Goal: Task Accomplishment & Management: Complete application form

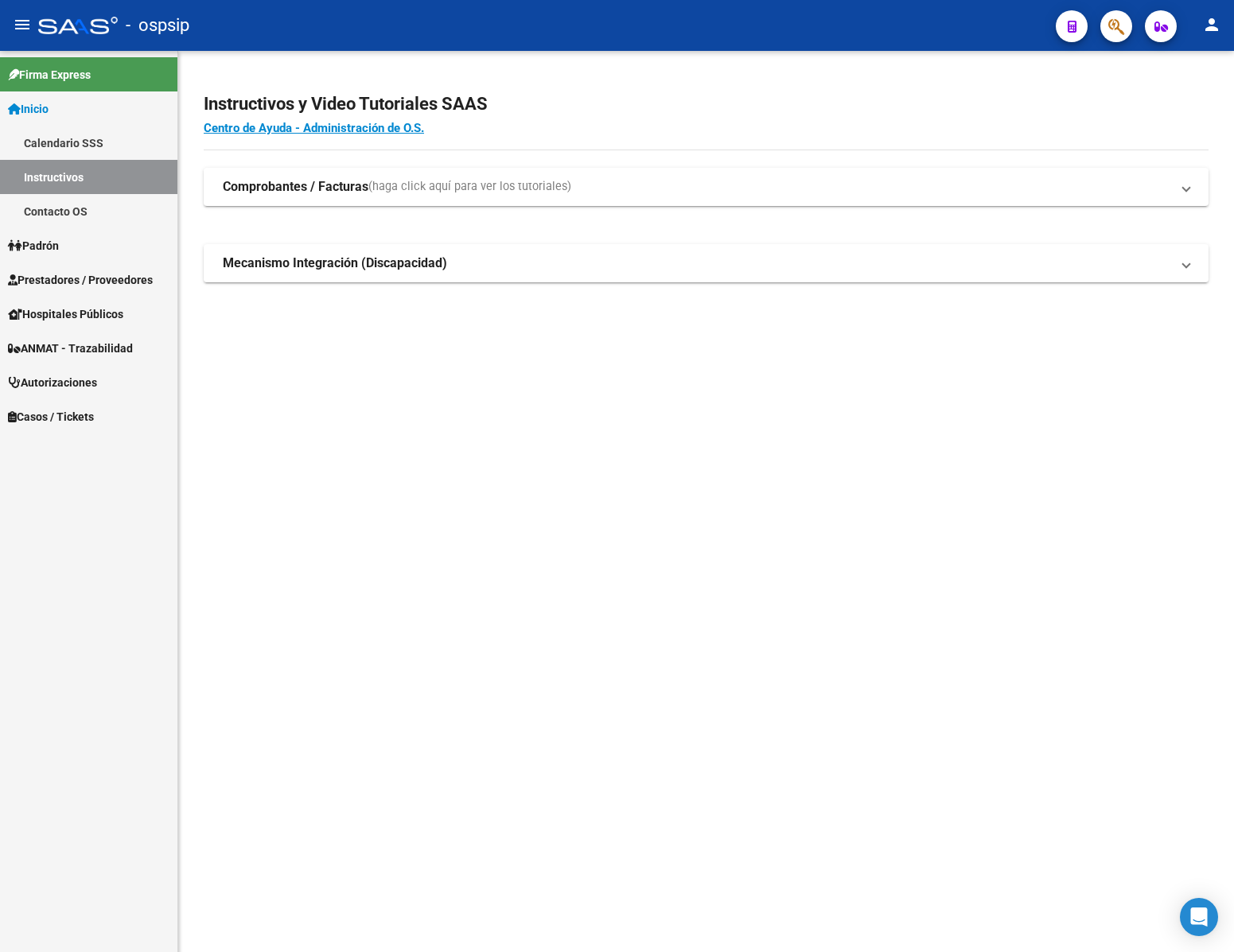
click at [84, 385] on span "Autorizaciones" at bounding box center [52, 383] width 89 height 17
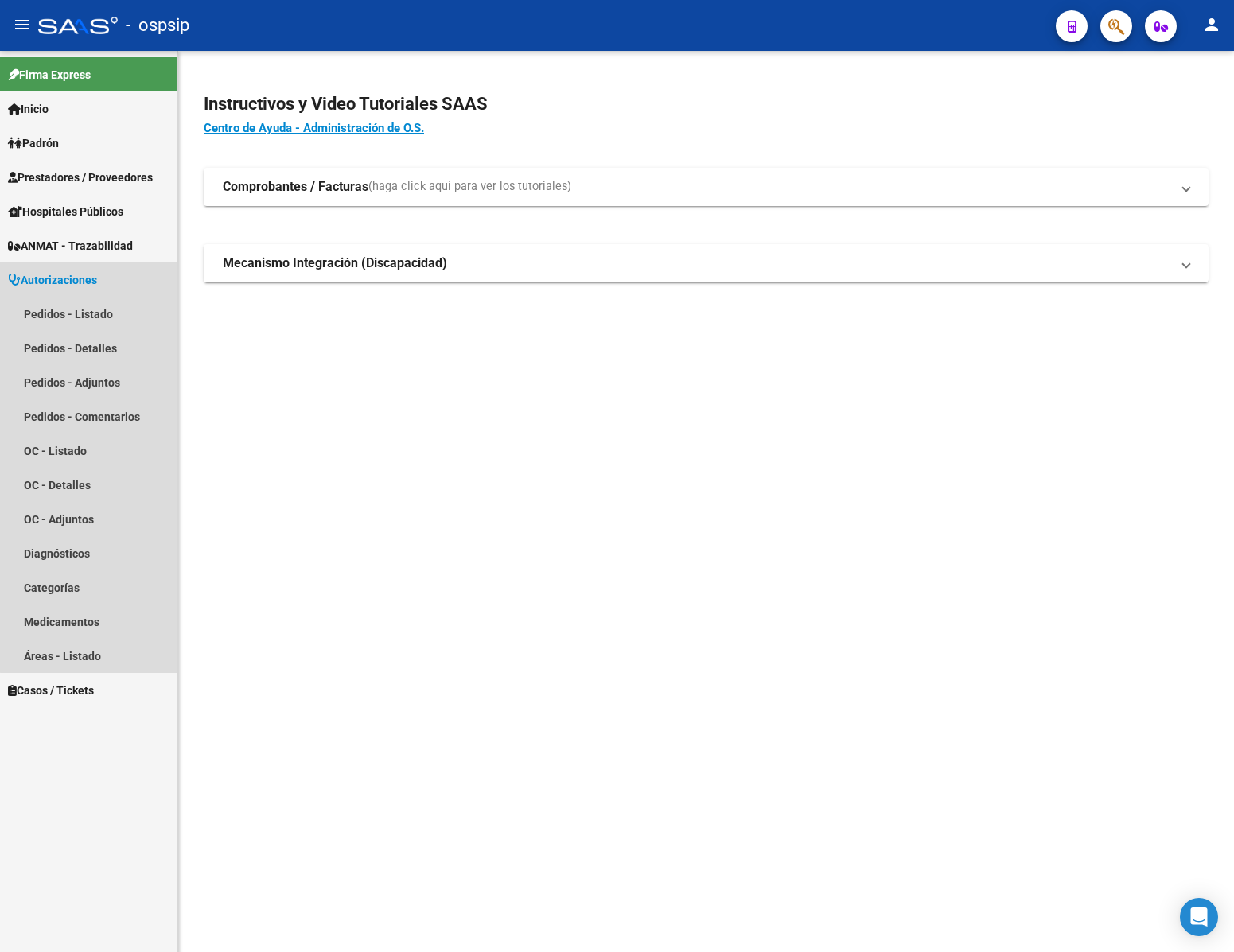
click at [92, 277] on span "Autorizaciones" at bounding box center [52, 280] width 89 height 17
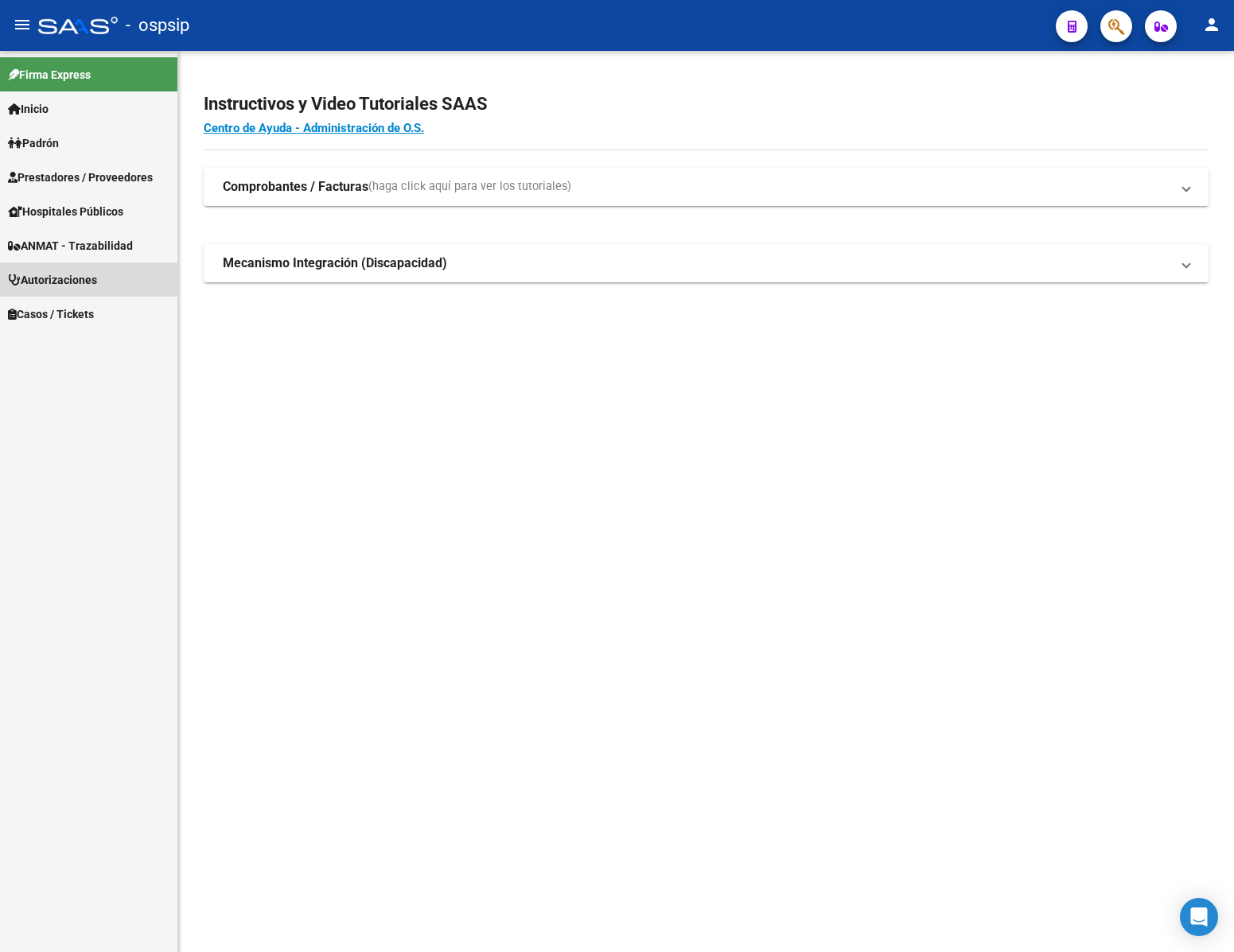
click at [92, 277] on span "Autorizaciones" at bounding box center [52, 280] width 89 height 17
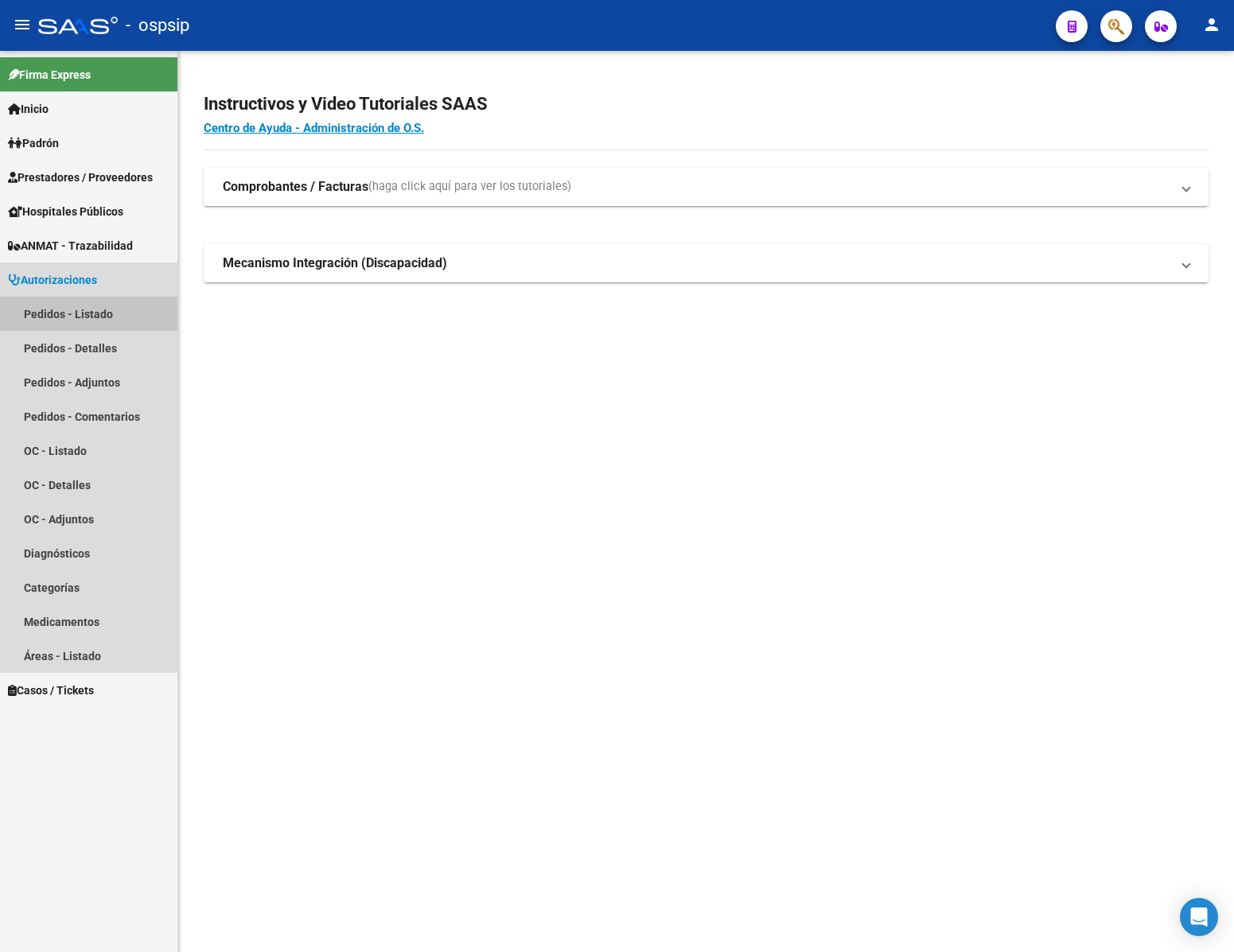
click at [96, 299] on link "Pedidos - Listado" at bounding box center [88, 313] width 177 height 34
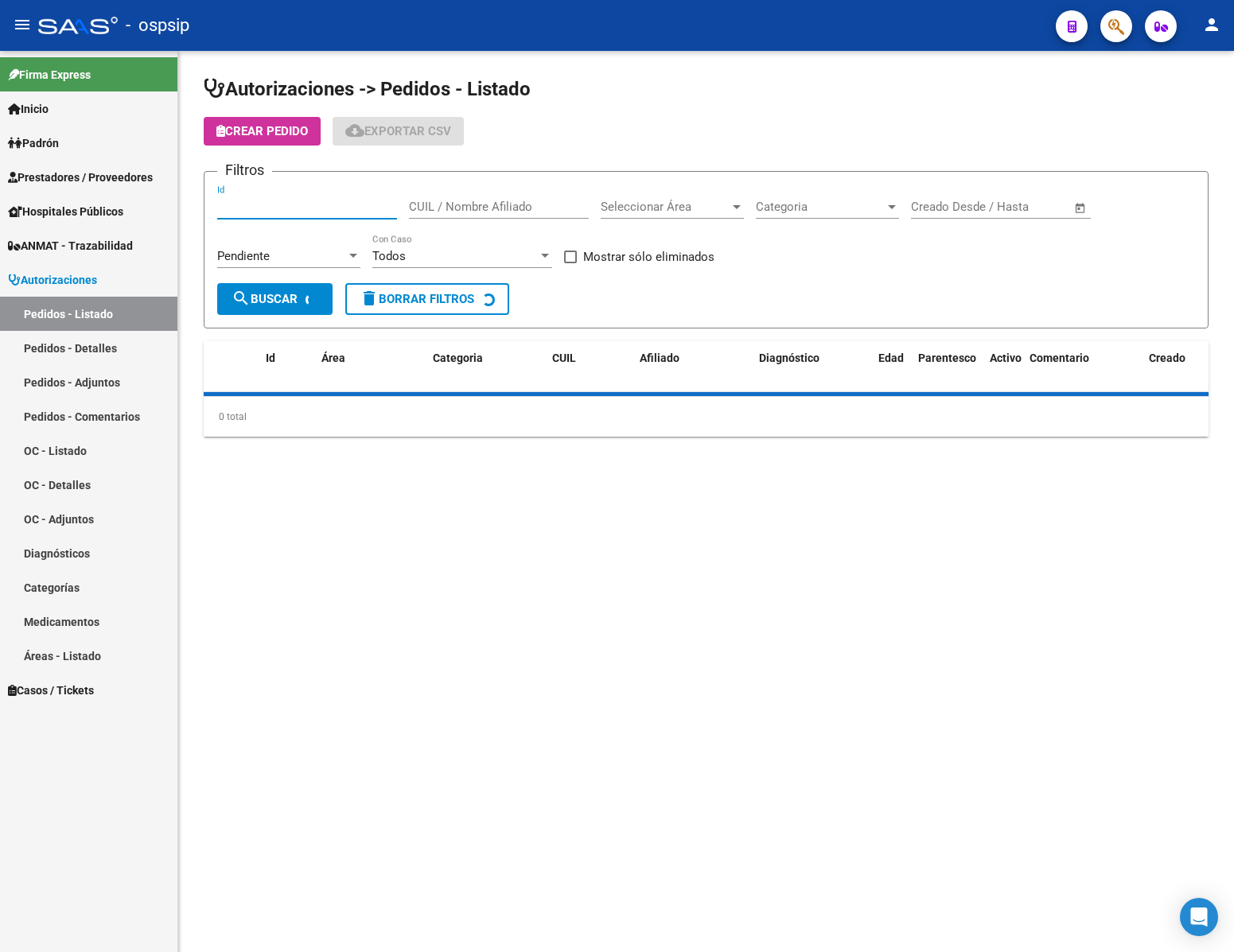
click at [284, 211] on input "Id" at bounding box center [307, 207] width 180 height 14
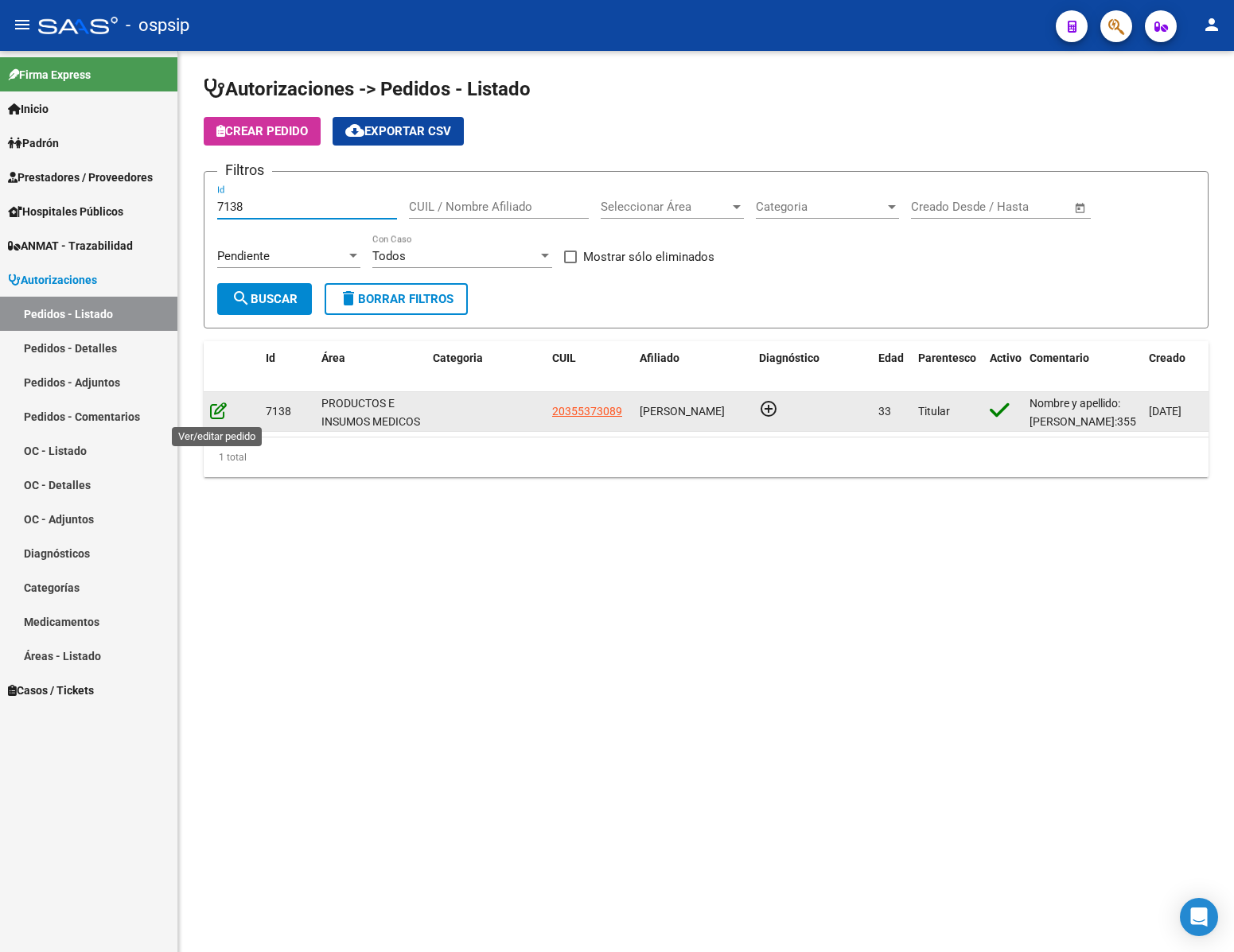
type input "7138"
click at [218, 412] on icon at bounding box center [218, 411] width 17 height 17
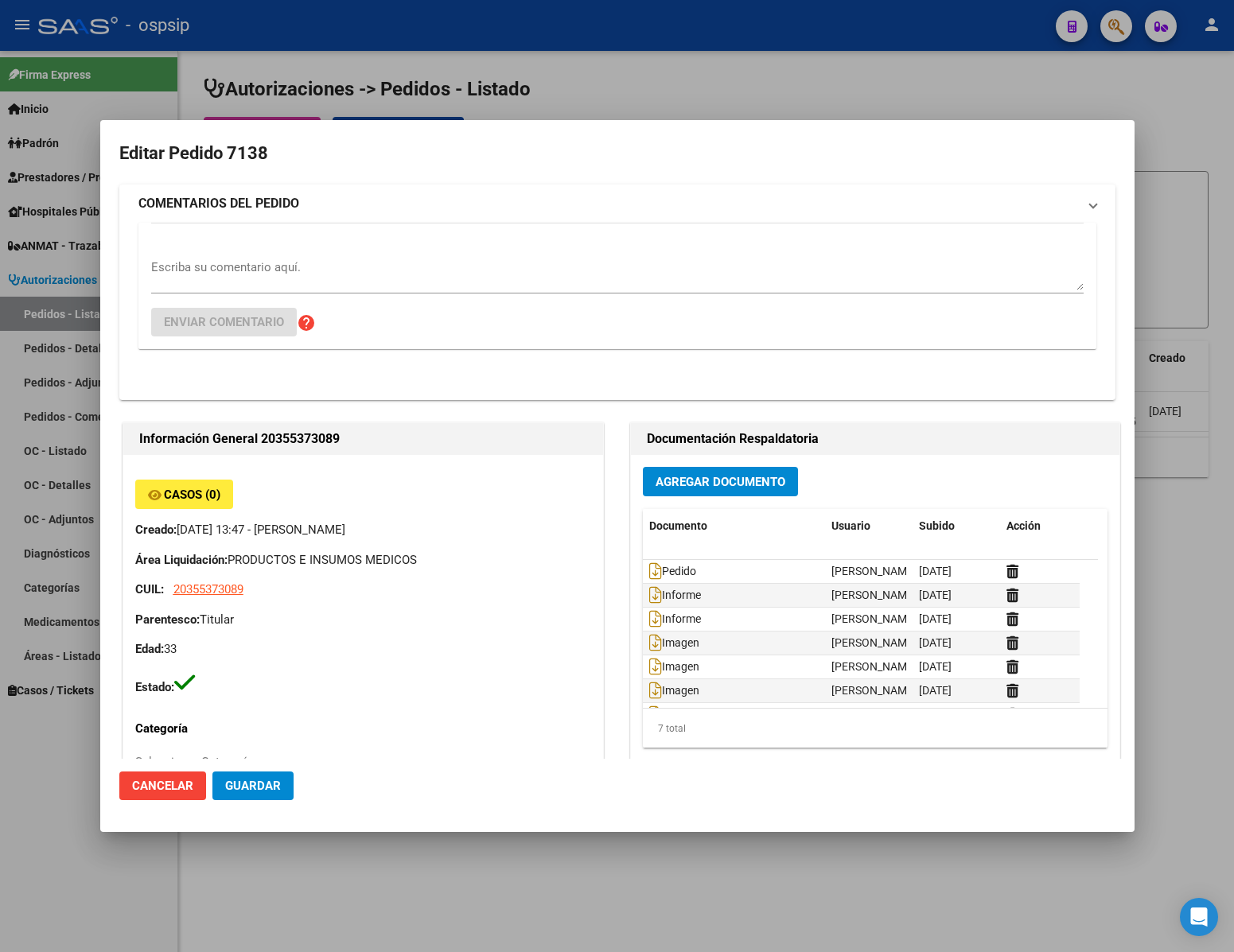
type input "[GEOGRAPHIC_DATA], [GEOGRAPHIC_DATA][PERSON_NAME], [PERSON_NAME] 1614"
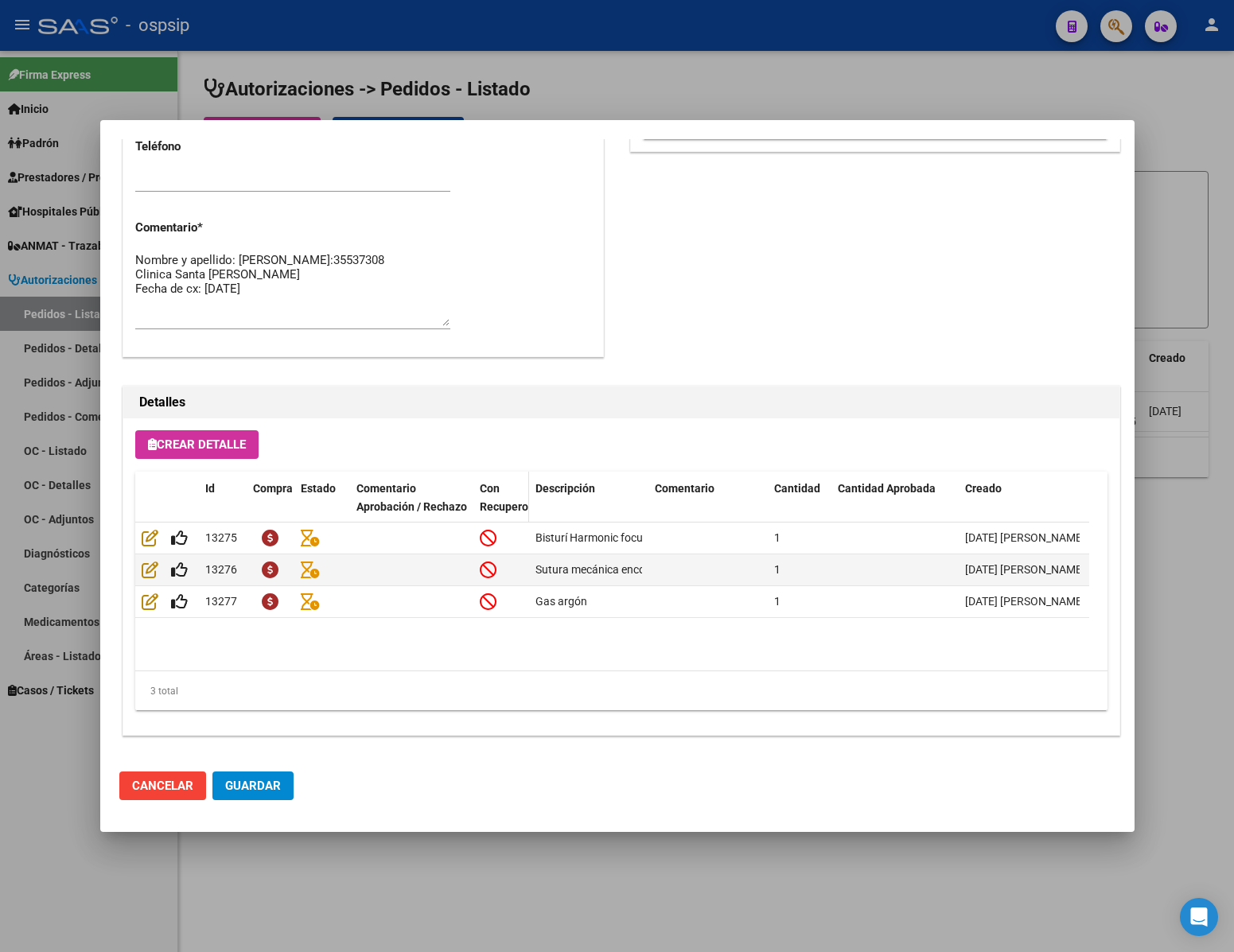
scroll to position [810, 0]
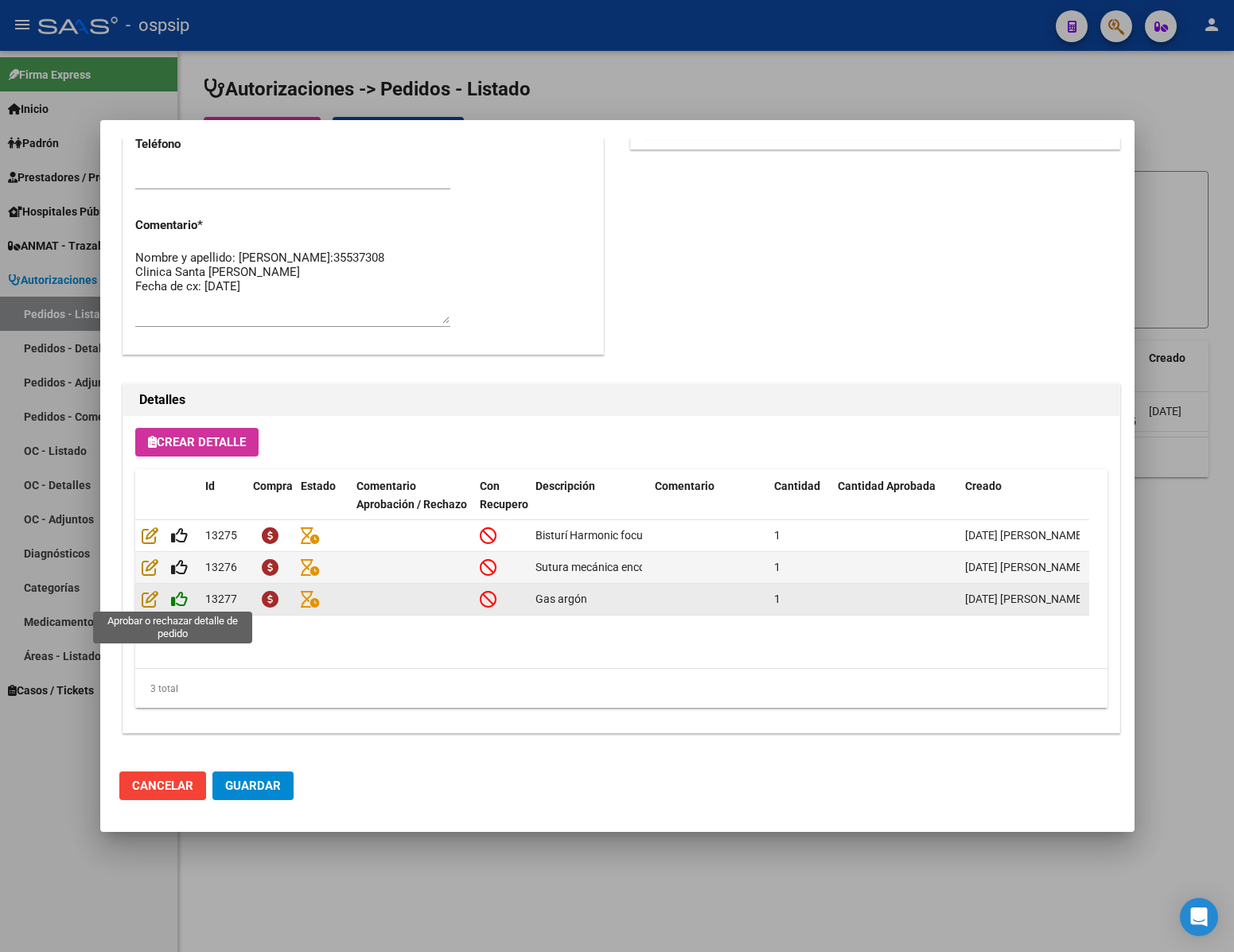
click at [177, 600] on icon at bounding box center [179, 599] width 17 height 17
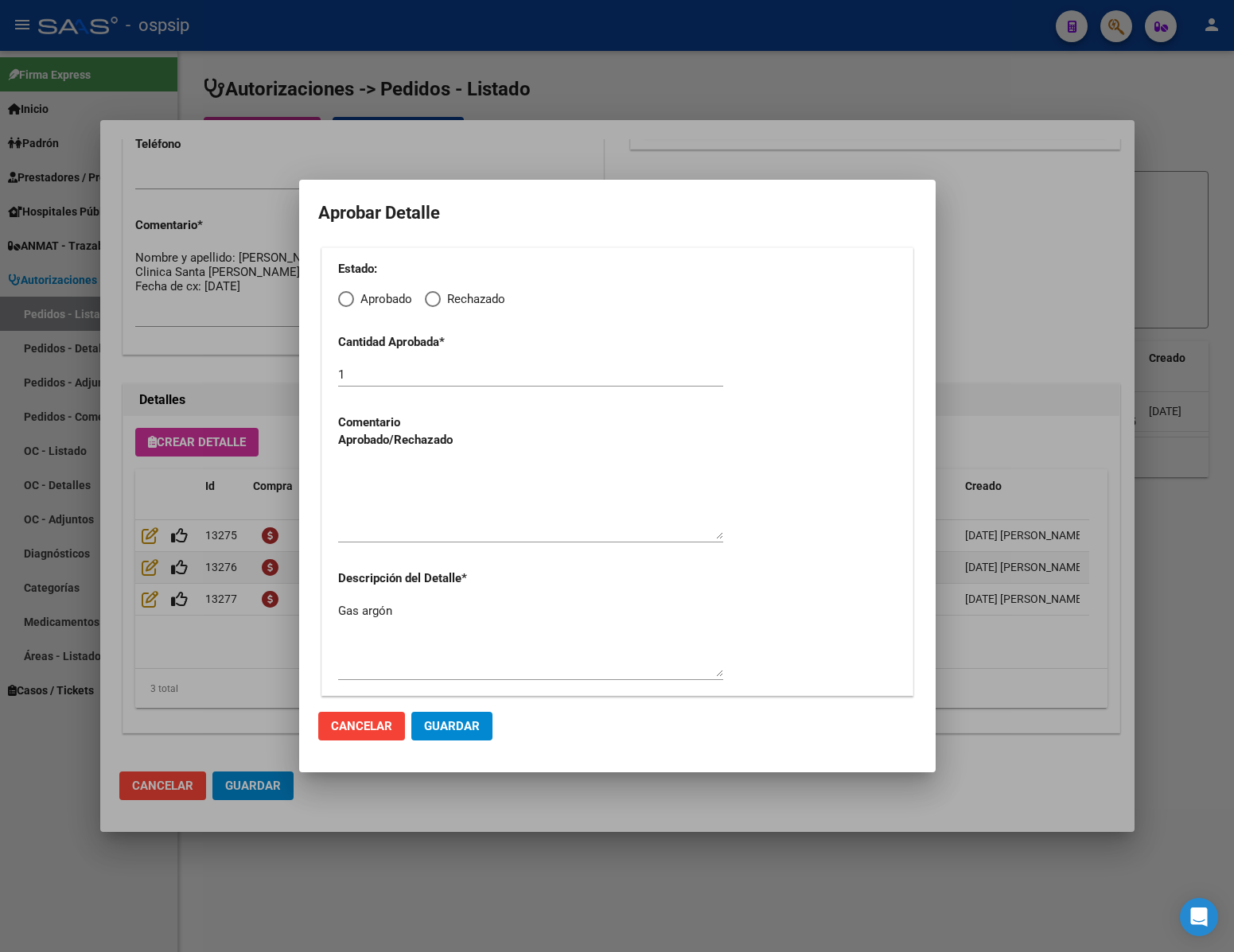
click at [346, 296] on span "Elija una opción" at bounding box center [346, 299] width 16 height 16
click at [346, 296] on input "Aprobado" at bounding box center [346, 299] width 16 height 16
radio input "true"
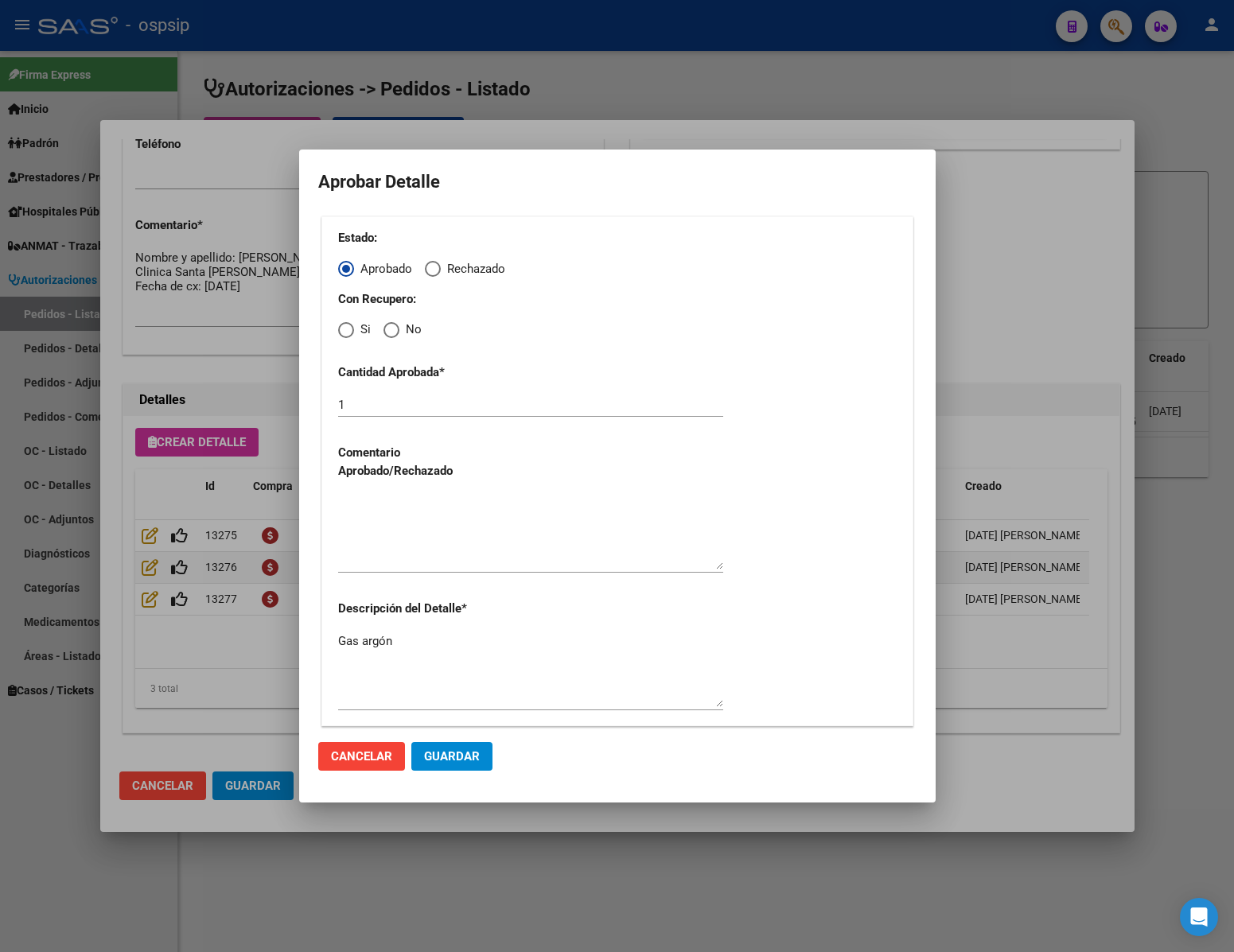
click at [385, 328] on span "Elija una opción" at bounding box center [392, 330] width 16 height 16
click at [385, 328] on input "No" at bounding box center [392, 330] width 16 height 16
radio input "true"
click at [406, 557] on textarea at bounding box center [531, 532] width 385 height 75
type textarea "."
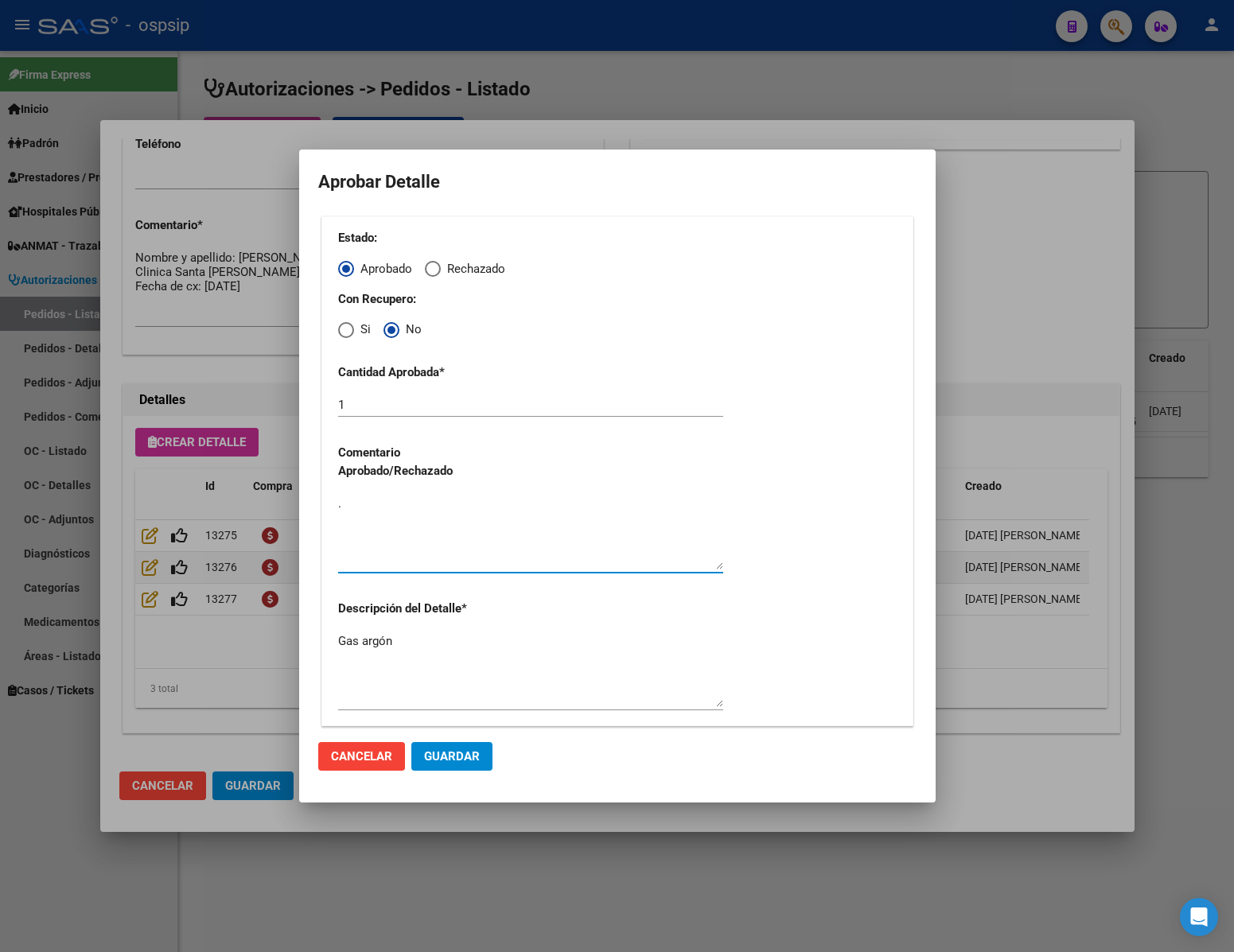
click at [451, 749] on span "Guardar" at bounding box center [452, 756] width 56 height 14
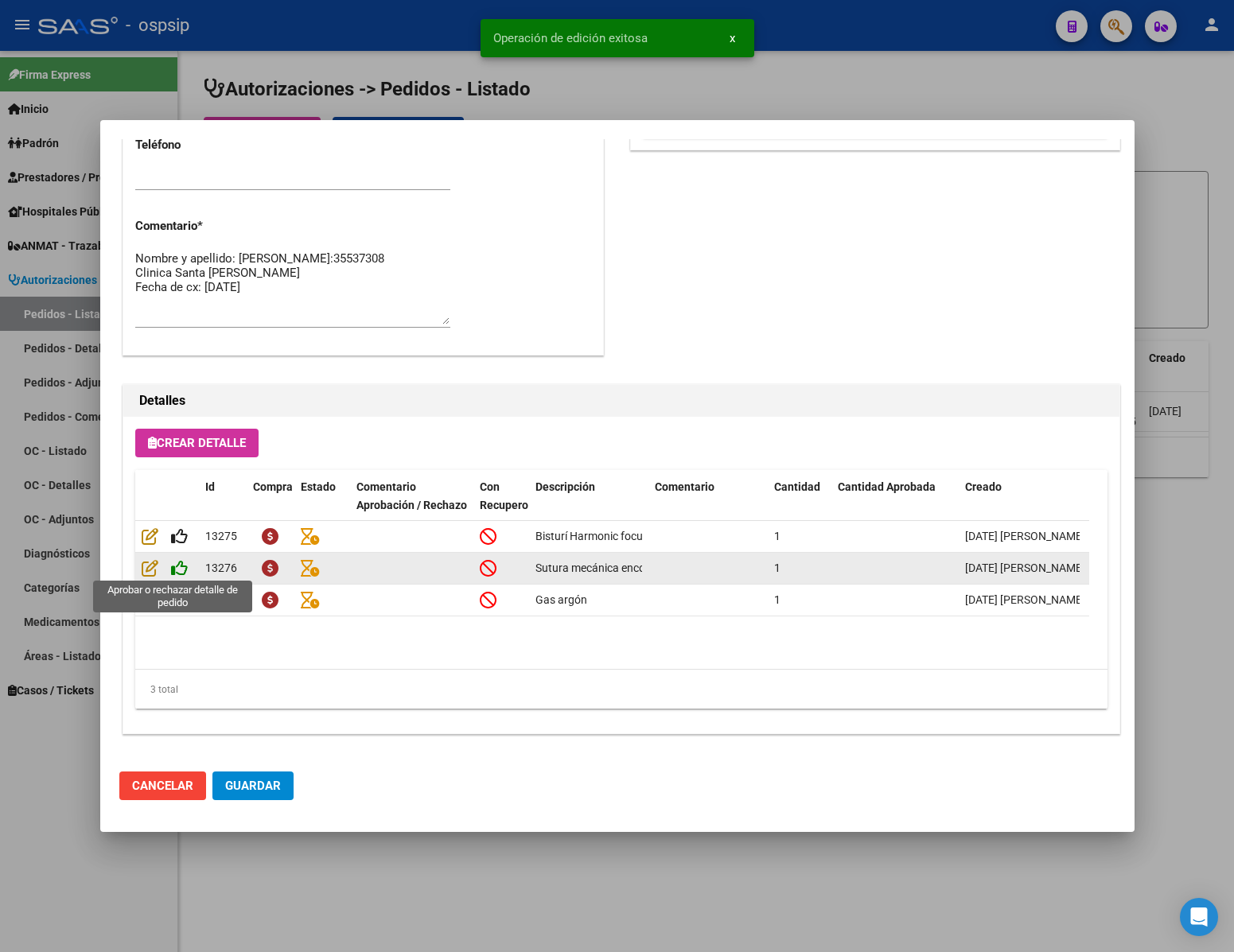
type input "[GEOGRAPHIC_DATA], [GEOGRAPHIC_DATA][PERSON_NAME] DE, [PERSON_NAME] 1614"
click at [185, 568] on icon at bounding box center [179, 568] width 17 height 17
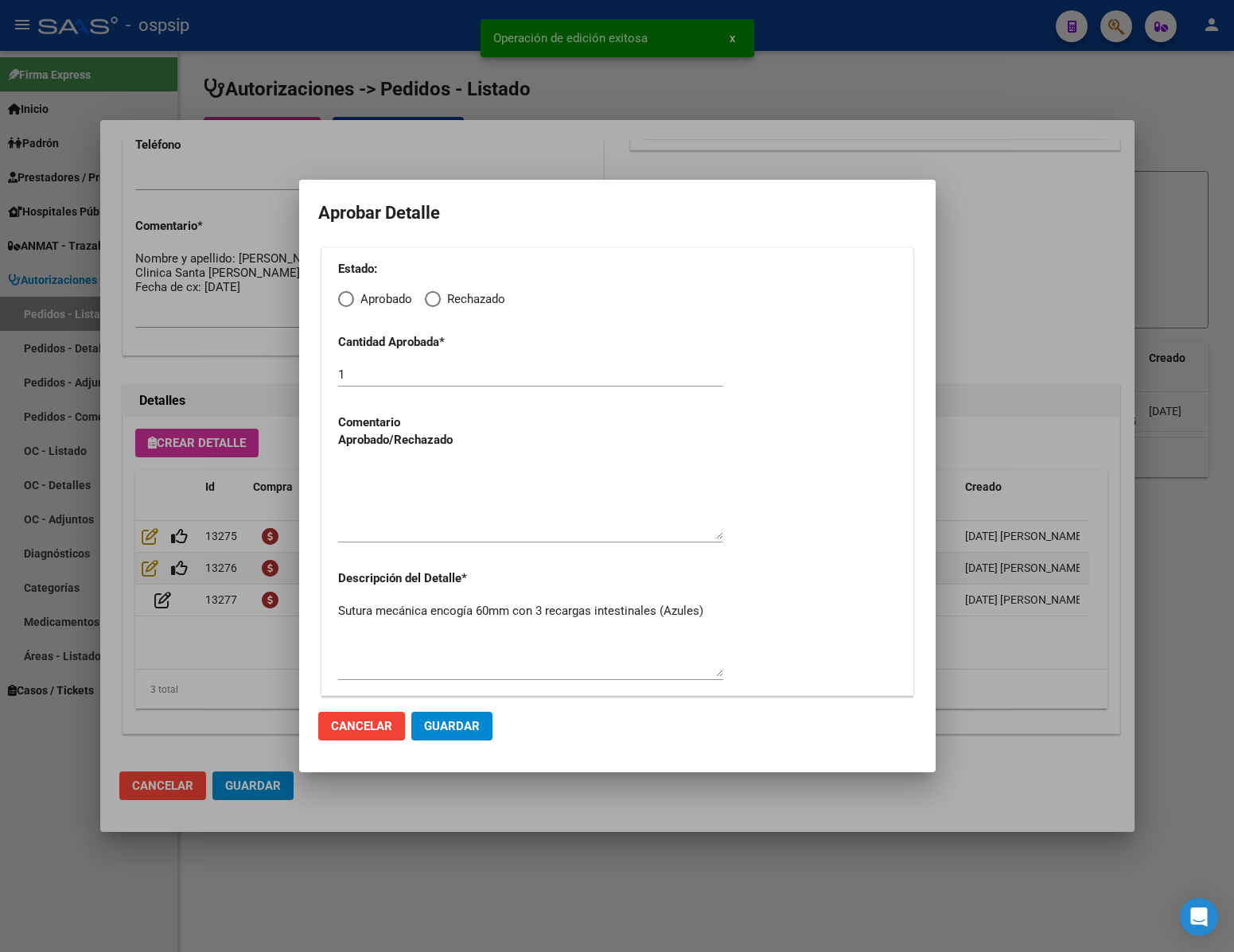
click at [351, 296] on span "Elija una opción" at bounding box center [346, 299] width 16 height 16
click at [351, 296] on input "Aprobado" at bounding box center [346, 299] width 16 height 16
radio input "true"
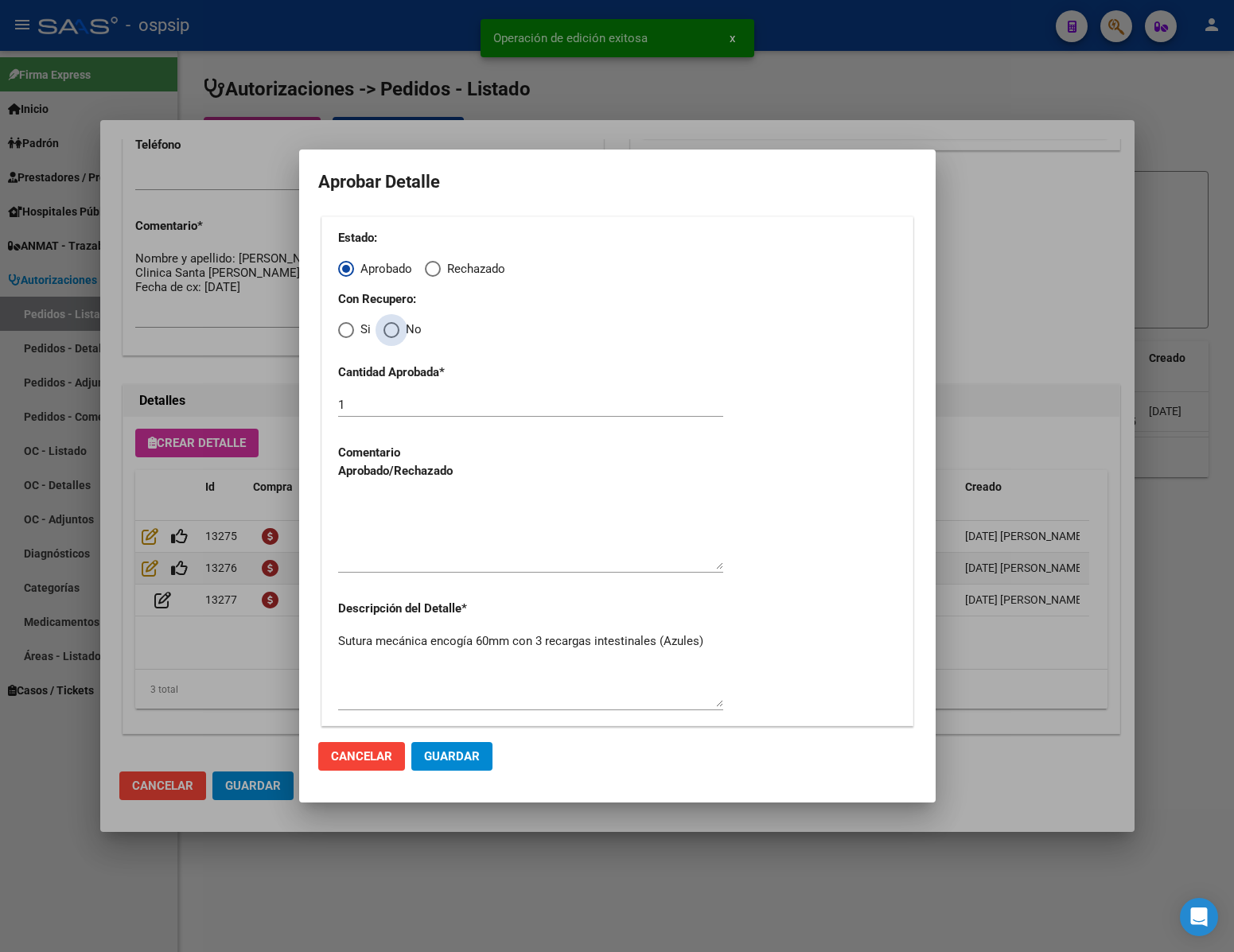
drag, startPoint x: 404, startPoint y: 328, endPoint x: 394, endPoint y: 339, distance: 14.9
click at [402, 328] on span "No" at bounding box center [411, 330] width 23 height 18
click at [399, 328] on input "No" at bounding box center [392, 330] width 16 height 16
radio input "true"
click at [402, 506] on textarea at bounding box center [531, 532] width 385 height 75
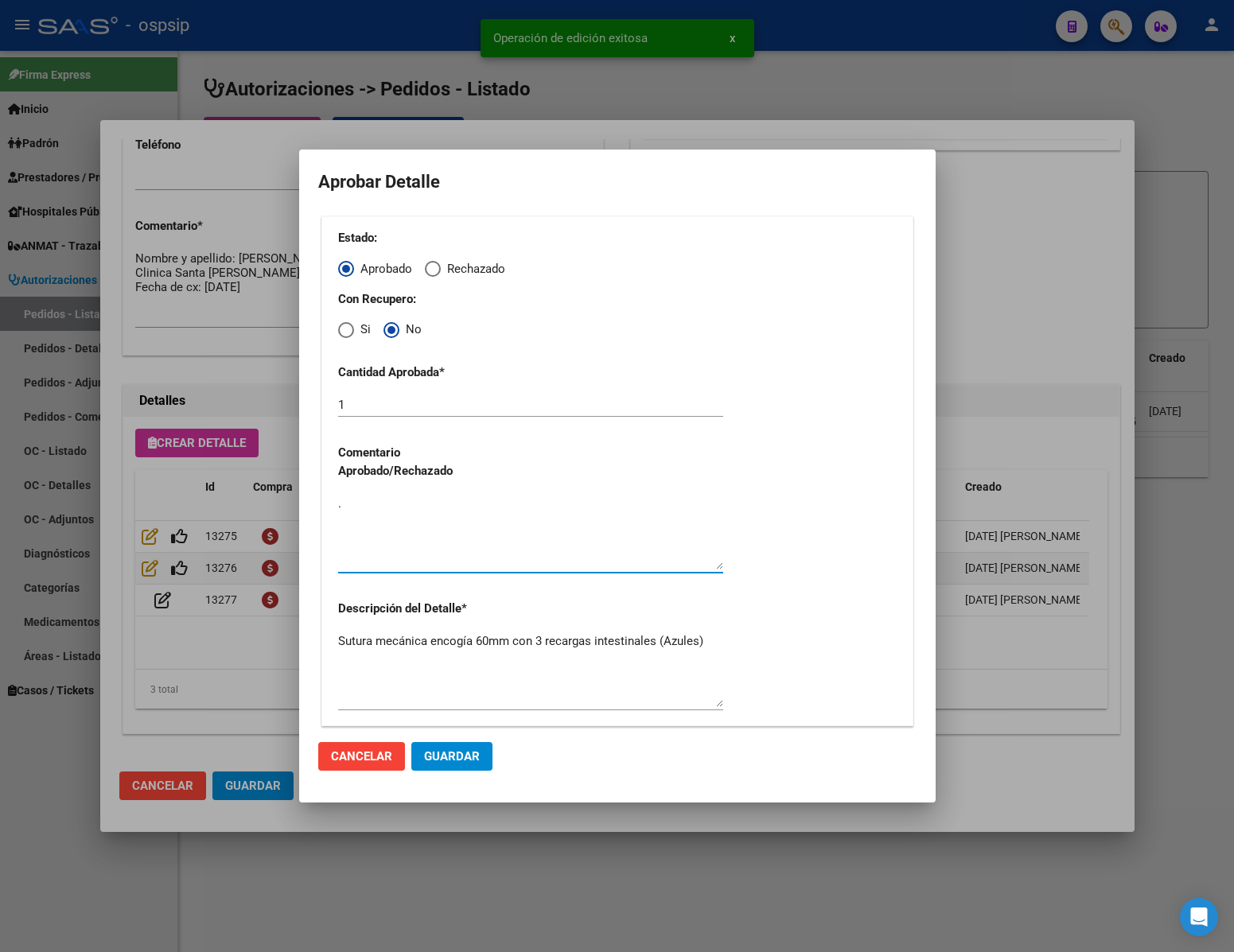
type textarea "."
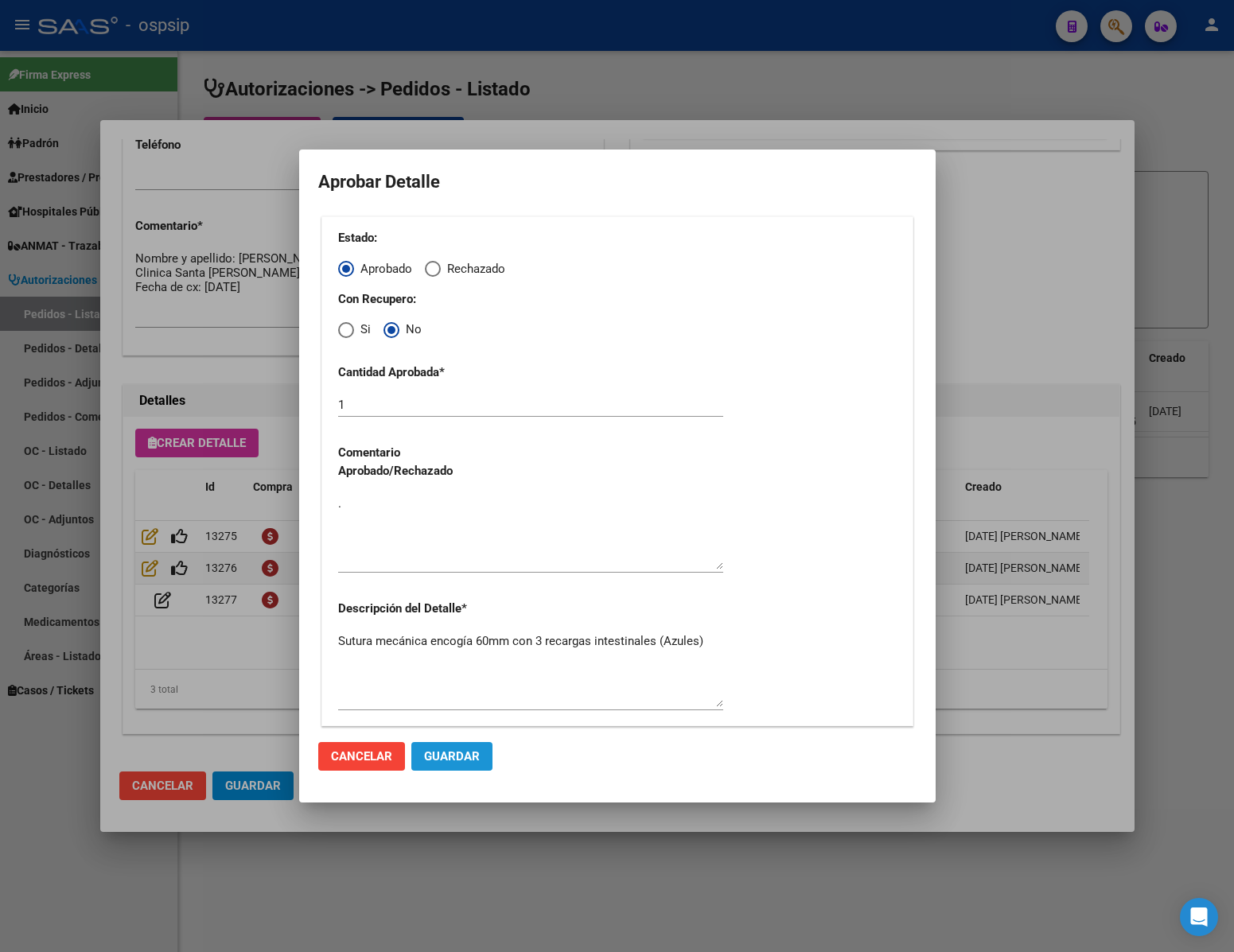
click at [474, 764] on span "Guardar" at bounding box center [452, 756] width 56 height 14
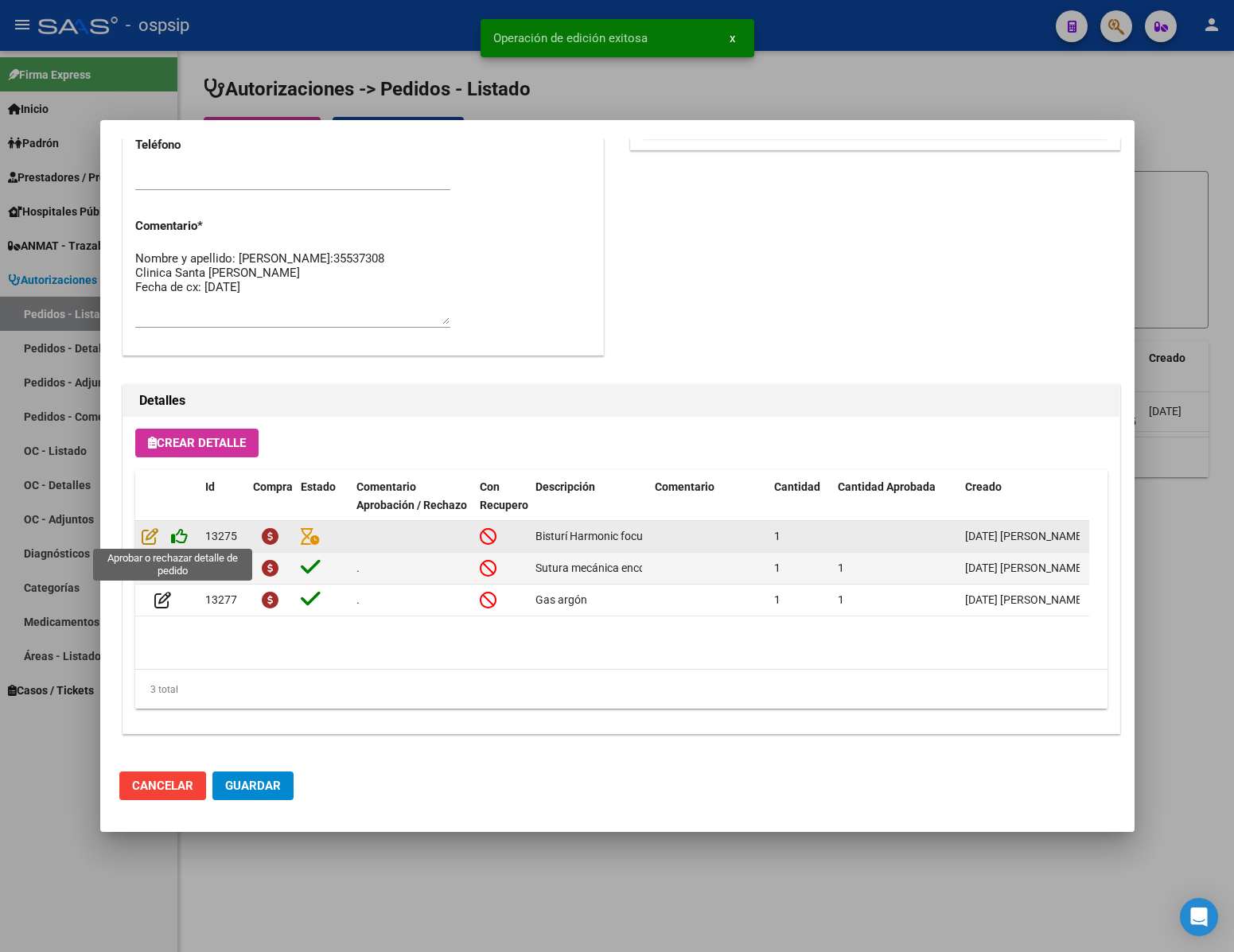
click at [181, 532] on icon at bounding box center [179, 536] width 17 height 17
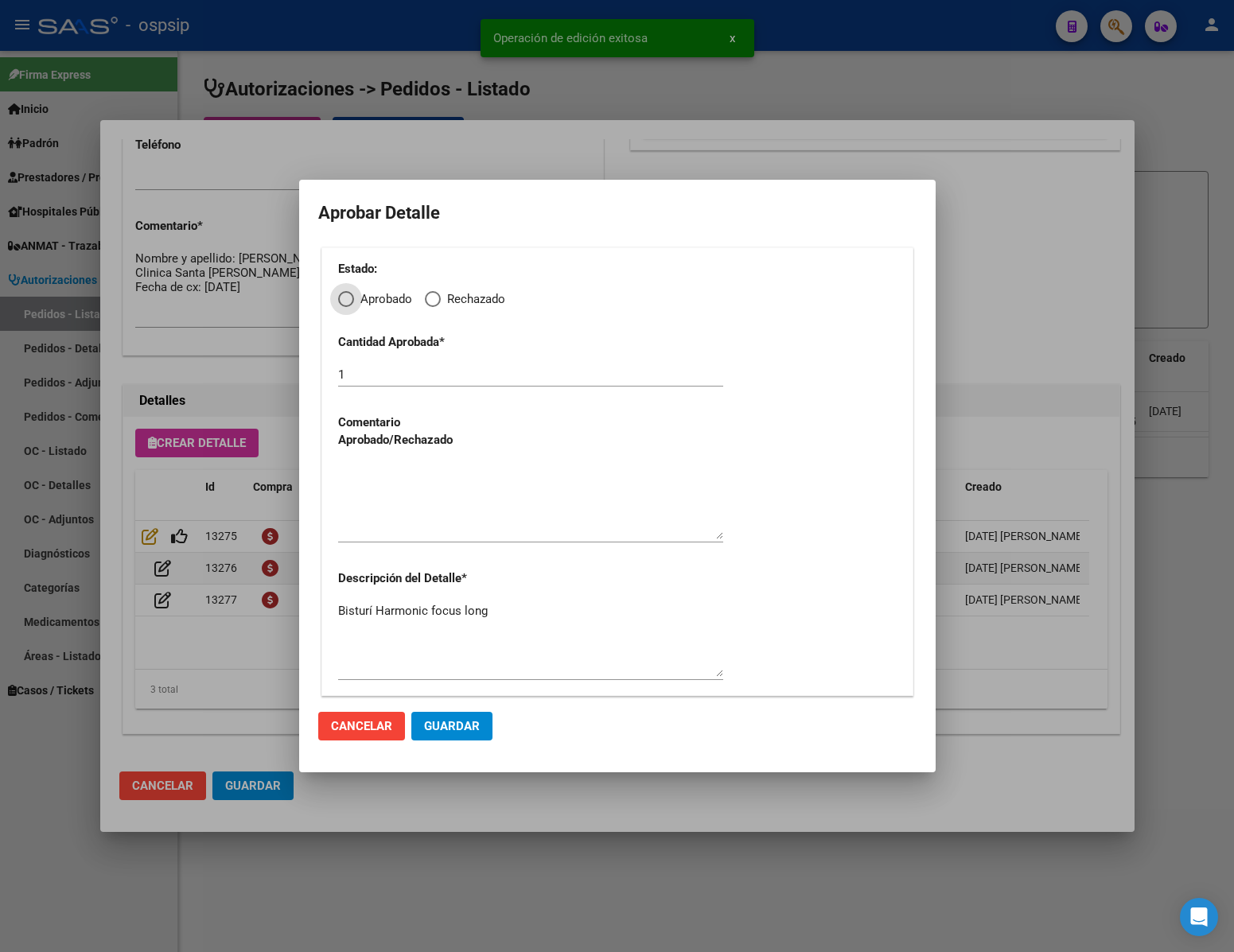
click at [344, 313] on div "Estado: Aprobado Rechazado Cantidad Aprobada * 1 Comentario Aprobado/Rechazado …" at bounding box center [617, 472] width 592 height 449
click at [351, 296] on span "Elija una opción" at bounding box center [346, 299] width 16 height 16
click at [351, 296] on input "Aprobado" at bounding box center [346, 299] width 16 height 16
radio input "true"
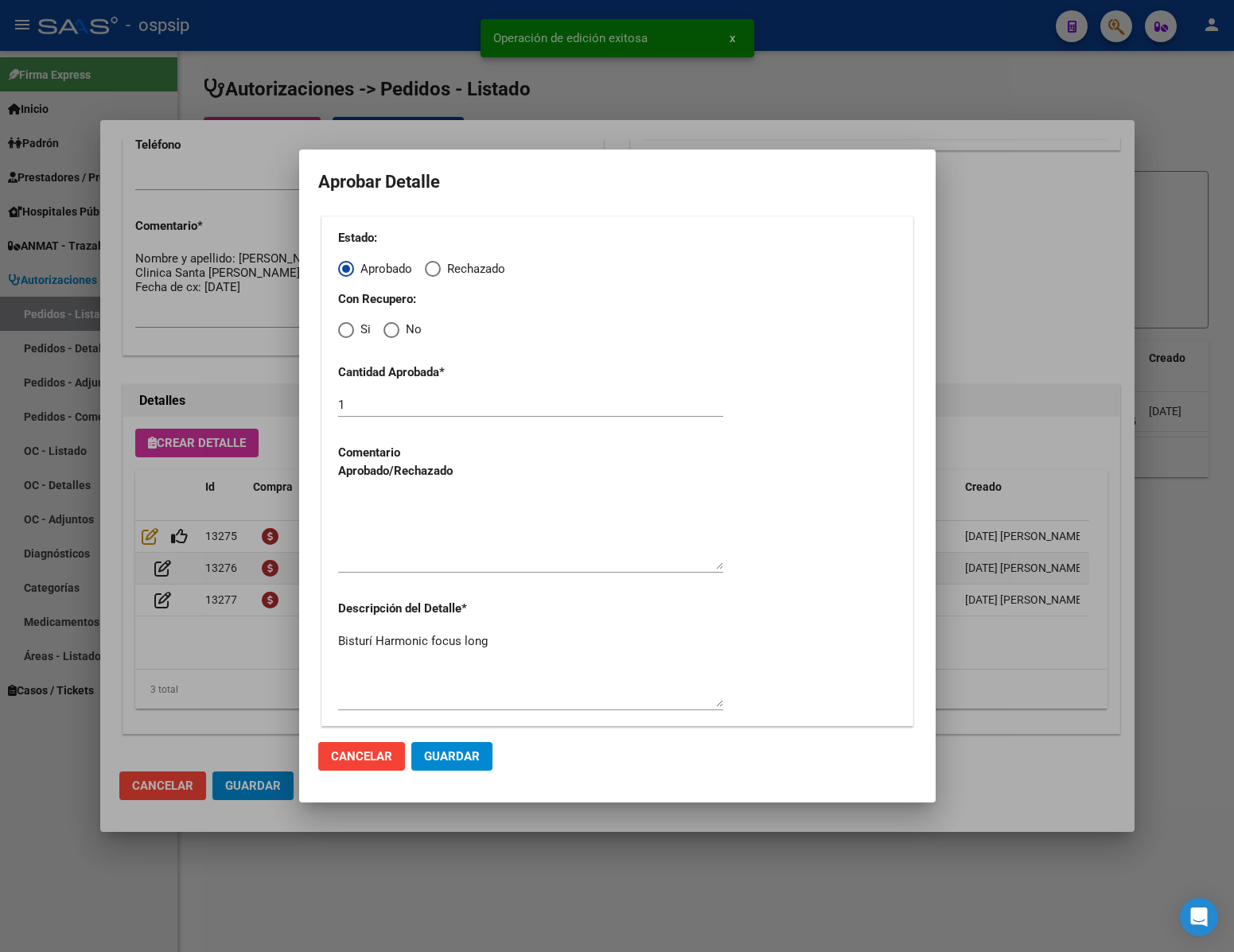
click at [394, 330] on span "Elija una opción" at bounding box center [392, 330] width 16 height 16
click at [394, 330] on input "No" at bounding box center [392, 330] width 16 height 16
radio input "true"
click at [411, 541] on textarea at bounding box center [531, 532] width 385 height 75
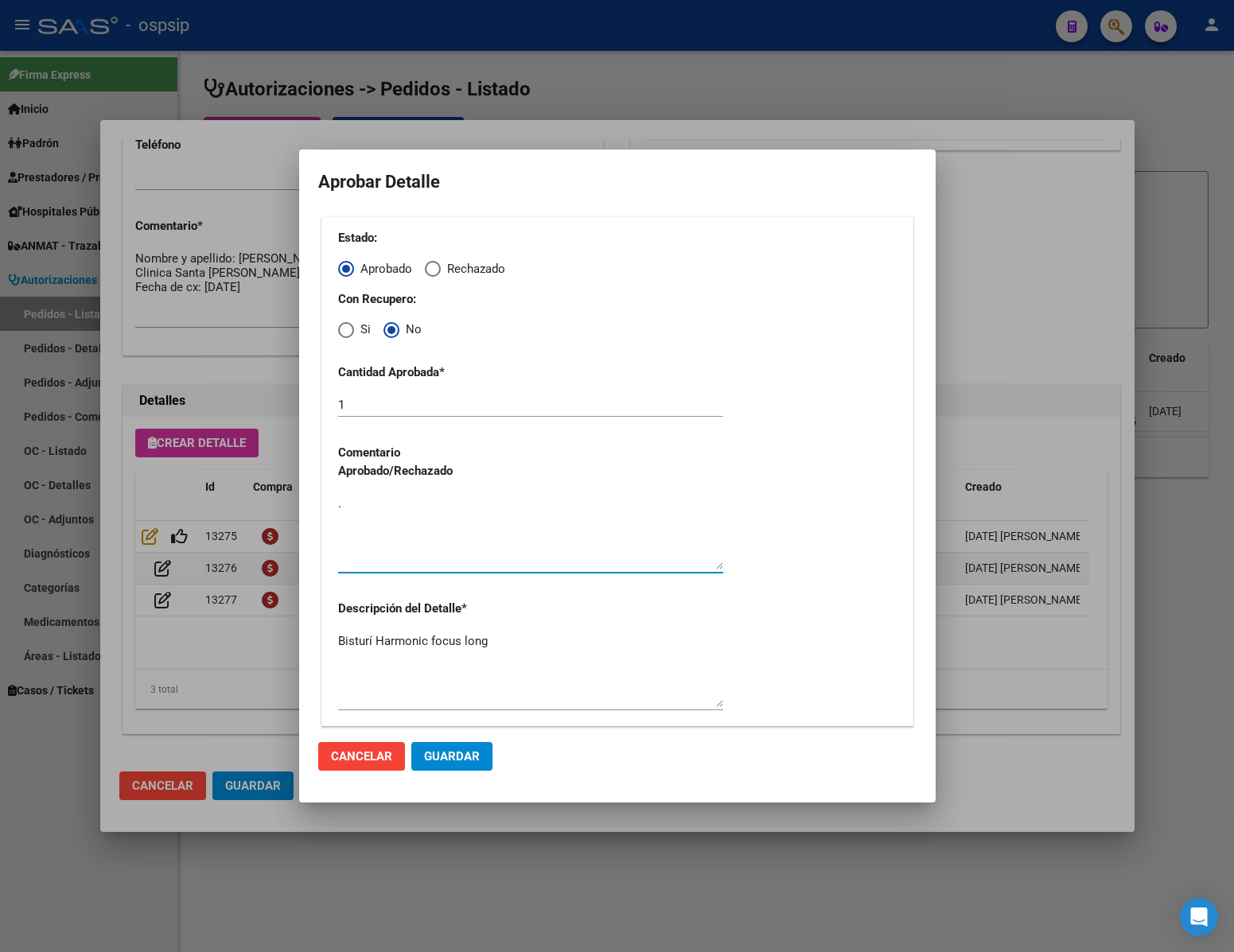
type textarea "."
click at [444, 757] on span "Guardar" at bounding box center [452, 756] width 56 height 14
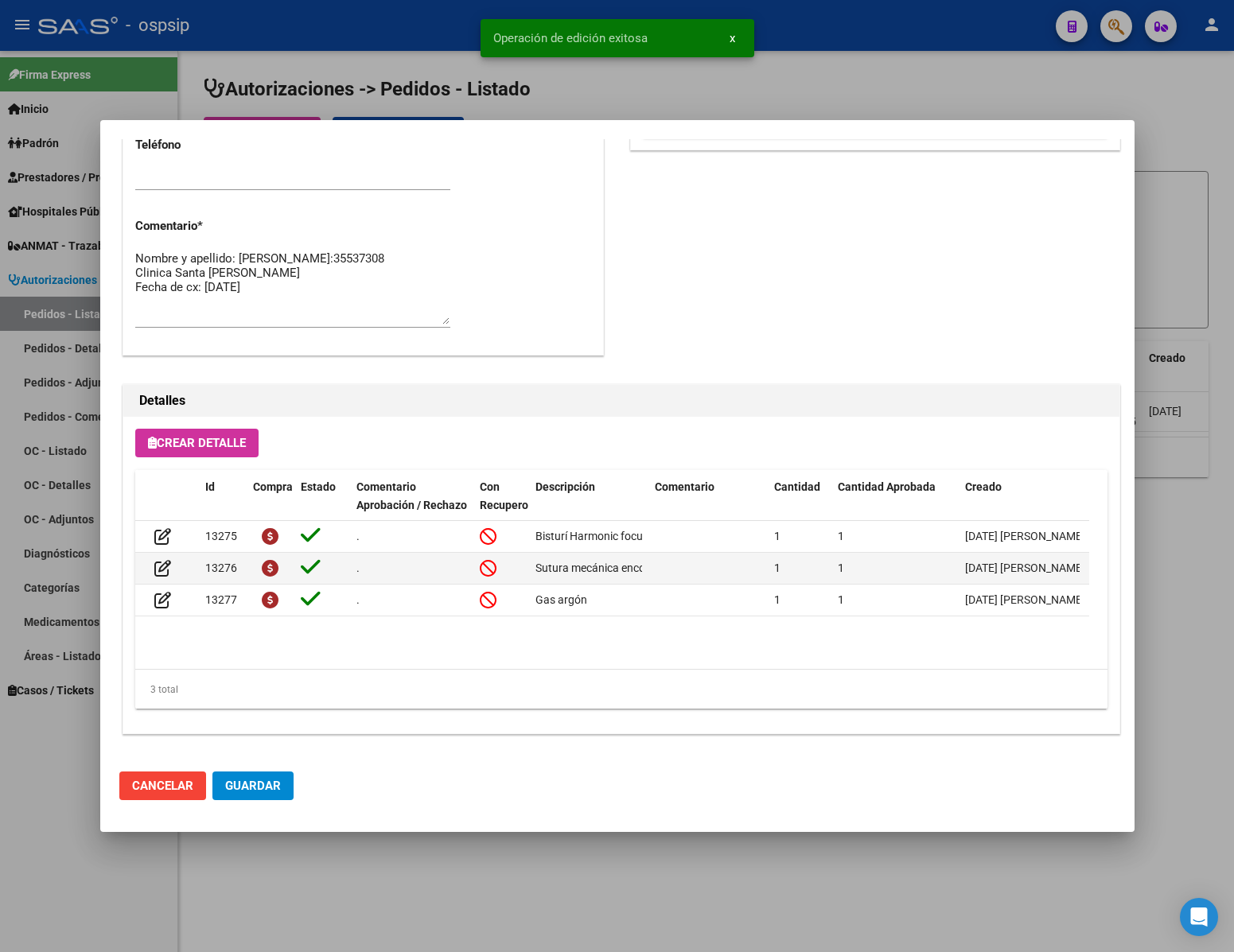
click at [260, 793] on button "Guardar" at bounding box center [253, 785] width 81 height 29
click at [308, 897] on div at bounding box center [617, 476] width 1234 height 952
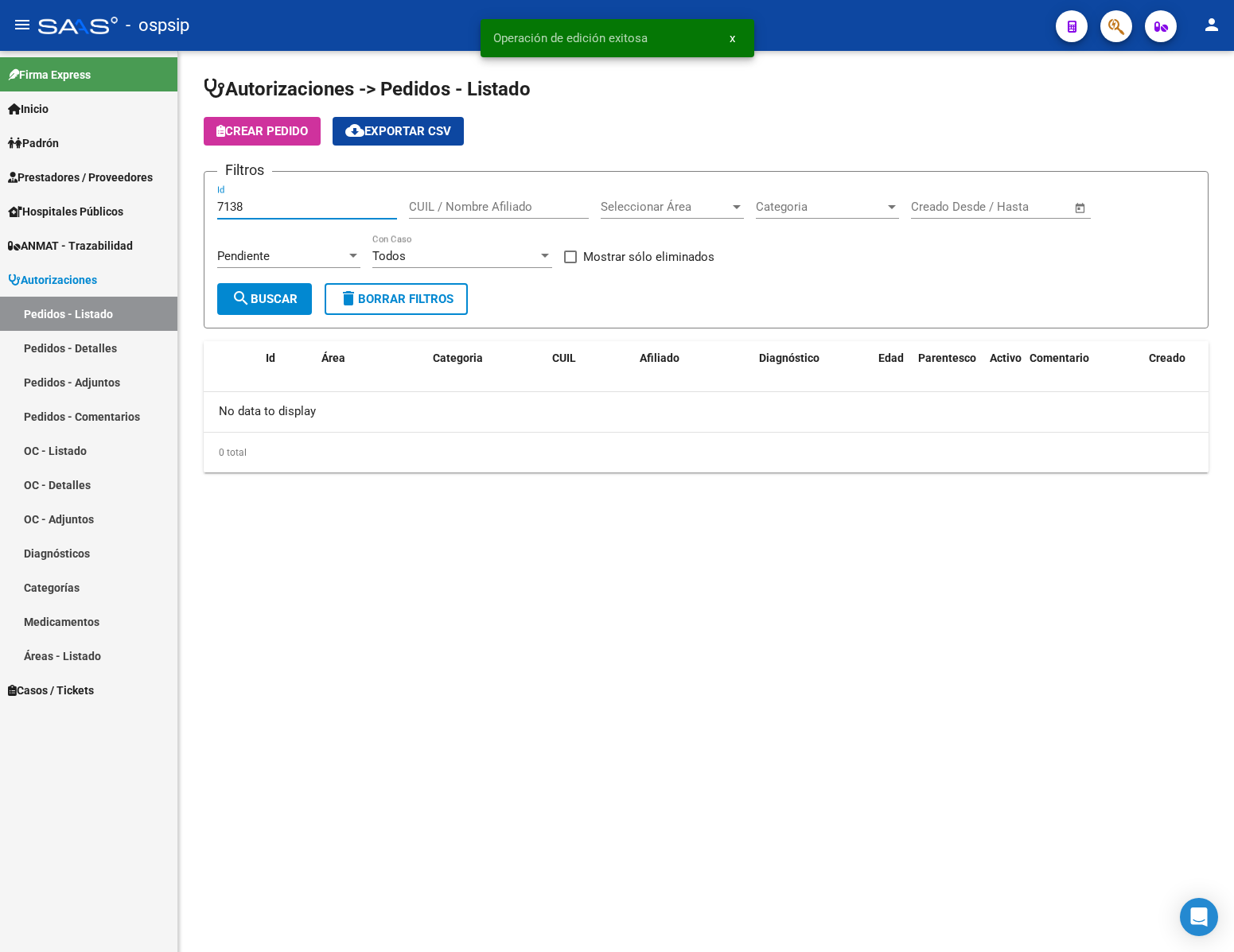
drag, startPoint x: 272, startPoint y: 210, endPoint x: 166, endPoint y: 204, distance: 106.2
click at [166, 204] on mat-sidenav-container "Firma Express Inicio Calendario SSS Instructivos Contacto OS Padrón Análisis Af…" at bounding box center [617, 501] width 1234 height 901
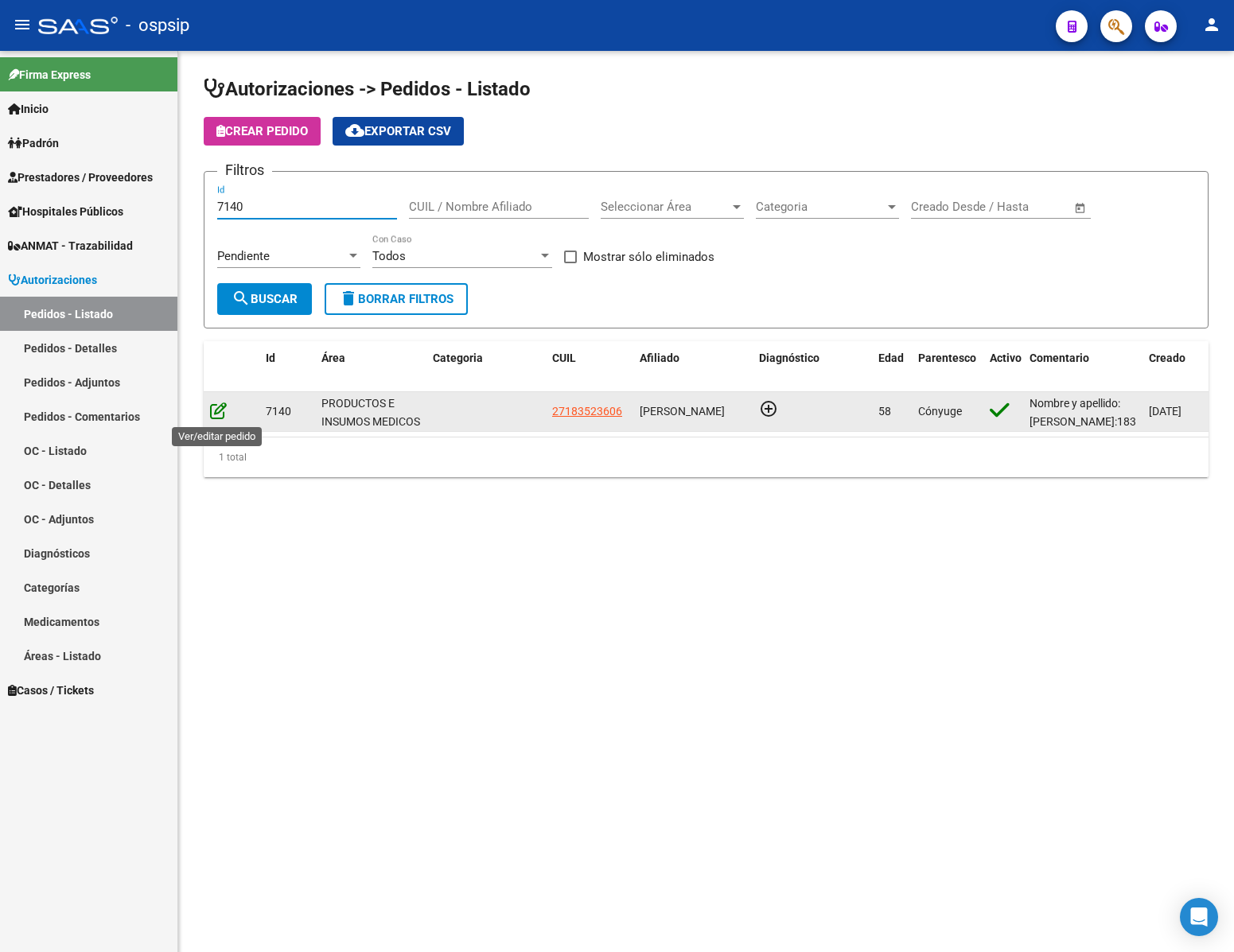
type input "7140"
click at [213, 413] on icon at bounding box center [218, 411] width 17 height 17
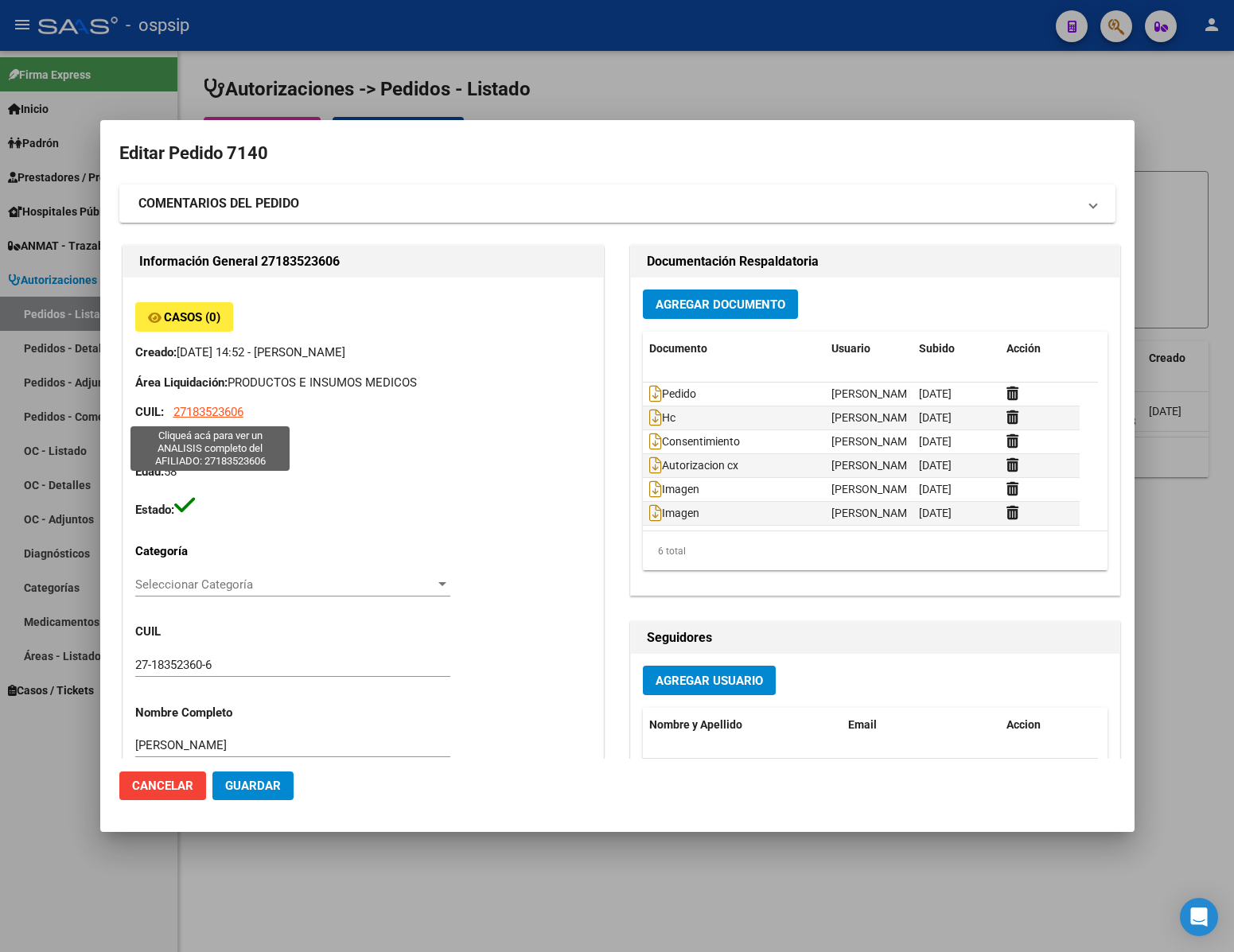
type input "[GEOGRAPHIC_DATA], caseros, [PERSON_NAME] 5331"
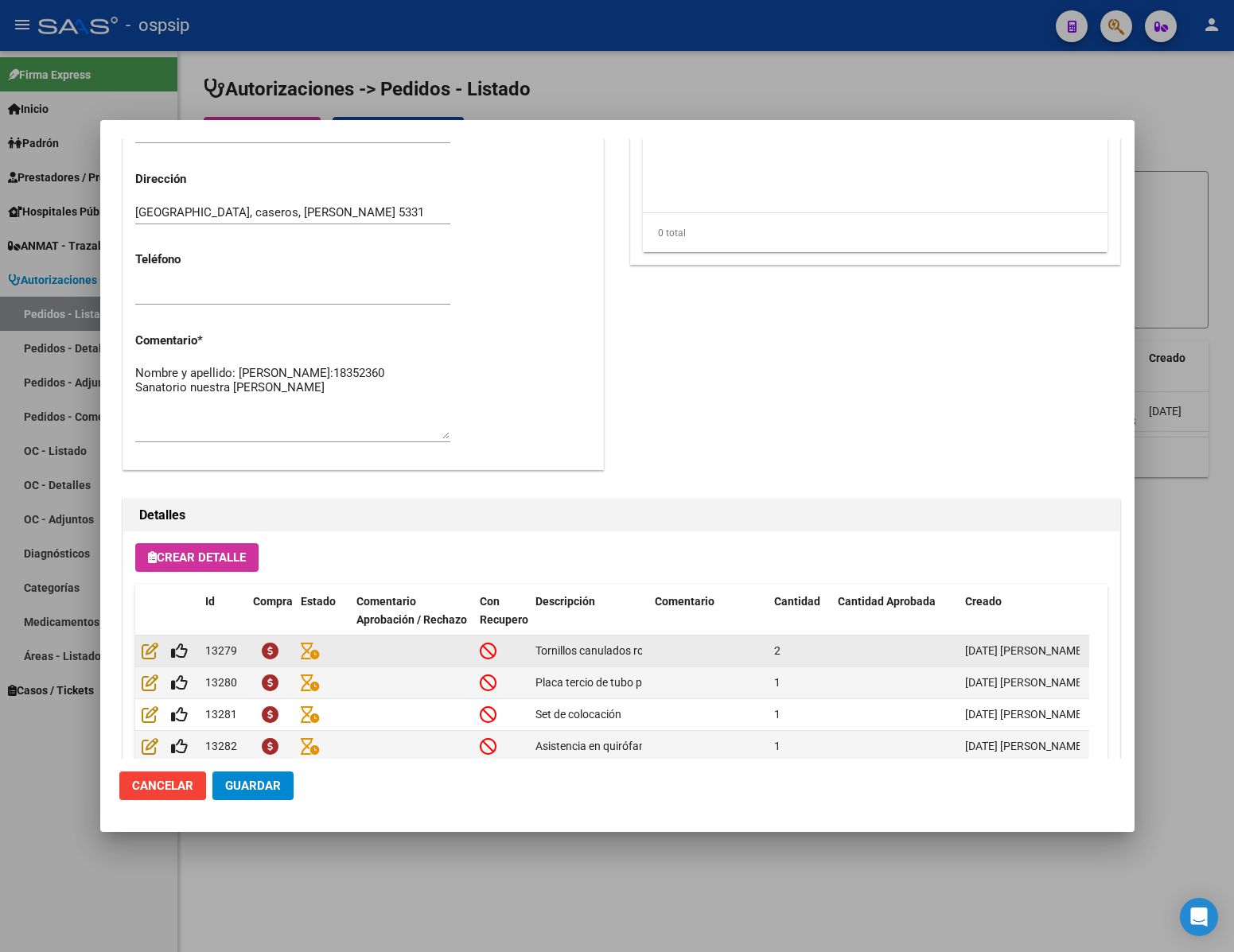
scroll to position [810, 0]
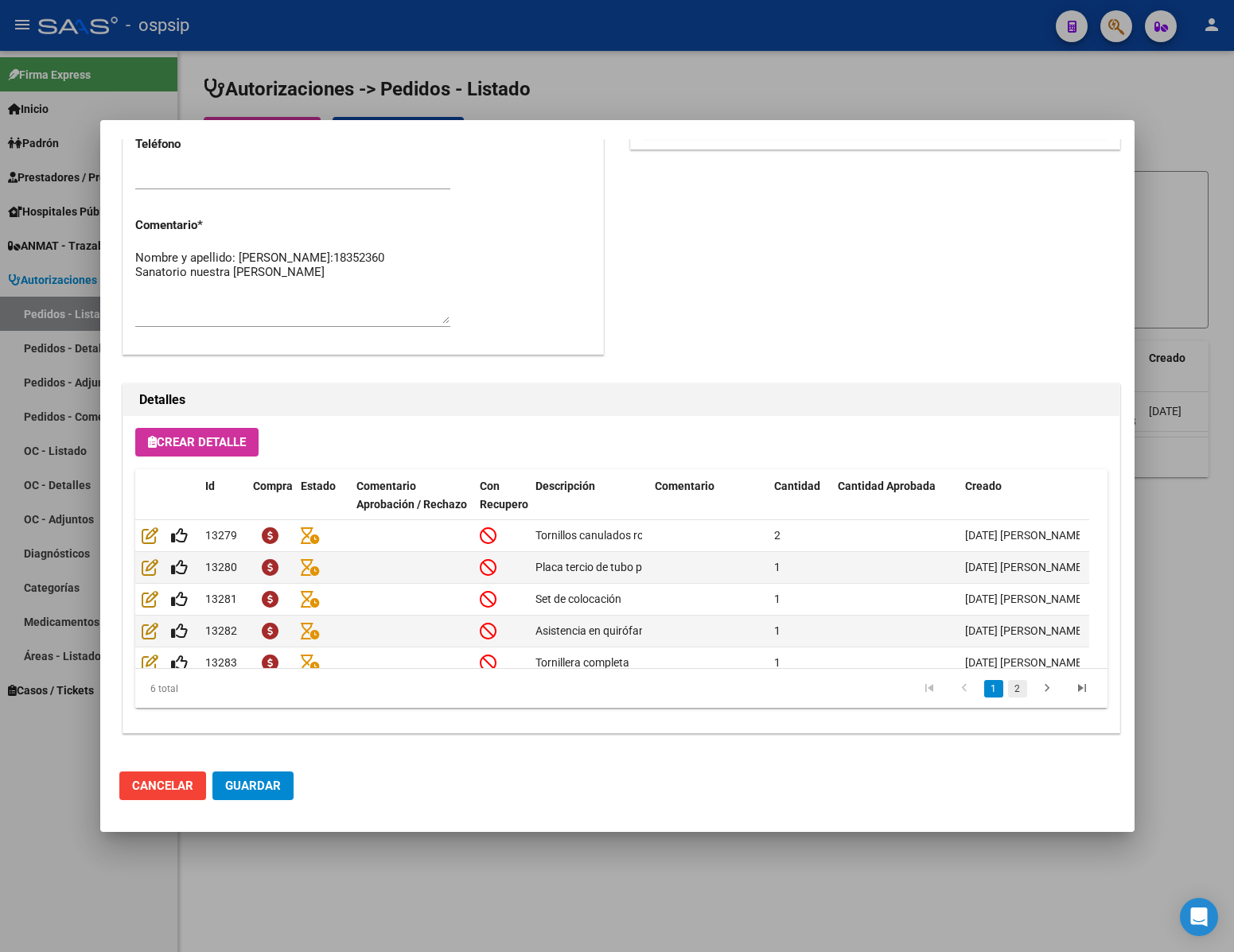
click at [1008, 690] on link "2" at bounding box center [1018, 689] width 19 height 17
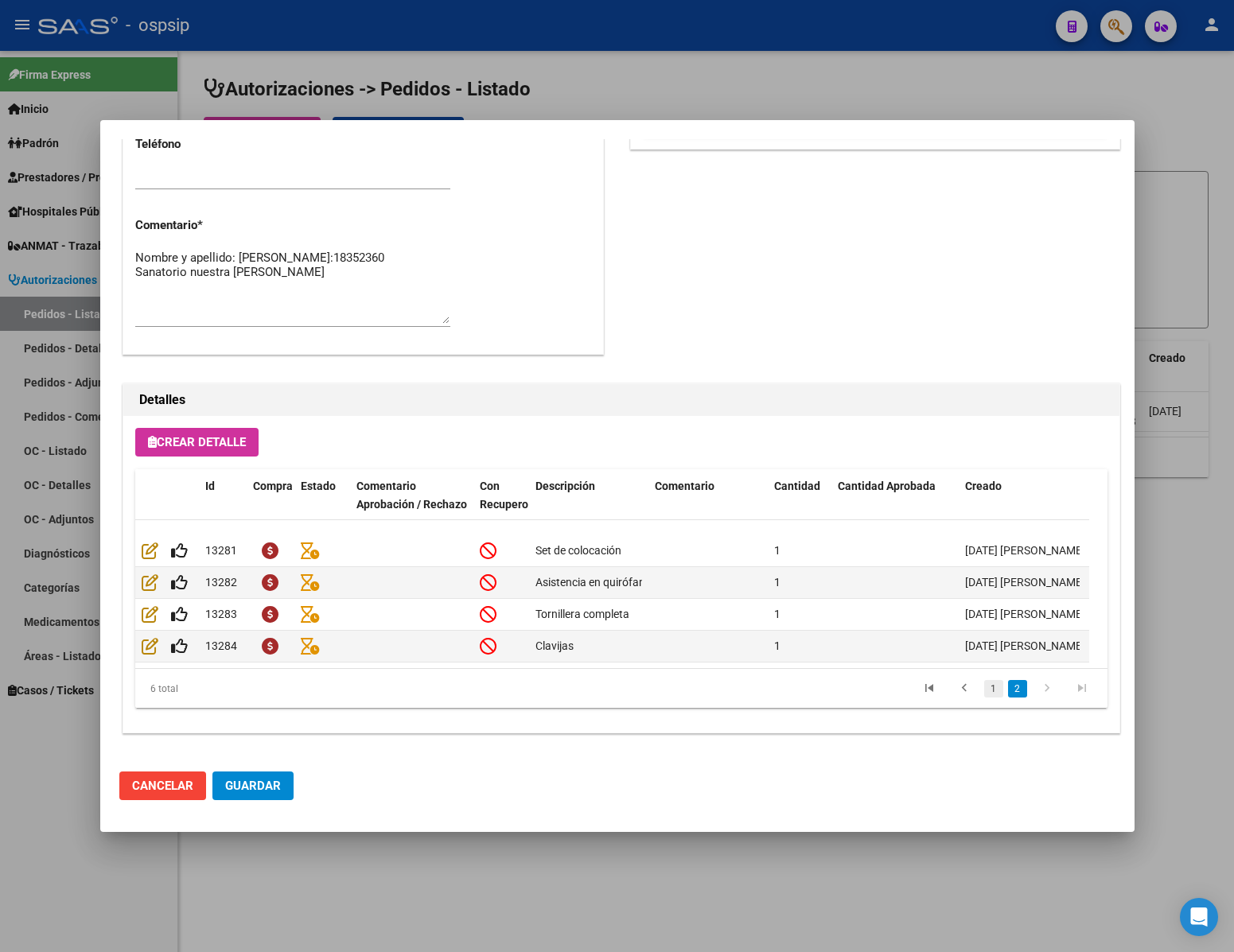
click at [984, 688] on link "1" at bounding box center [993, 689] width 19 height 17
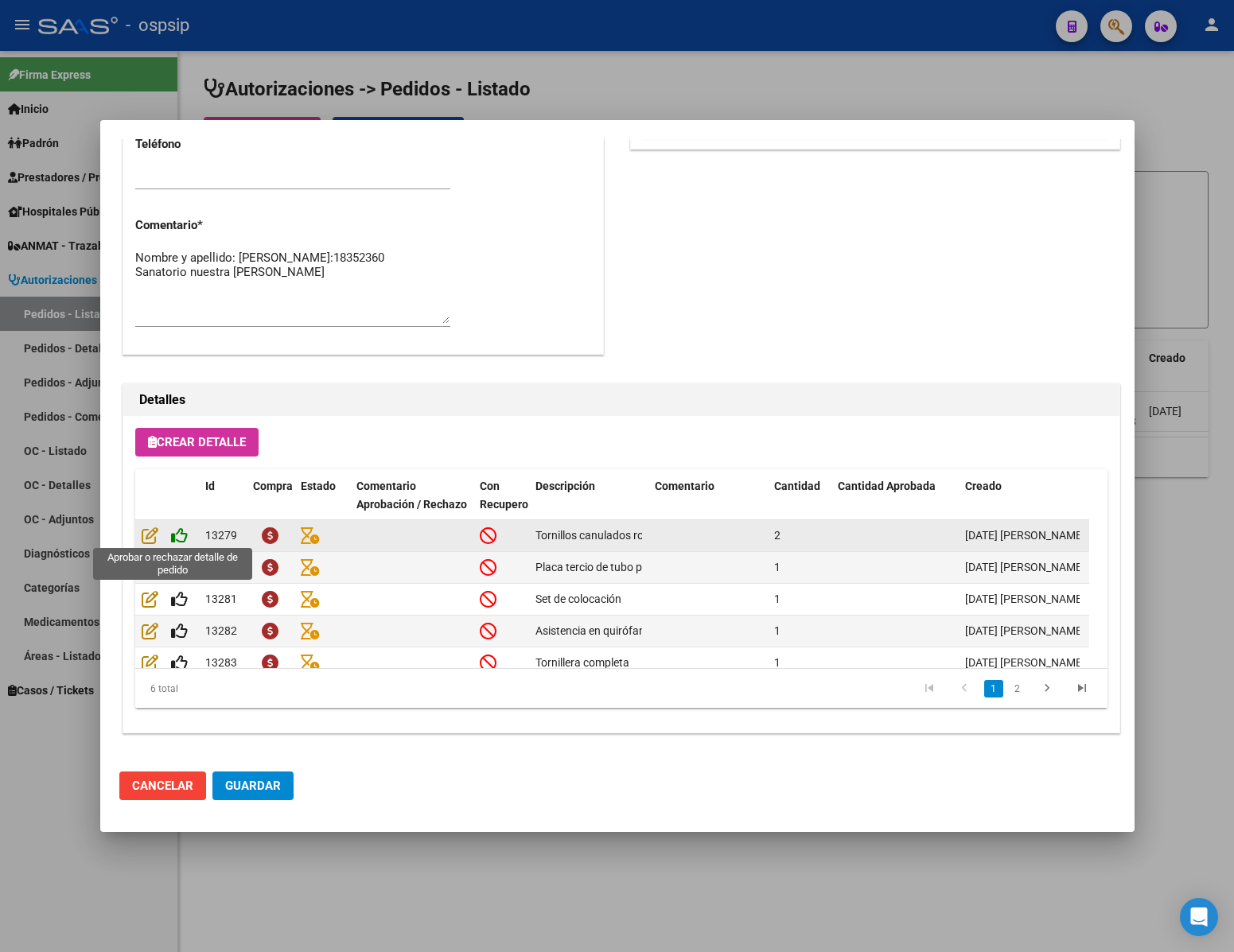
click at [177, 535] on icon at bounding box center [179, 535] width 17 height 17
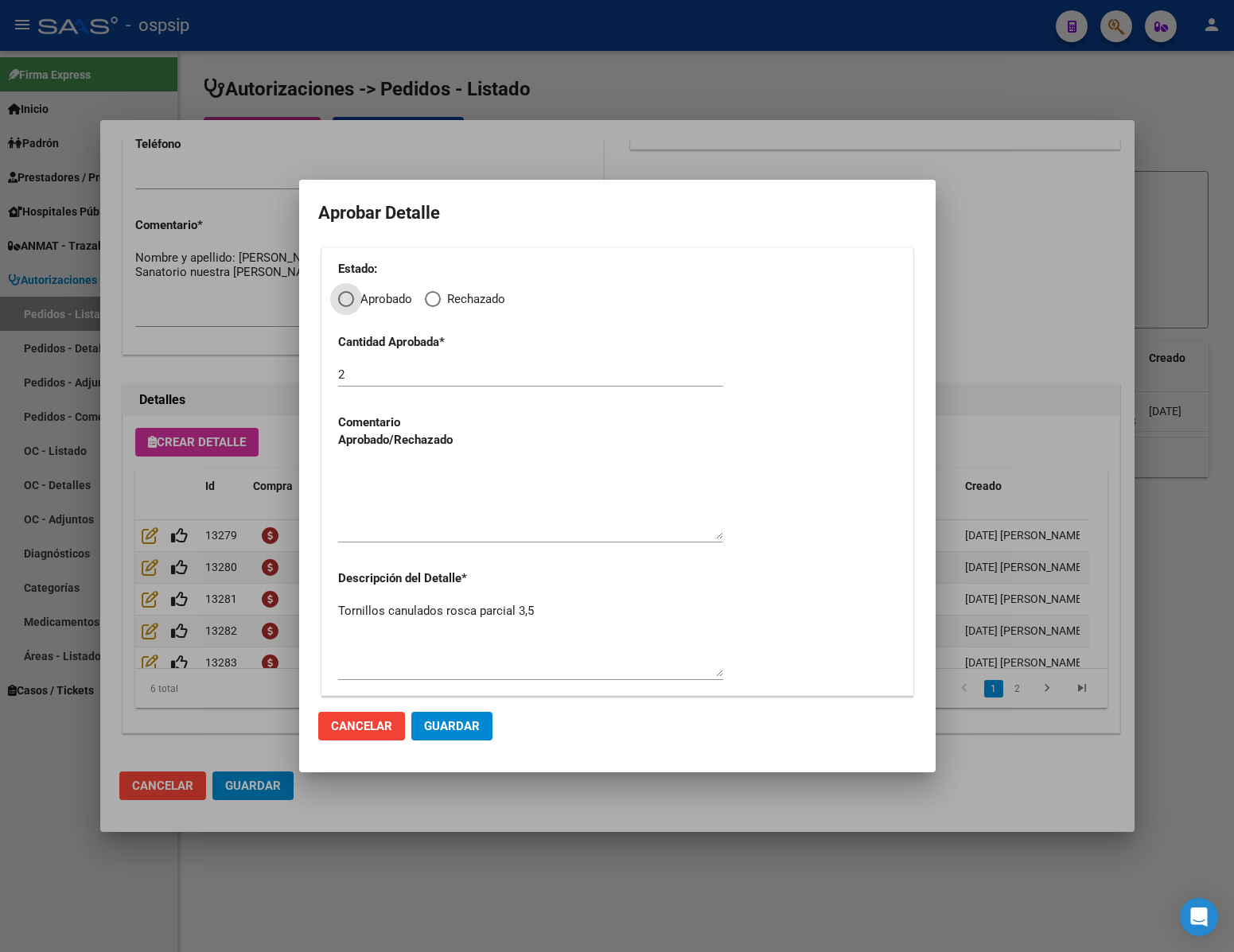
click at [373, 721] on span "Cancelar" at bounding box center [361, 726] width 61 height 14
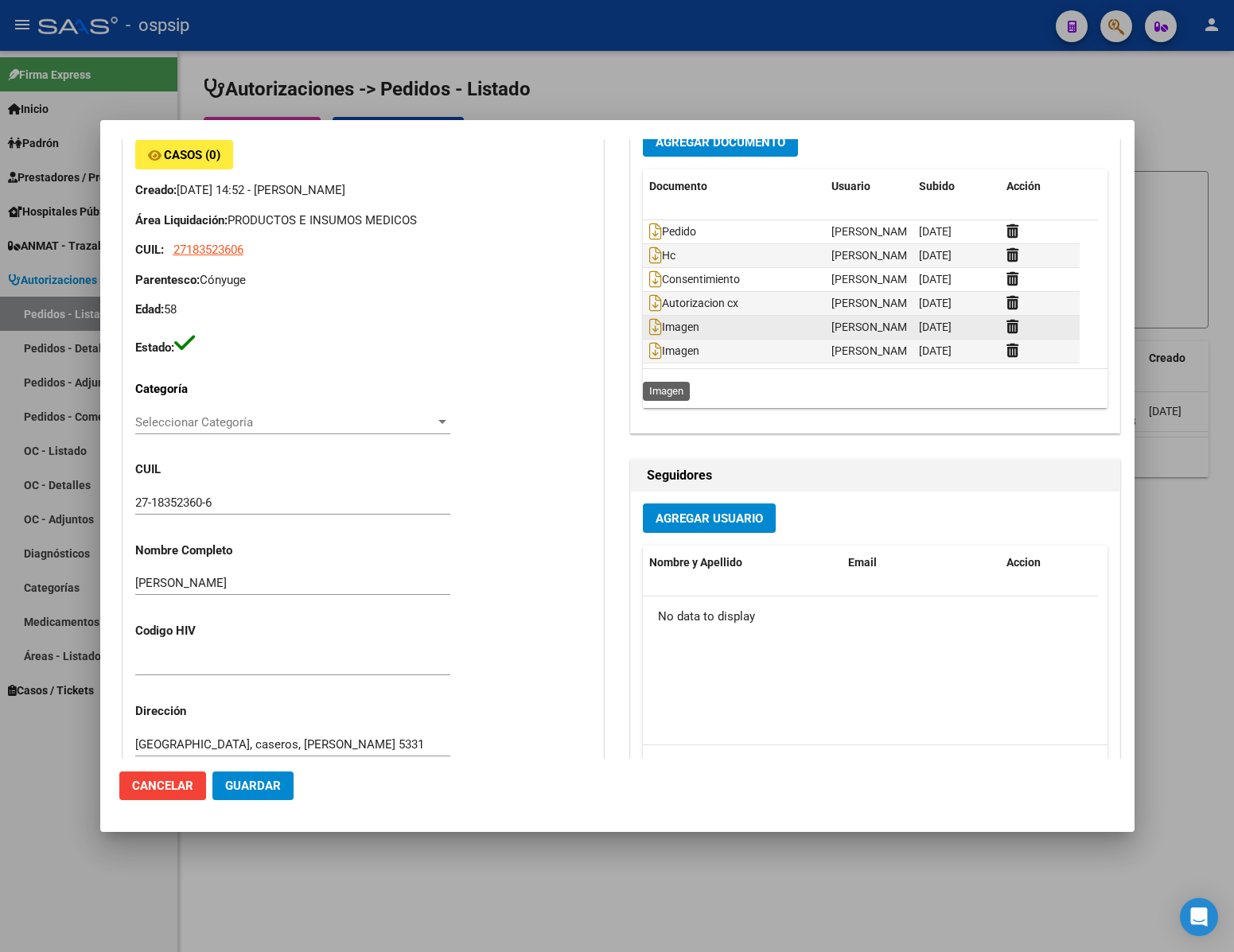
scroll to position [119, 0]
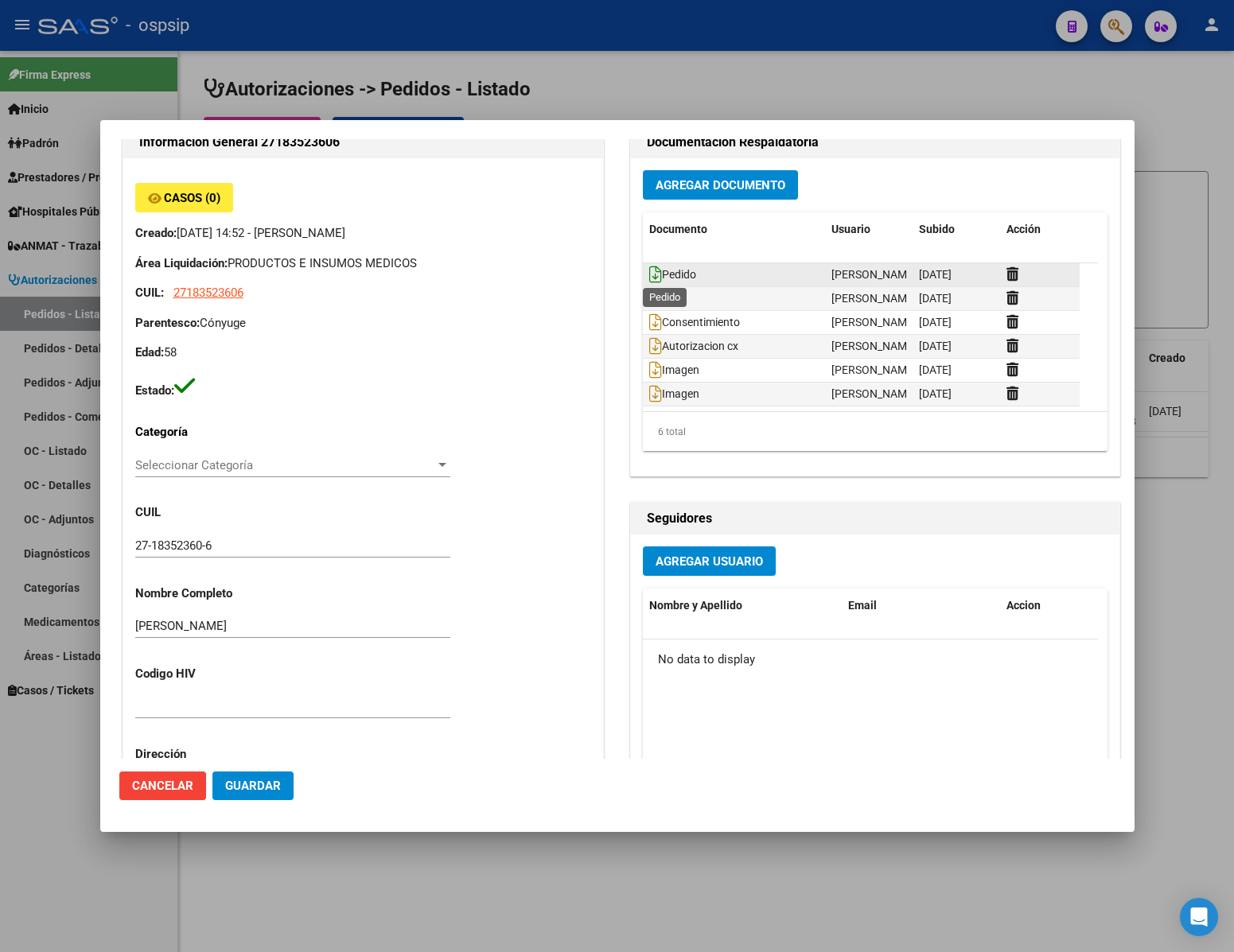
click at [649, 276] on icon at bounding box center [655, 275] width 13 height 17
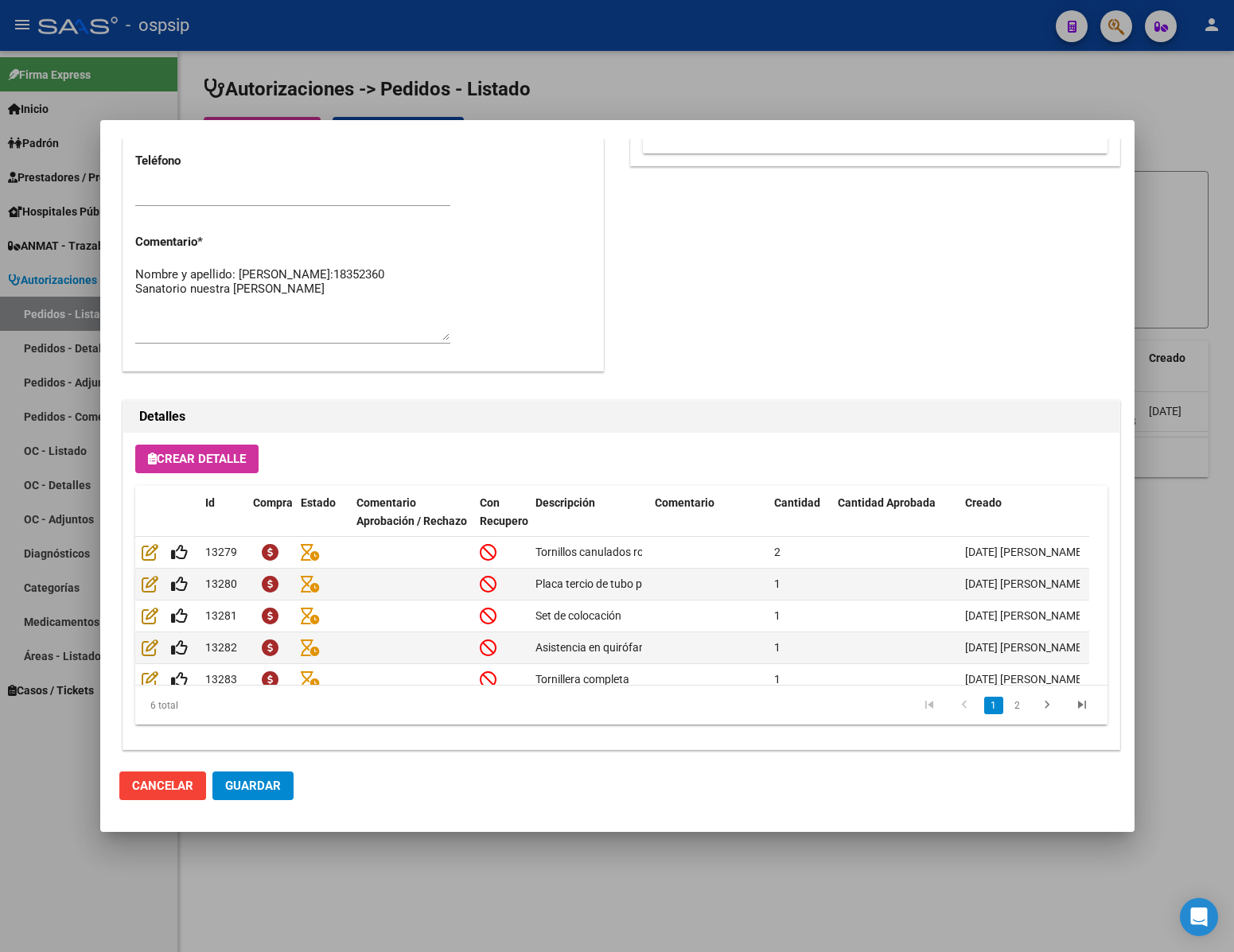
scroll to position [810, 0]
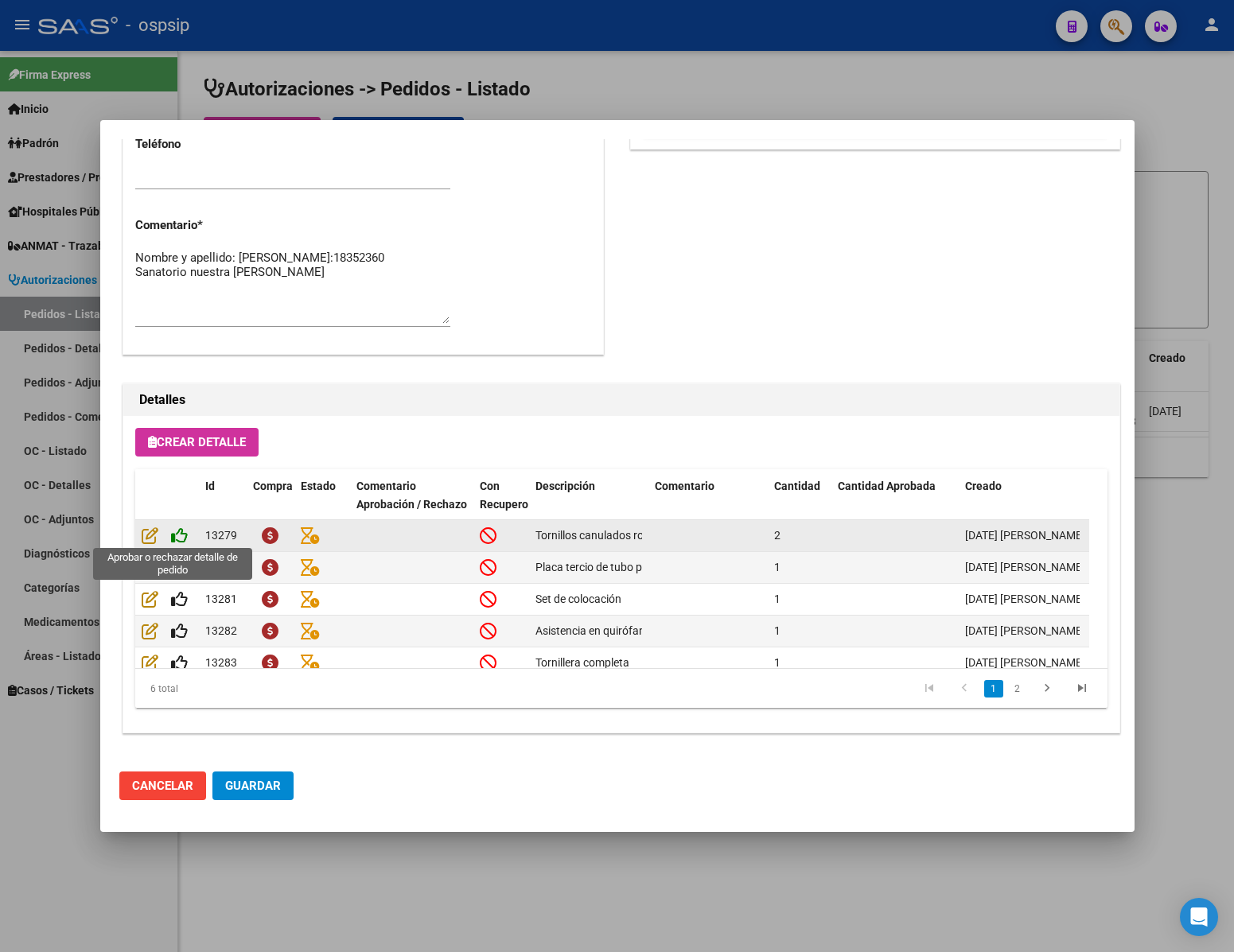
click at [179, 538] on icon at bounding box center [179, 535] width 17 height 17
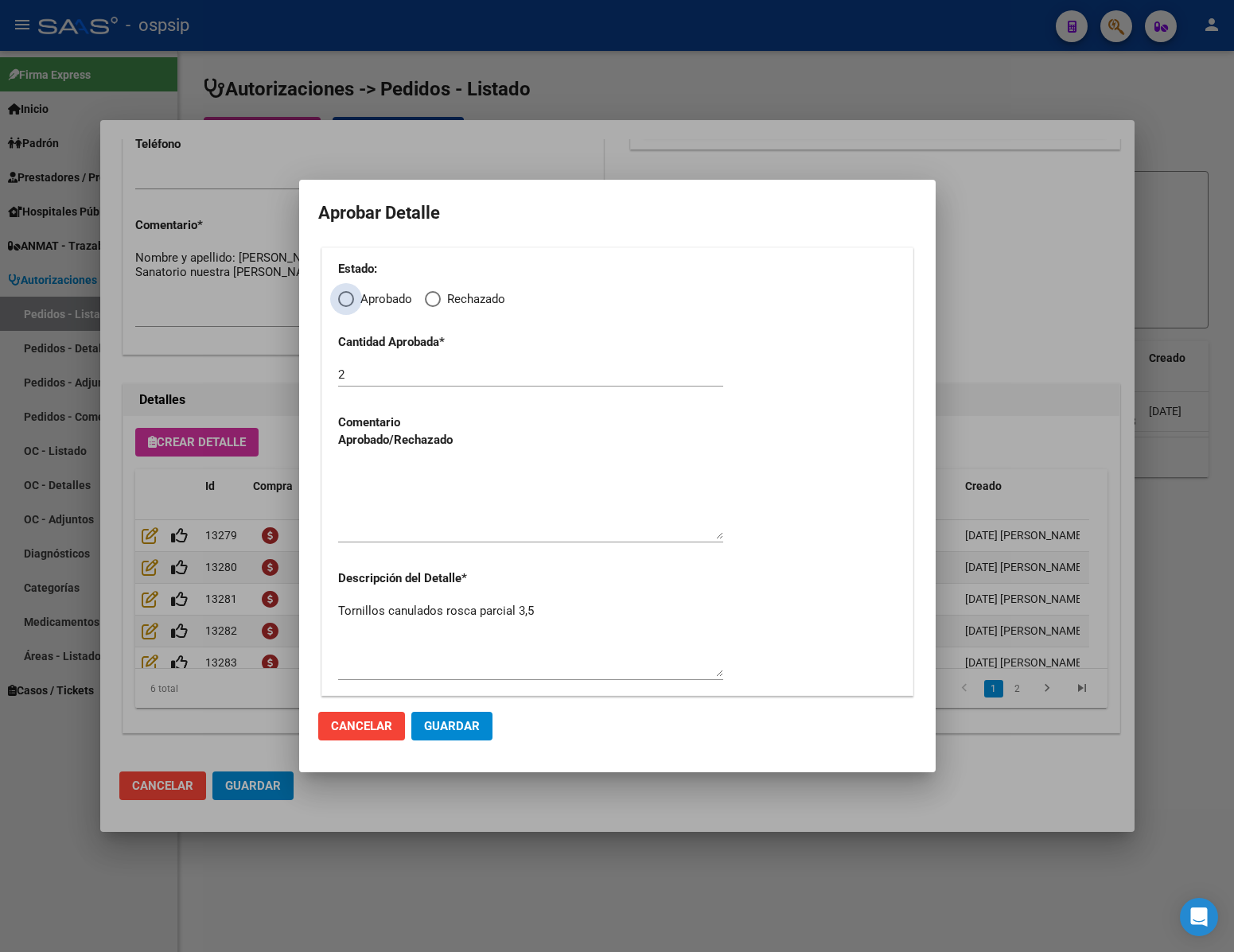
click at [346, 302] on span "Elija una opción" at bounding box center [346, 299] width 16 height 16
click at [346, 302] on input "Aprobado" at bounding box center [346, 299] width 16 height 16
radio input "true"
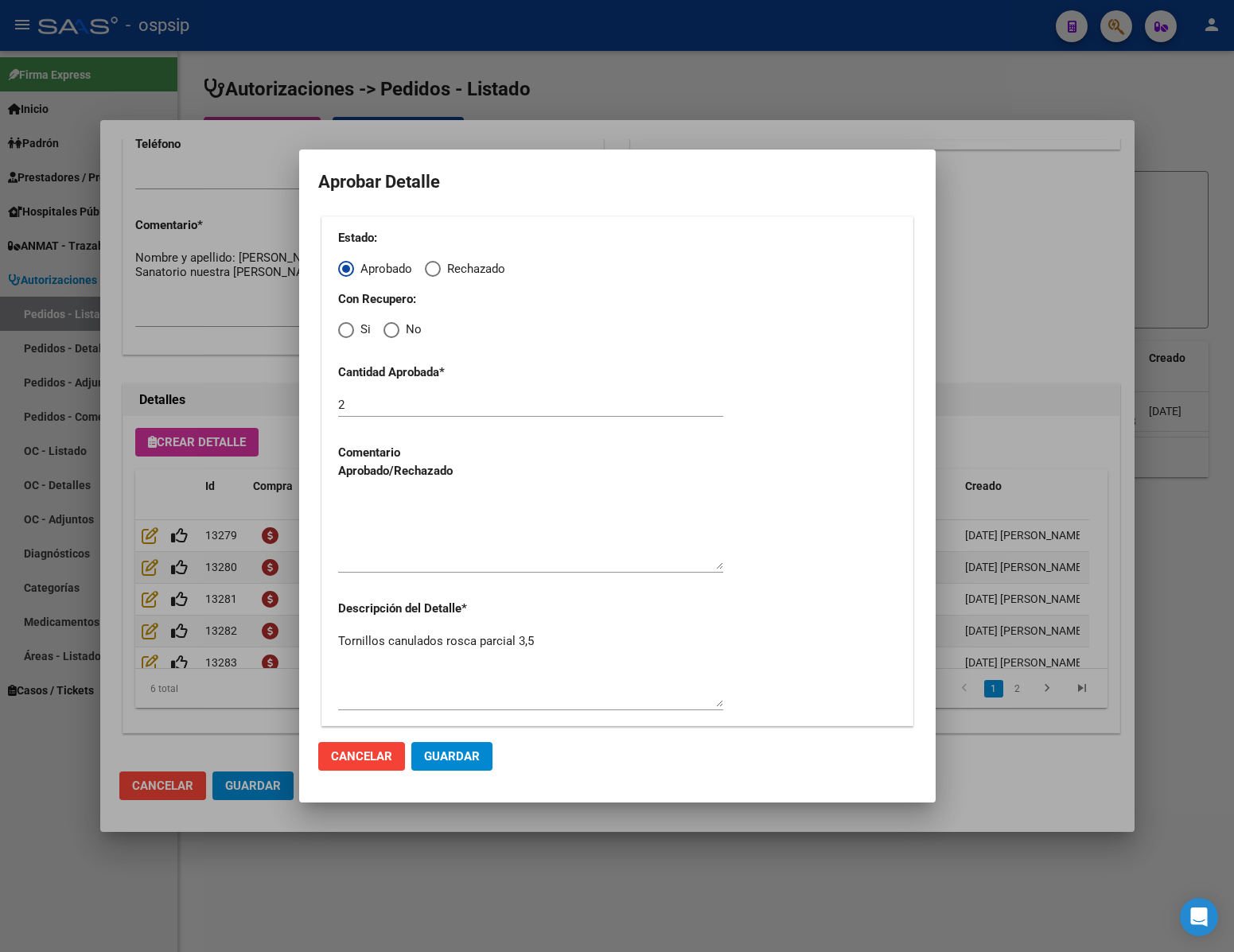
click at [392, 332] on span "Elija una opción" at bounding box center [392, 330] width 16 height 16
click at [392, 332] on input "No" at bounding box center [392, 330] width 16 height 16
radio input "true"
click at [406, 528] on textarea at bounding box center [531, 532] width 385 height 75
type textarea "."
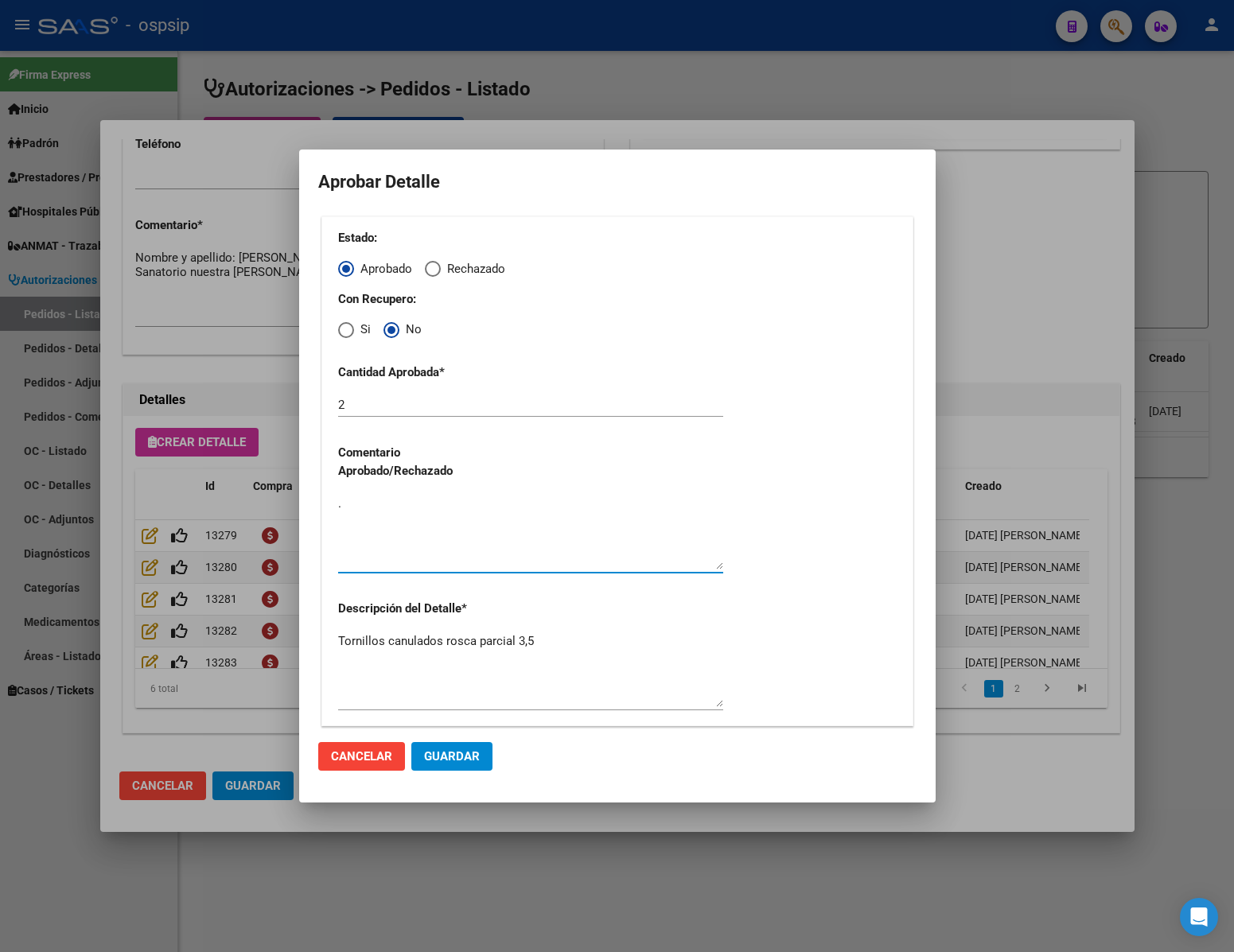
click at [457, 757] on span "Guardar" at bounding box center [452, 756] width 56 height 14
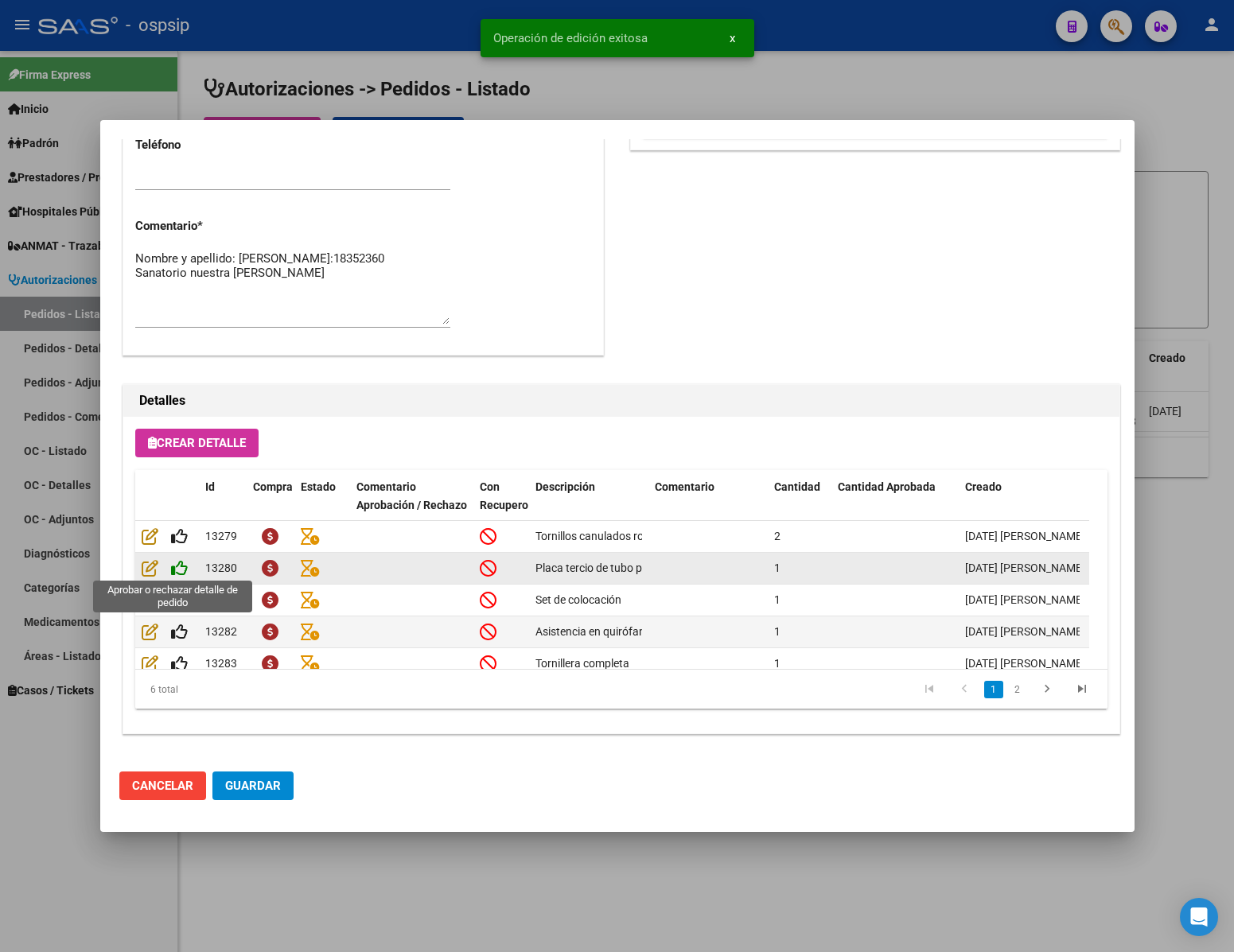
type input "[GEOGRAPHIC_DATA], [PERSON_NAME][GEOGRAPHIC_DATA], [PERSON_NAME] 1932"
click at [177, 568] on icon at bounding box center [179, 568] width 17 height 17
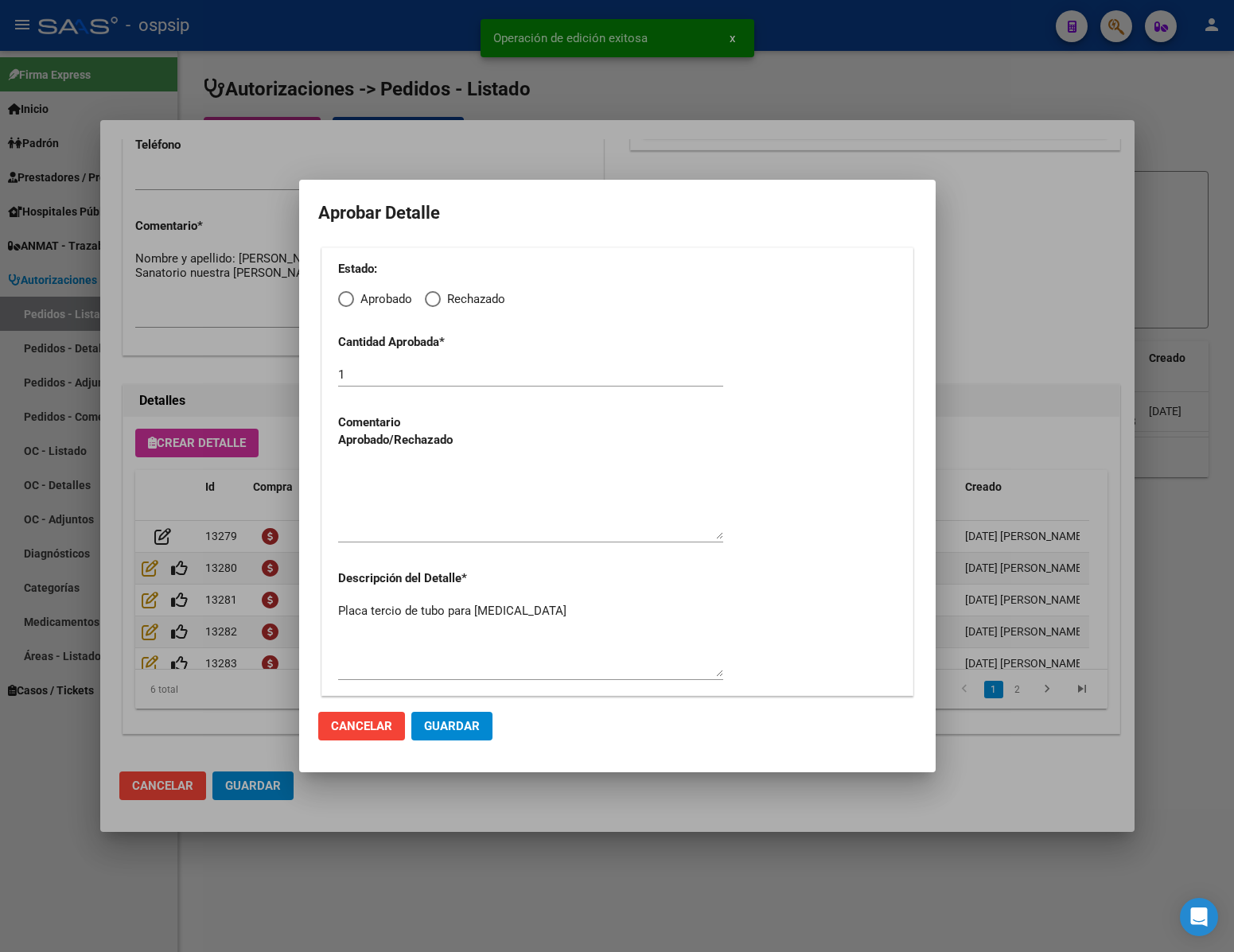
click at [353, 294] on span "Elija una opción" at bounding box center [346, 299] width 16 height 16
click at [353, 294] on input "Aprobado" at bounding box center [346, 299] width 16 height 16
radio input "true"
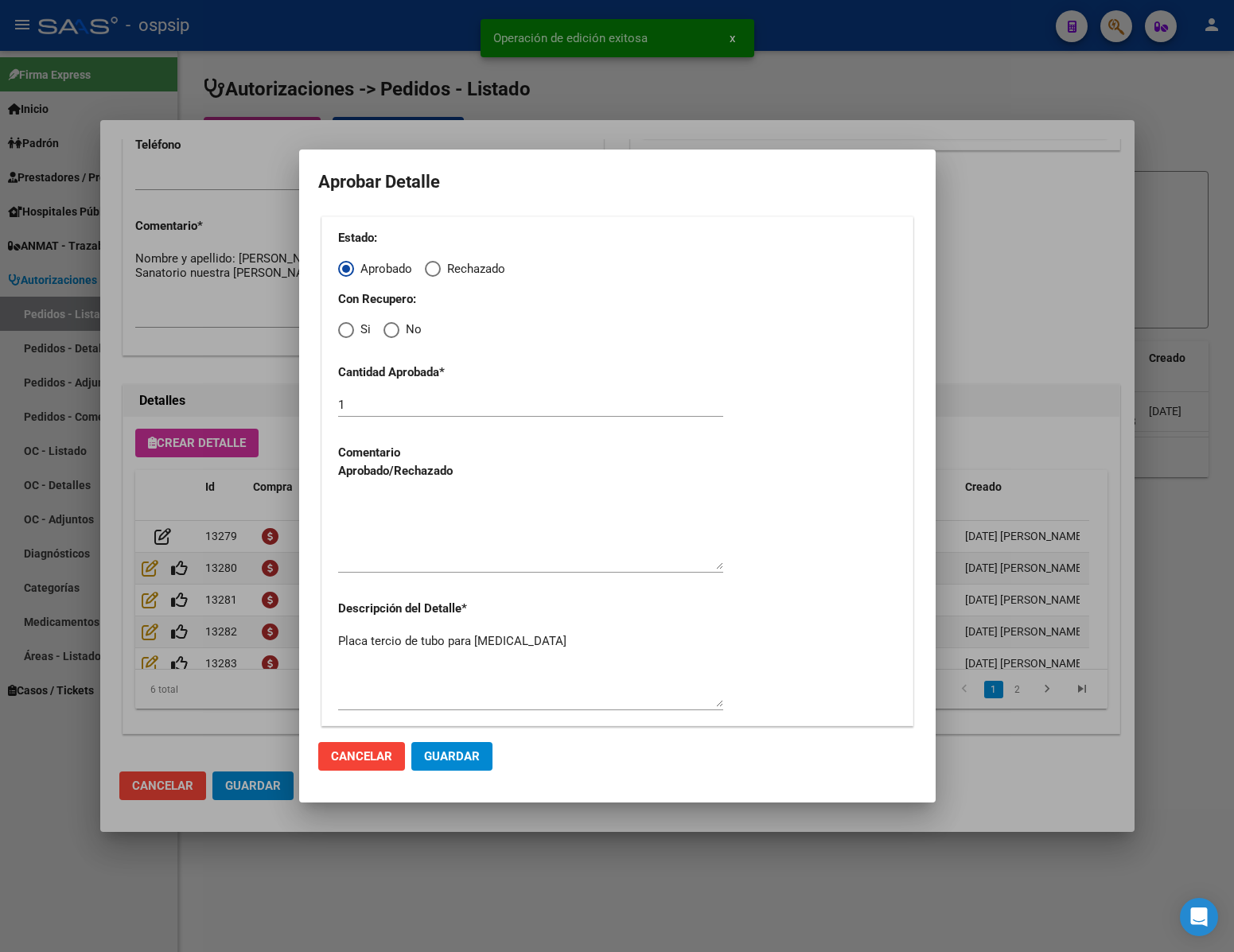
drag, startPoint x: 392, startPoint y: 327, endPoint x: 396, endPoint y: 394, distance: 67.1
click at [392, 328] on span "Elija una opción" at bounding box center [392, 330] width 16 height 16
click at [392, 328] on input "No" at bounding box center [392, 330] width 16 height 16
radio input "true"
click at [419, 535] on textarea at bounding box center [531, 532] width 385 height 75
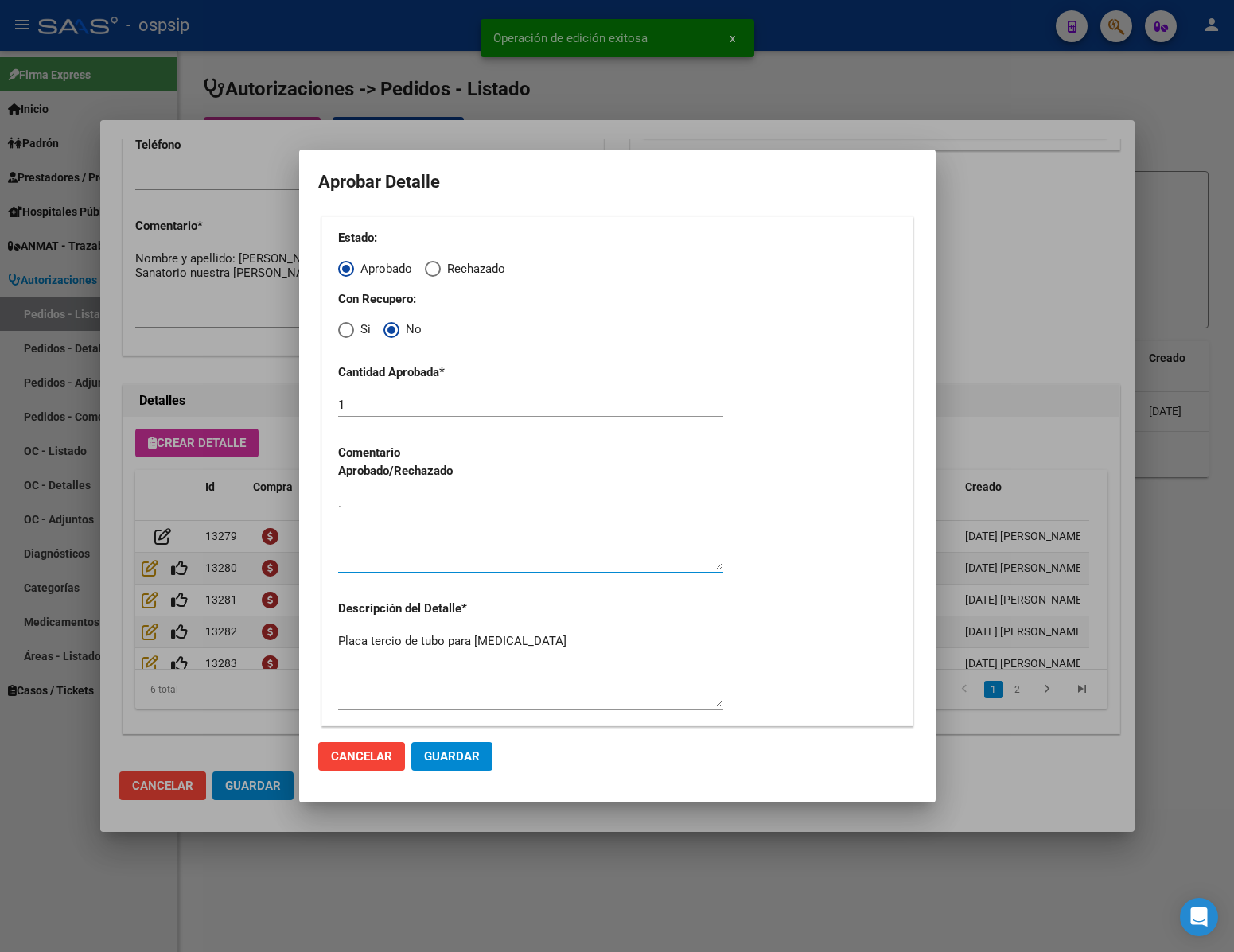
type textarea "."
click at [456, 745] on button "Guardar" at bounding box center [452, 756] width 81 height 29
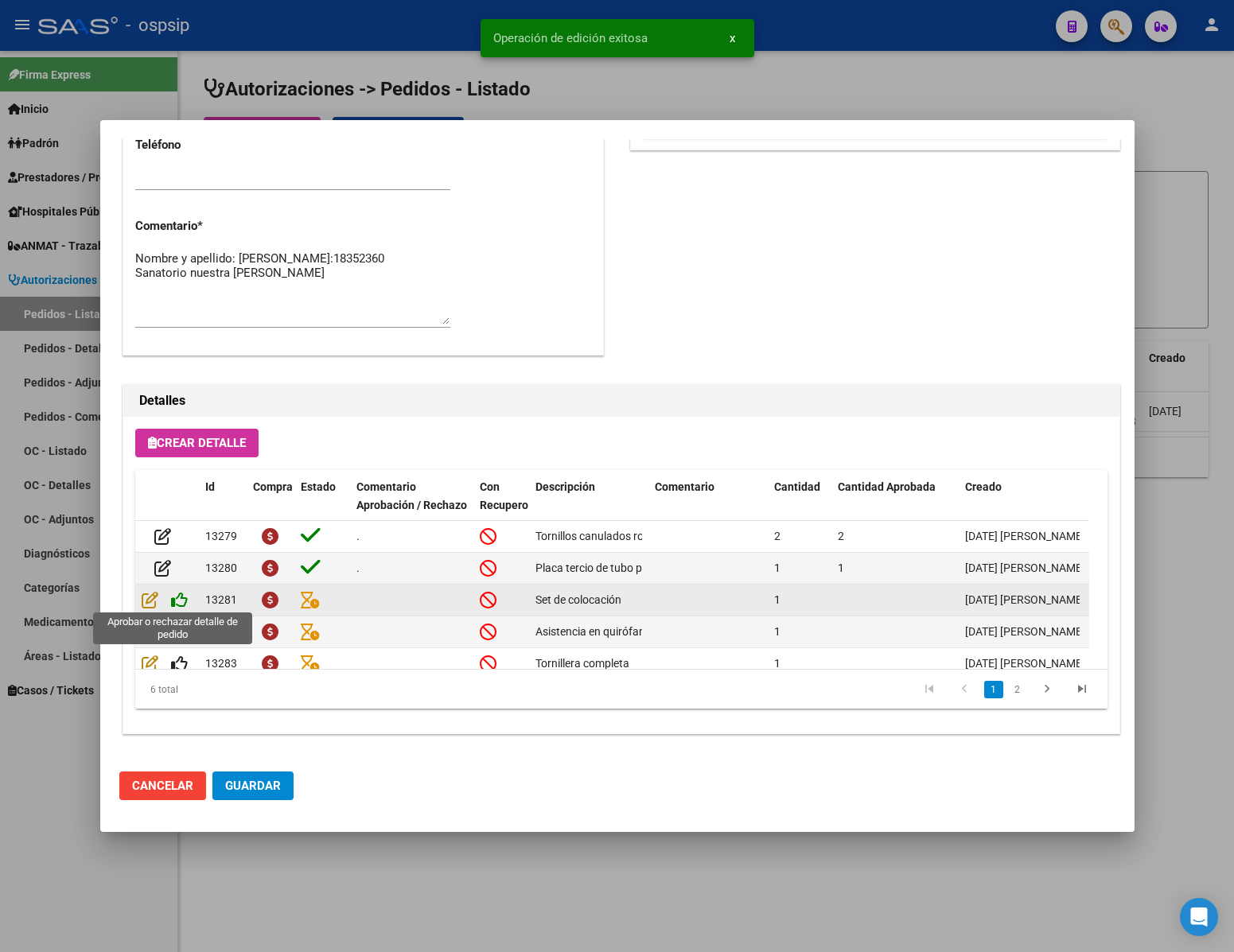
click at [184, 602] on icon at bounding box center [179, 600] width 17 height 17
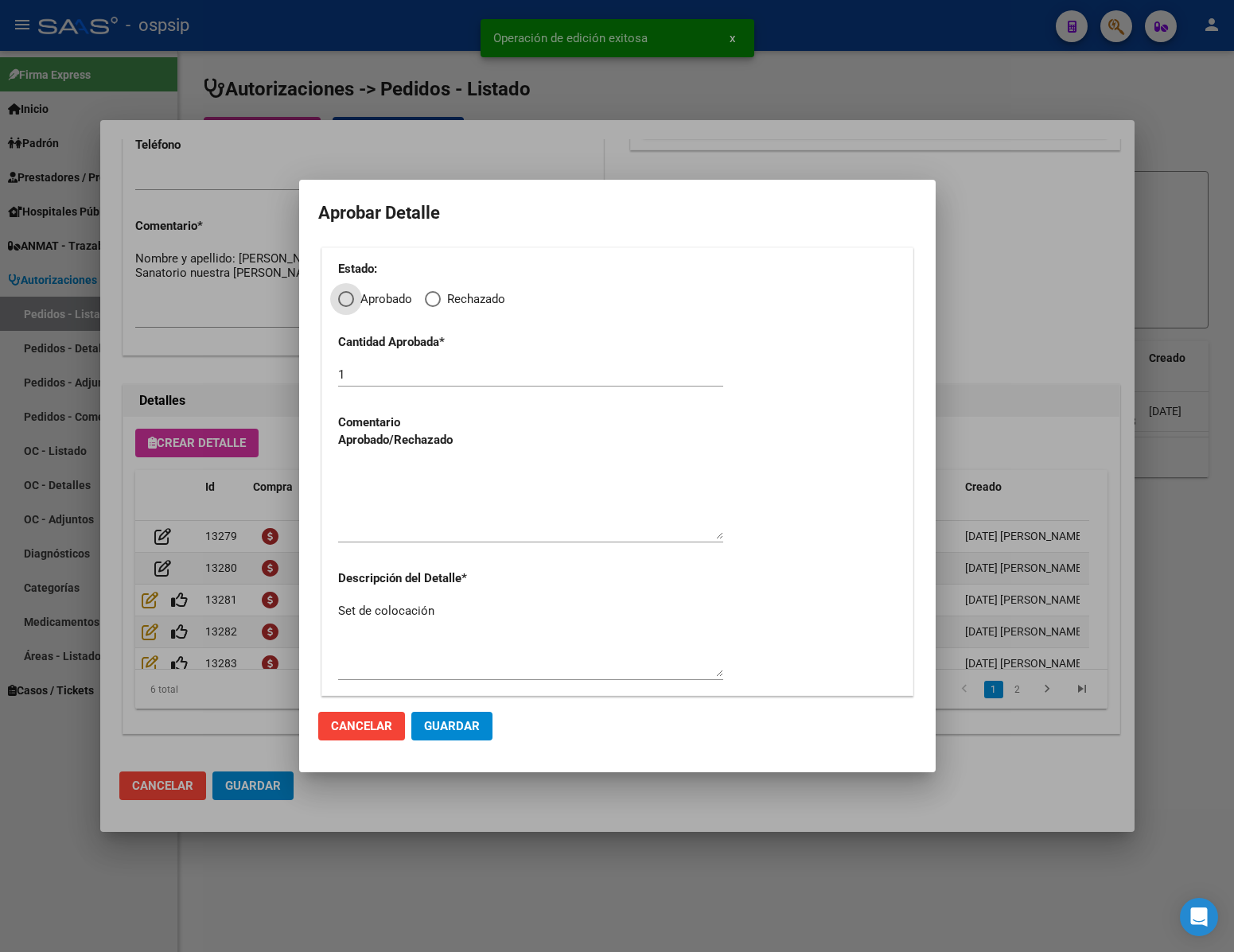
click at [357, 296] on label "Aprobado" at bounding box center [375, 299] width 74 height 18
click at [354, 296] on input "Aprobado" at bounding box center [346, 299] width 16 height 16
radio input "true"
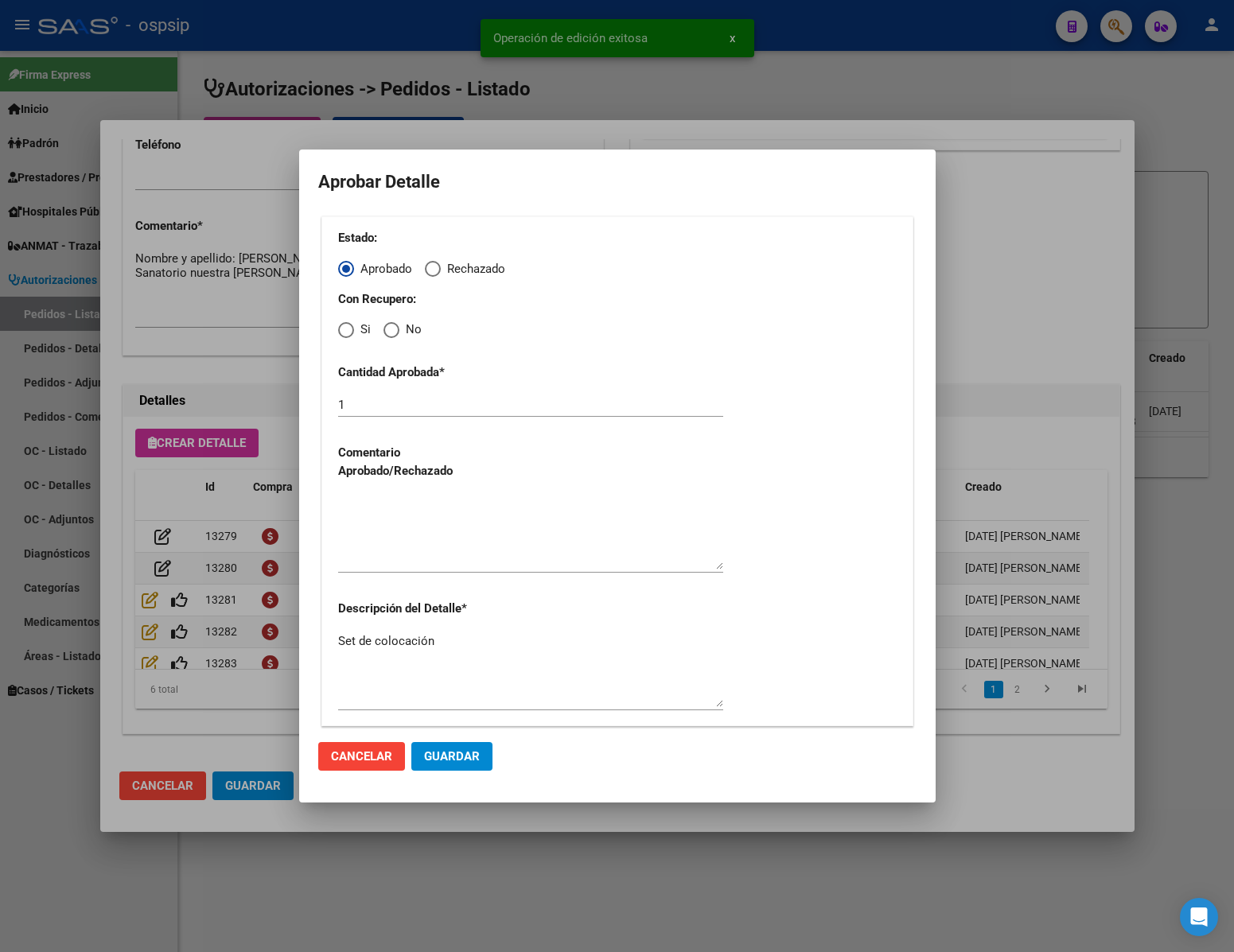
drag, startPoint x: 389, startPoint y: 330, endPoint x: 397, endPoint y: 394, distance: 64.5
click at [389, 337] on span "Elija una opción" at bounding box center [392, 330] width 16 height 16
click at [389, 337] on input "No" at bounding box center [392, 330] width 16 height 16
radio input "true"
click at [399, 535] on textarea at bounding box center [531, 532] width 385 height 75
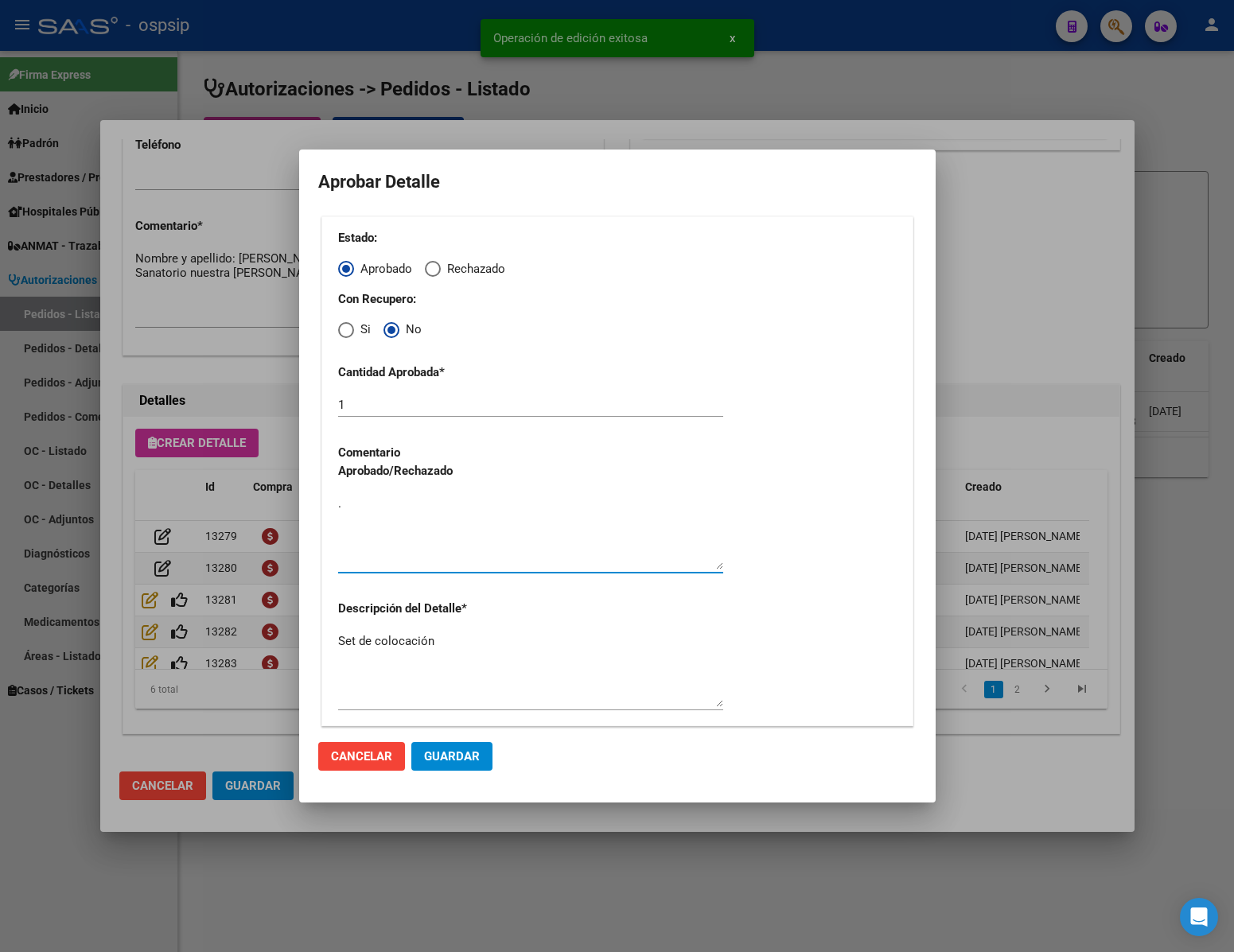
type textarea "."
click at [435, 747] on button "Guardar" at bounding box center [452, 756] width 81 height 29
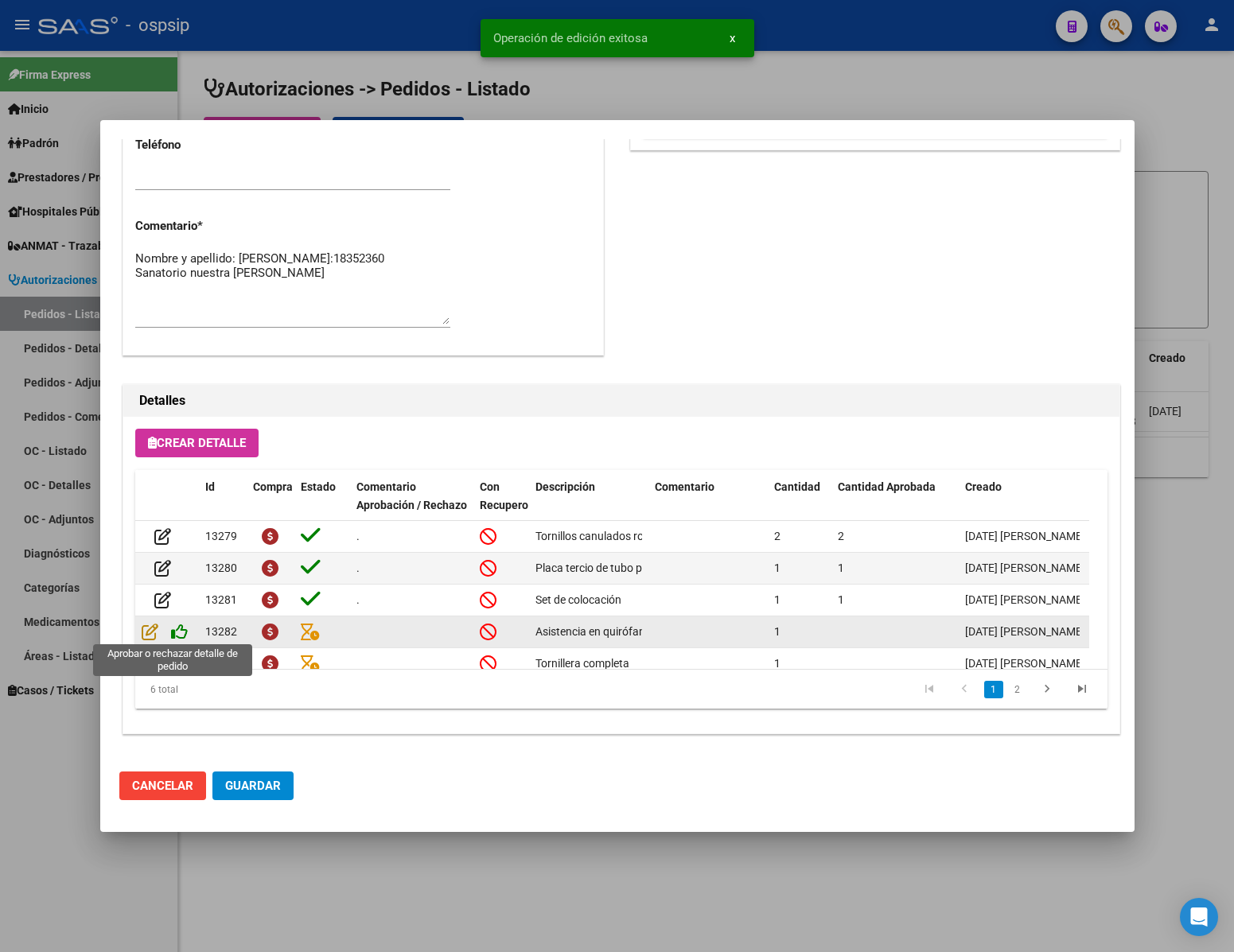
click at [184, 629] on icon at bounding box center [179, 631] width 17 height 17
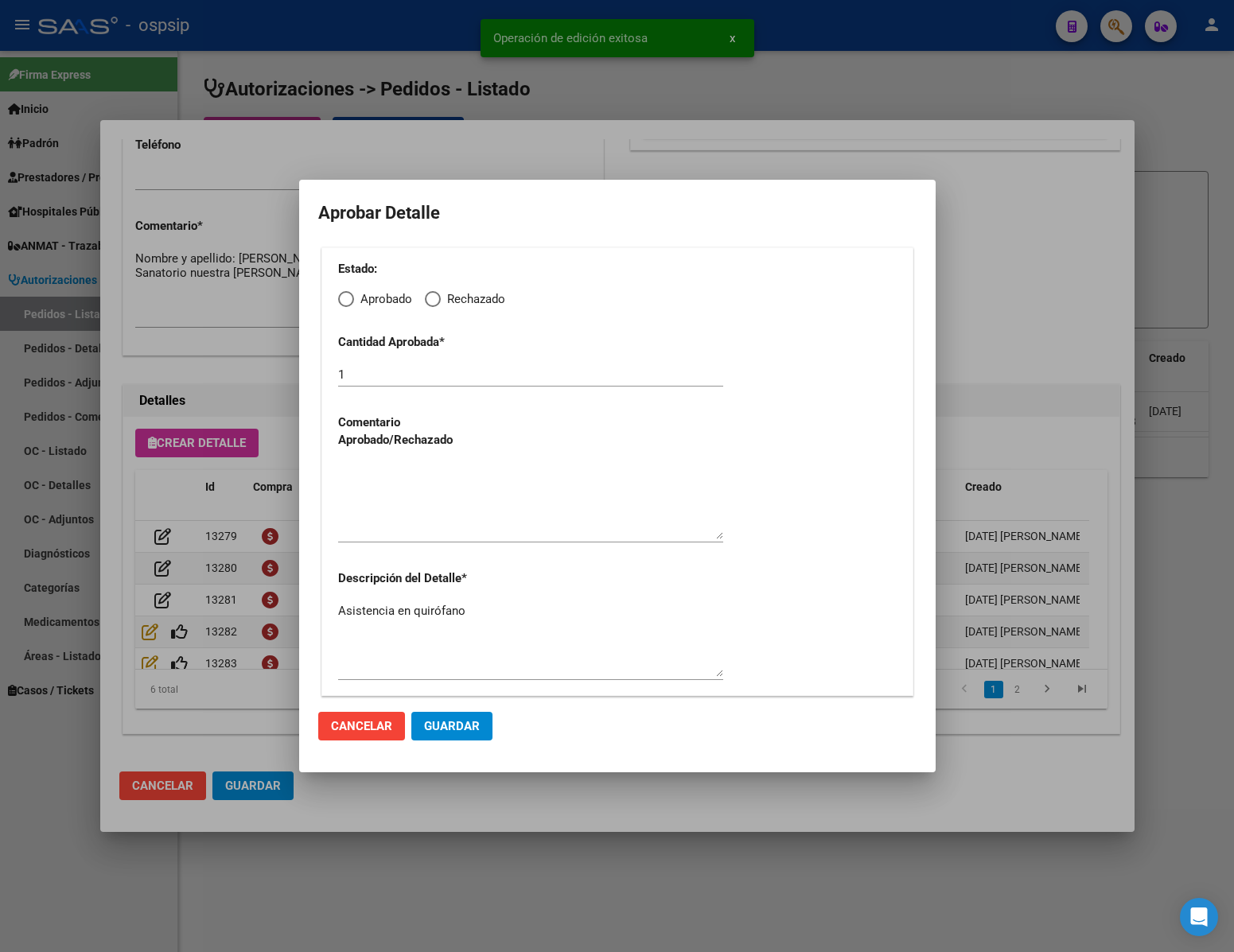
click at [342, 296] on span "Elija una opción" at bounding box center [346, 299] width 16 height 16
click at [342, 296] on input "Aprobado" at bounding box center [346, 299] width 16 height 16
radio input "true"
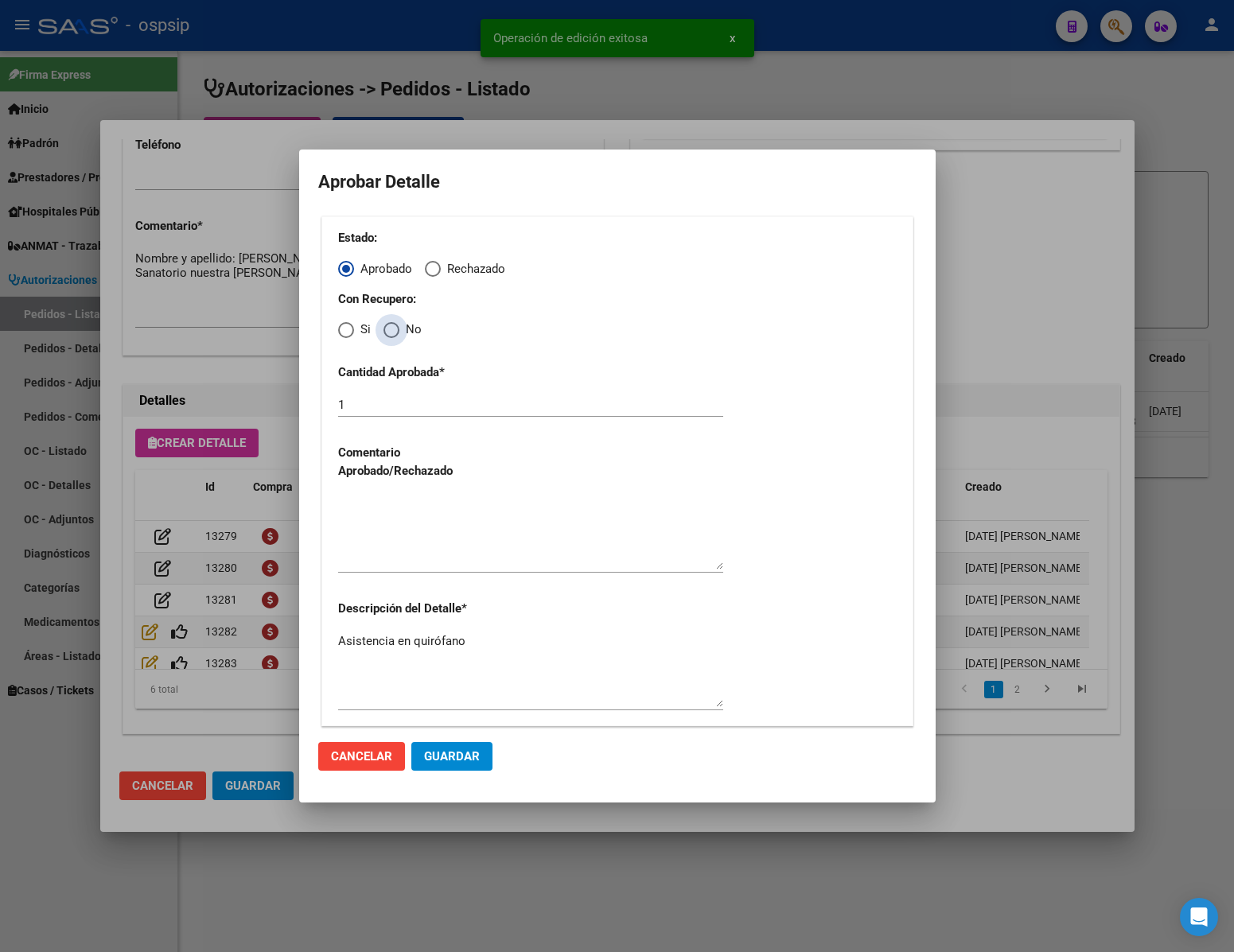
drag, startPoint x: 394, startPoint y: 331, endPoint x: 397, endPoint y: 389, distance: 58.1
click at [394, 334] on span "Elija una opción" at bounding box center [392, 330] width 16 height 16
click at [394, 334] on input "No" at bounding box center [392, 330] width 16 height 16
radio input "true"
click at [409, 540] on textarea at bounding box center [531, 532] width 385 height 75
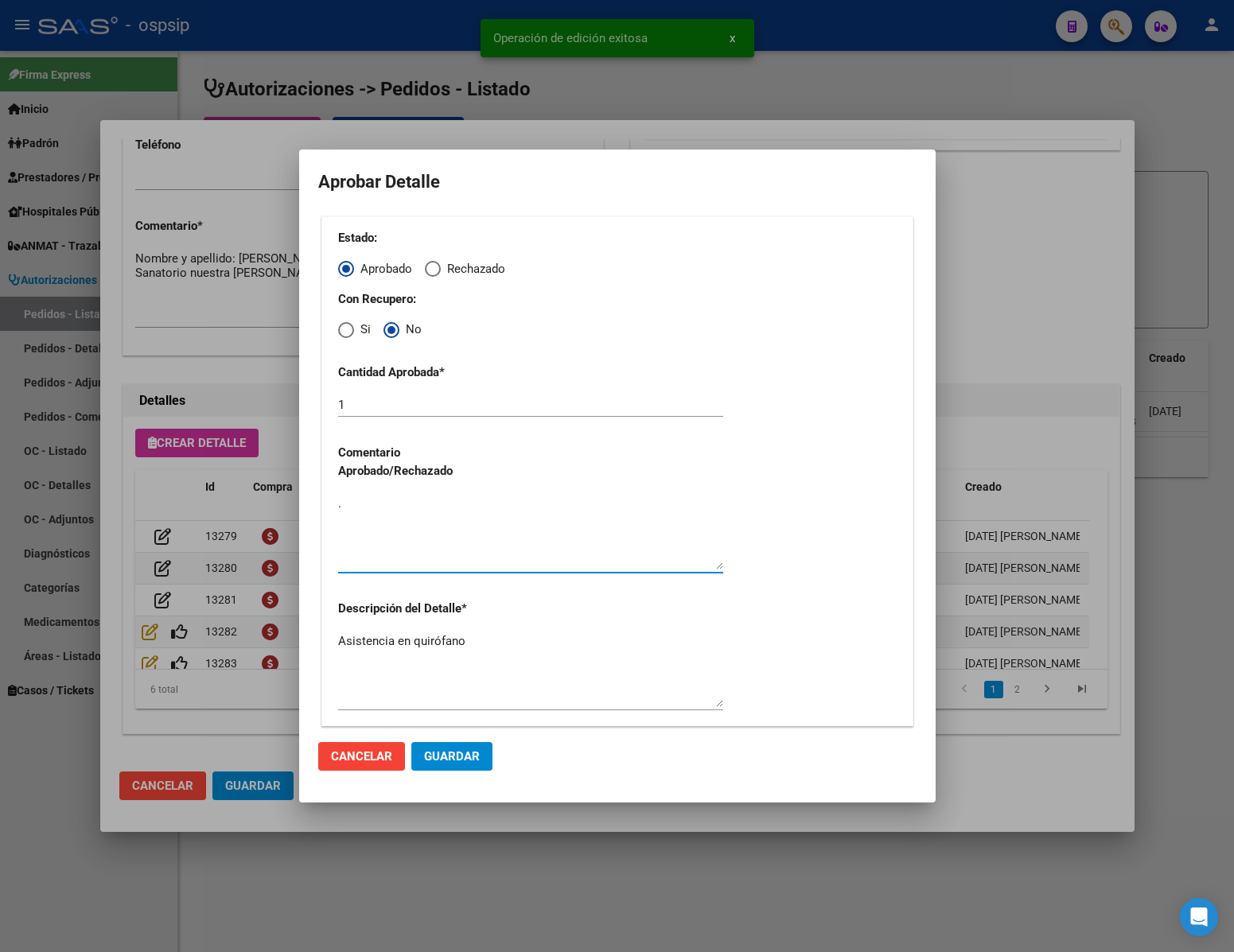
type textarea "."
drag, startPoint x: 449, startPoint y: 750, endPoint x: 457, endPoint y: 745, distance: 9.4
click at [449, 749] on span "Guardar" at bounding box center [452, 756] width 56 height 14
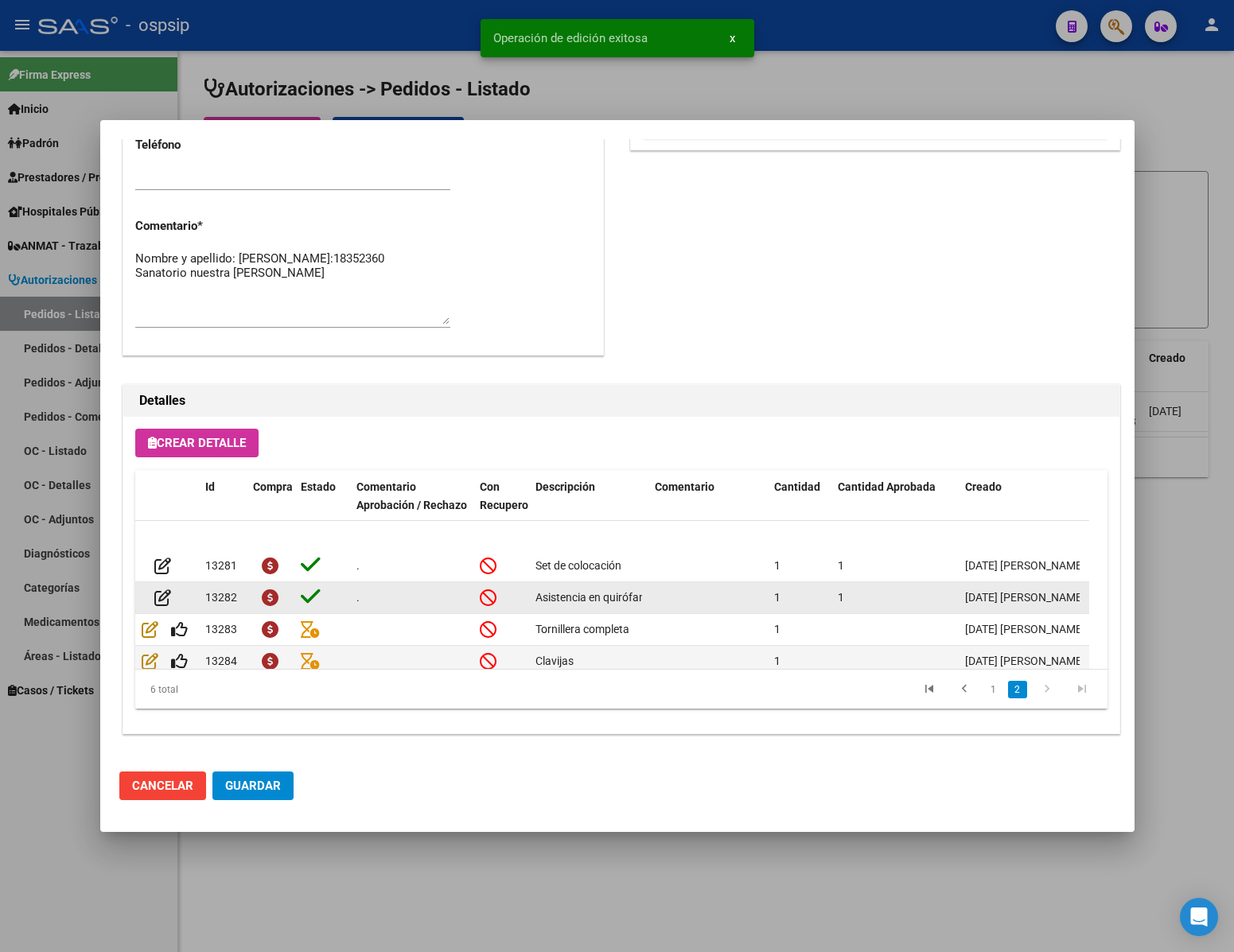
scroll to position [65, 0]
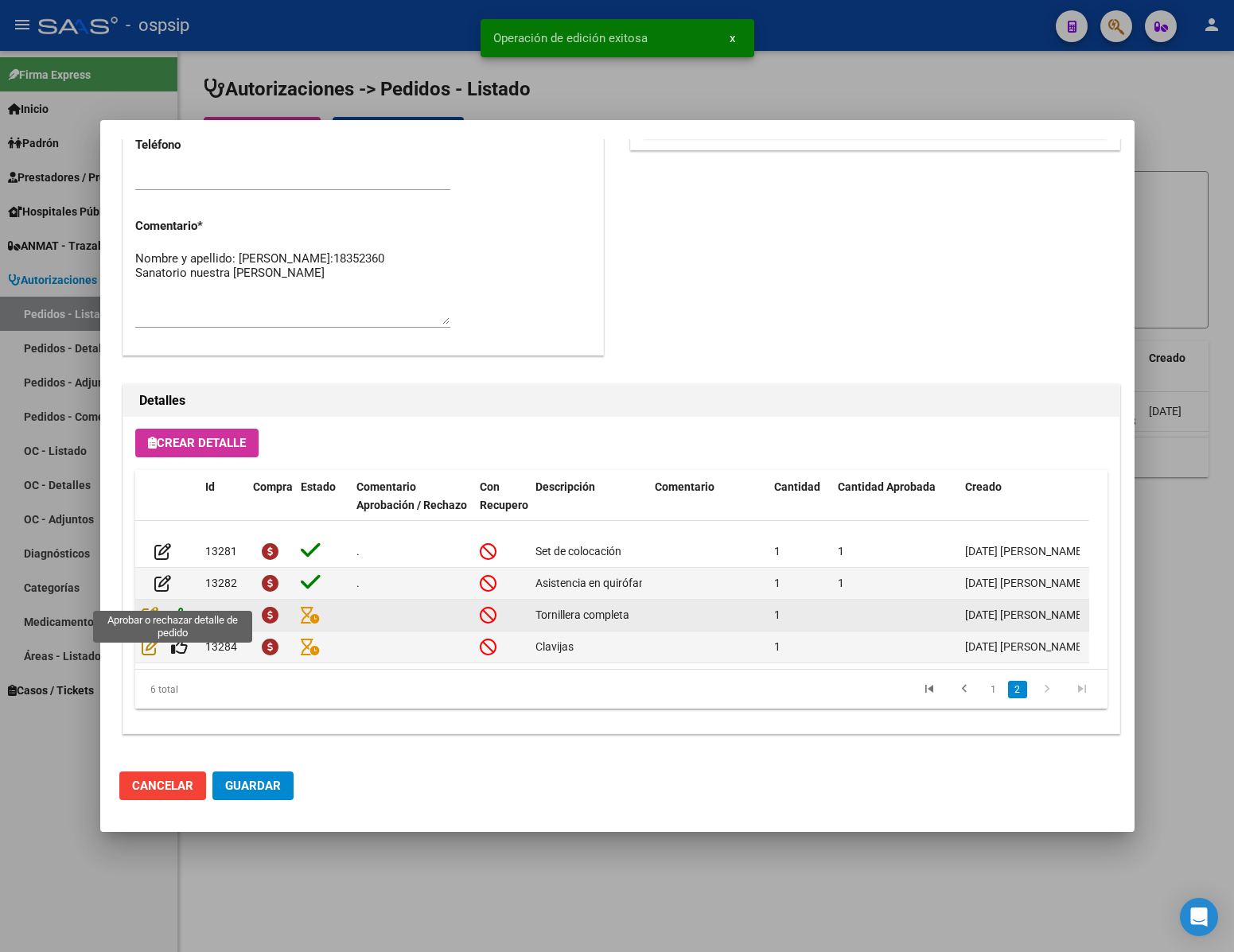
click at [185, 606] on icon at bounding box center [179, 615] width 17 height 17
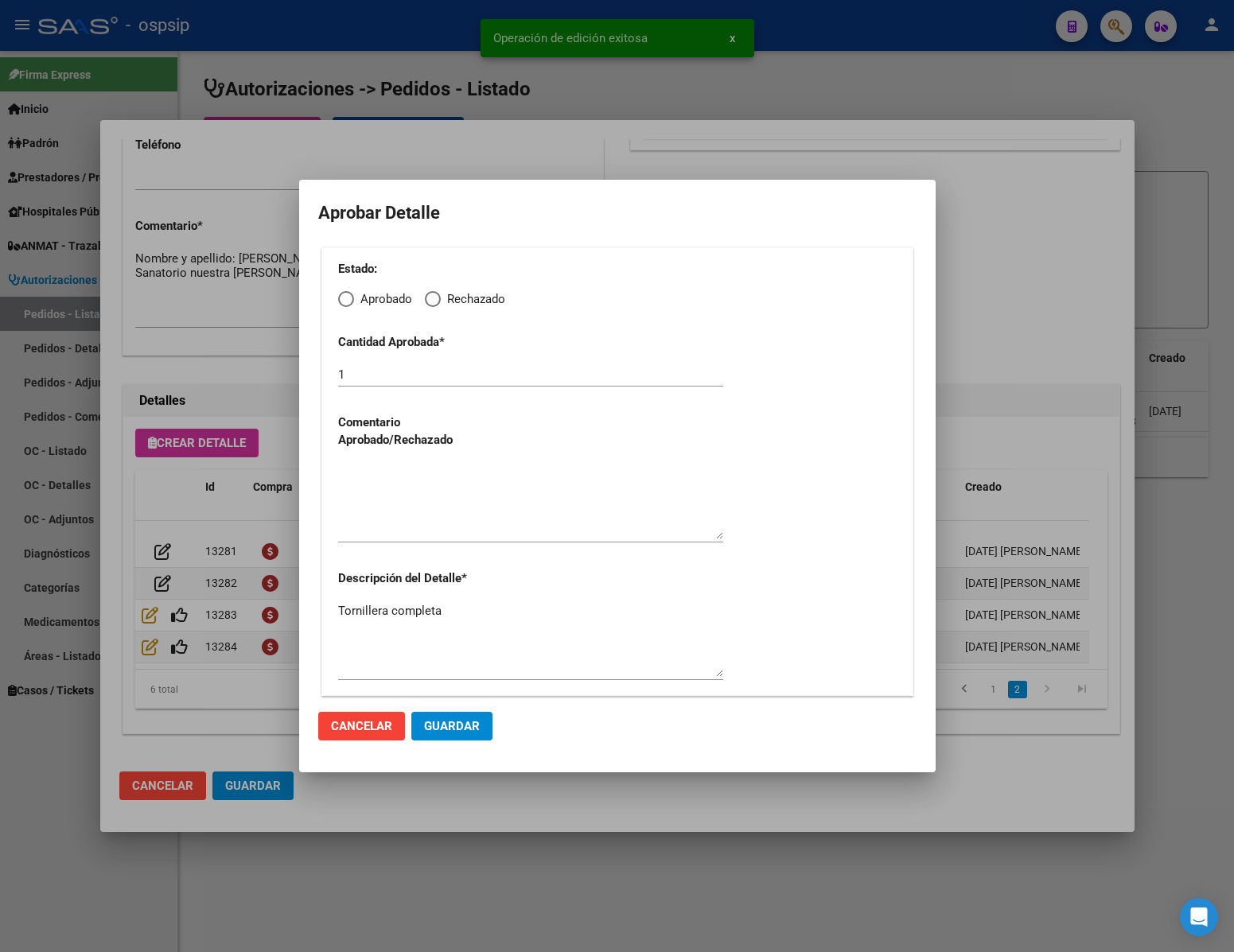
drag, startPoint x: 337, startPoint y: 306, endPoint x: 361, endPoint y: 311, distance: 24.5
click at [339, 306] on div "Estado: Aprobado Rechazado Cantidad Aprobada * 1 Comentario Aprobado/Rechazado …" at bounding box center [617, 472] width 592 height 449
click at [347, 302] on span "Elija una opción" at bounding box center [346, 299] width 16 height 16
click at [347, 302] on input "Aprobado" at bounding box center [346, 299] width 16 height 16
radio input "true"
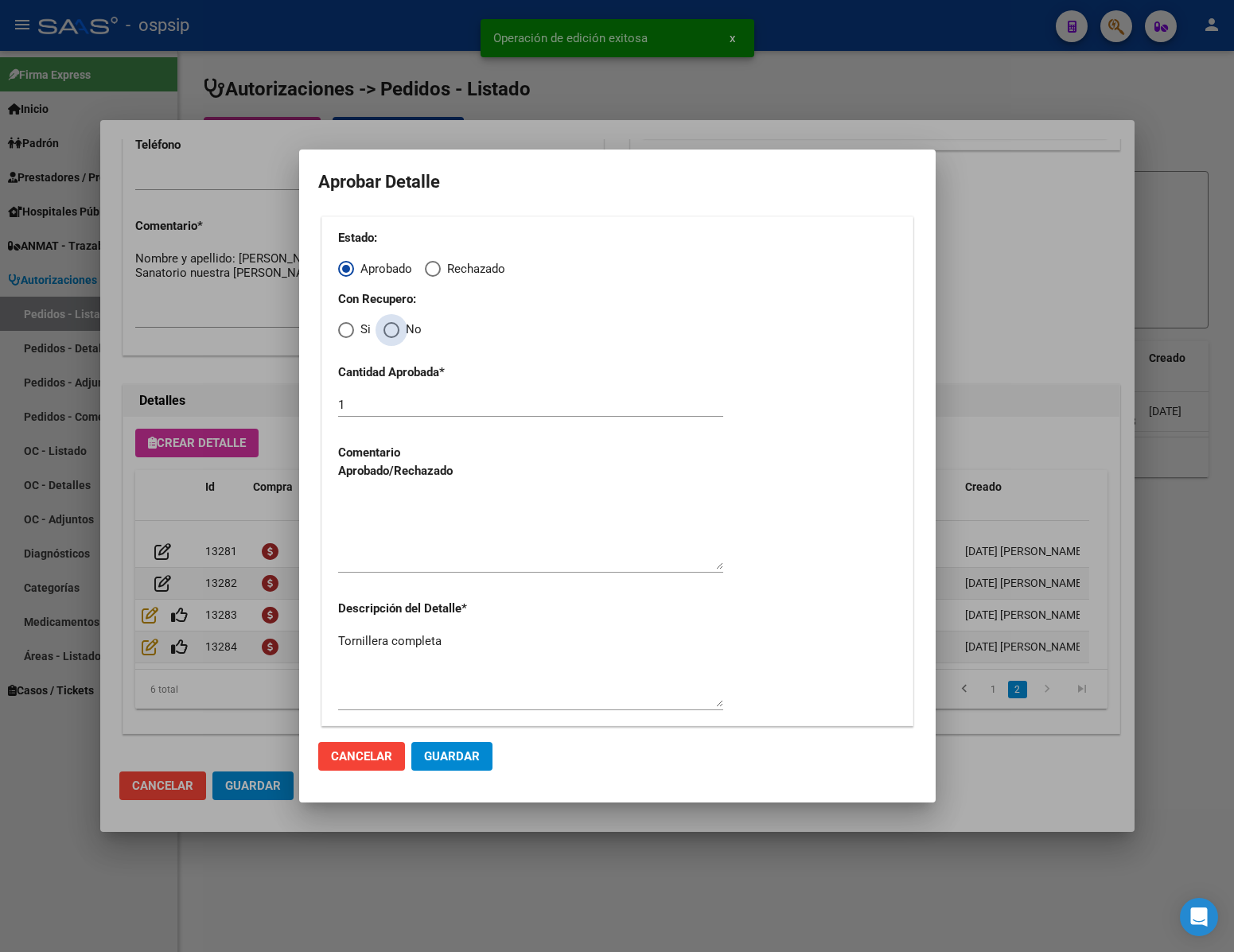
click at [385, 330] on span "Elija una opción" at bounding box center [392, 330] width 16 height 16
click at [385, 330] on input "No" at bounding box center [392, 330] width 16 height 16
radio input "true"
click at [416, 522] on textarea at bounding box center [531, 532] width 385 height 75
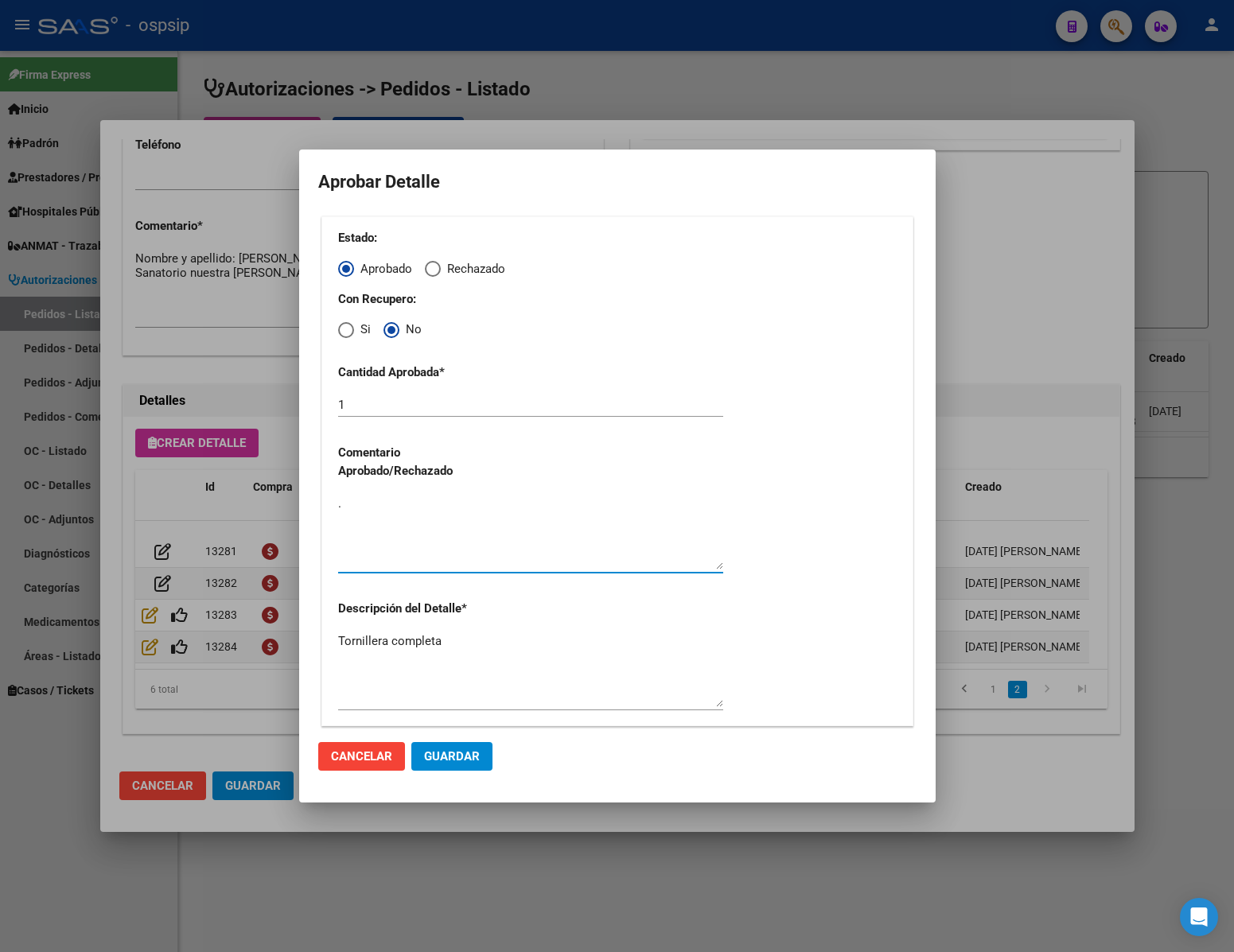
type textarea "."
click at [467, 752] on span "Guardar" at bounding box center [452, 756] width 56 height 14
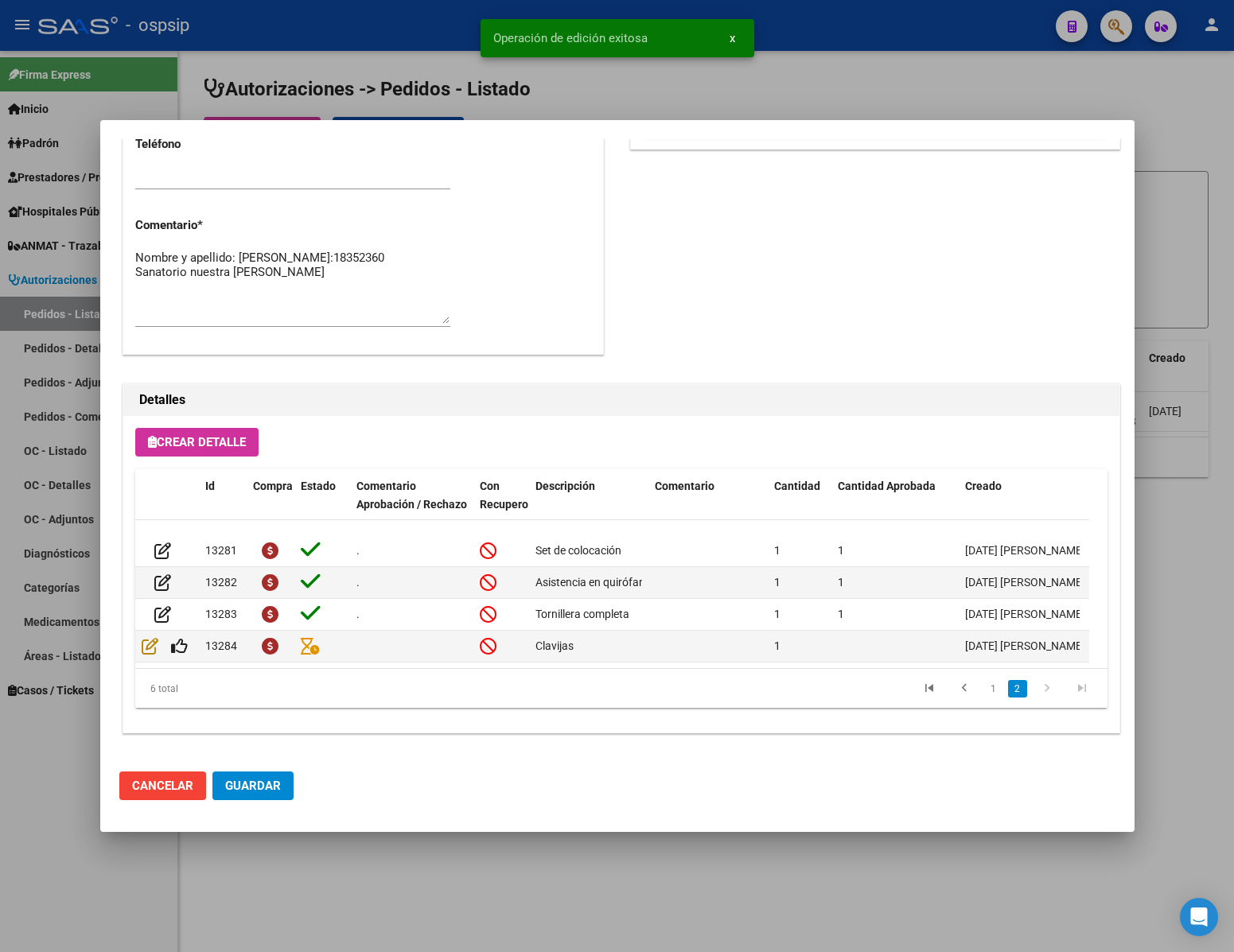
scroll to position [809, 0]
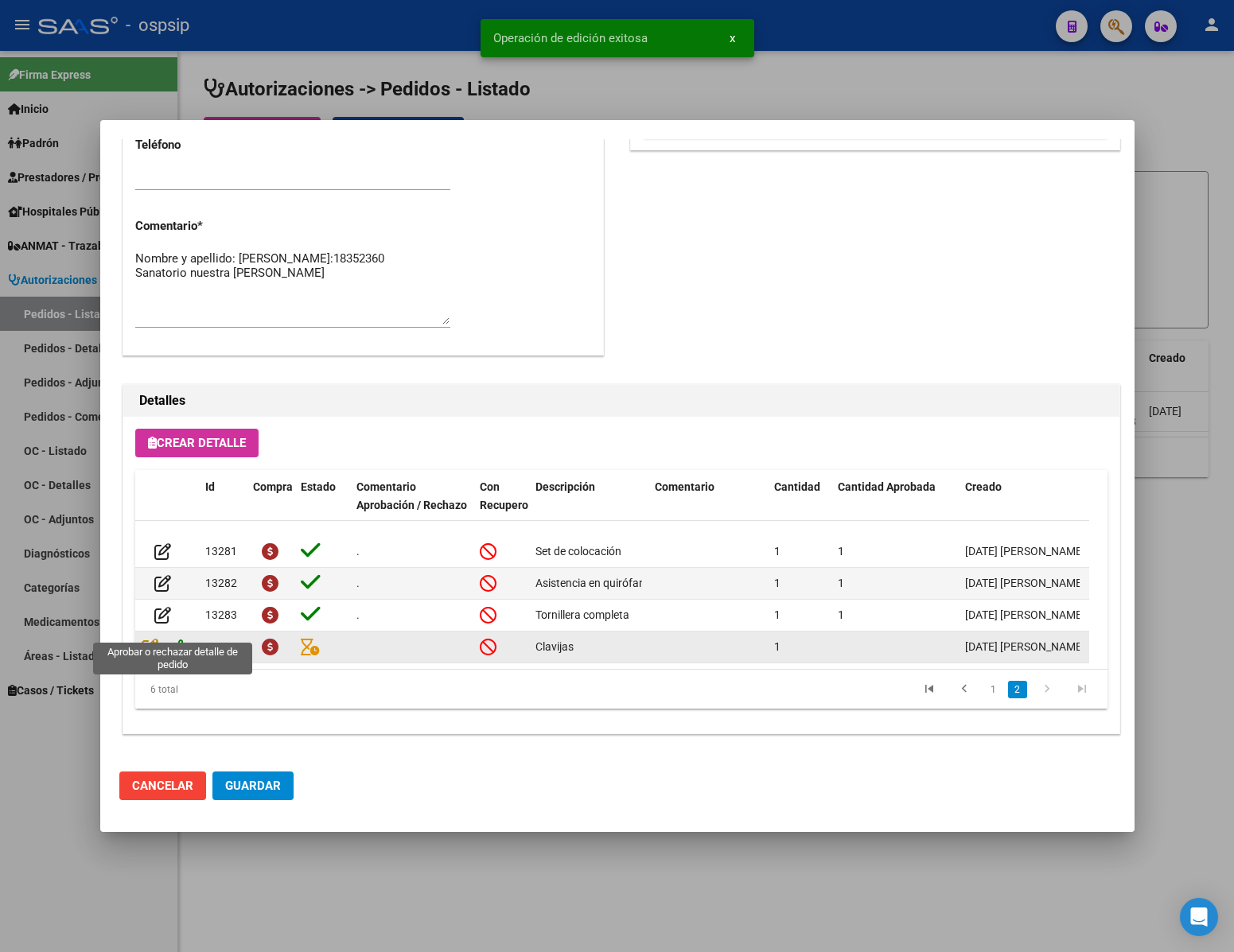
click at [177, 638] on icon at bounding box center [179, 647] width 17 height 17
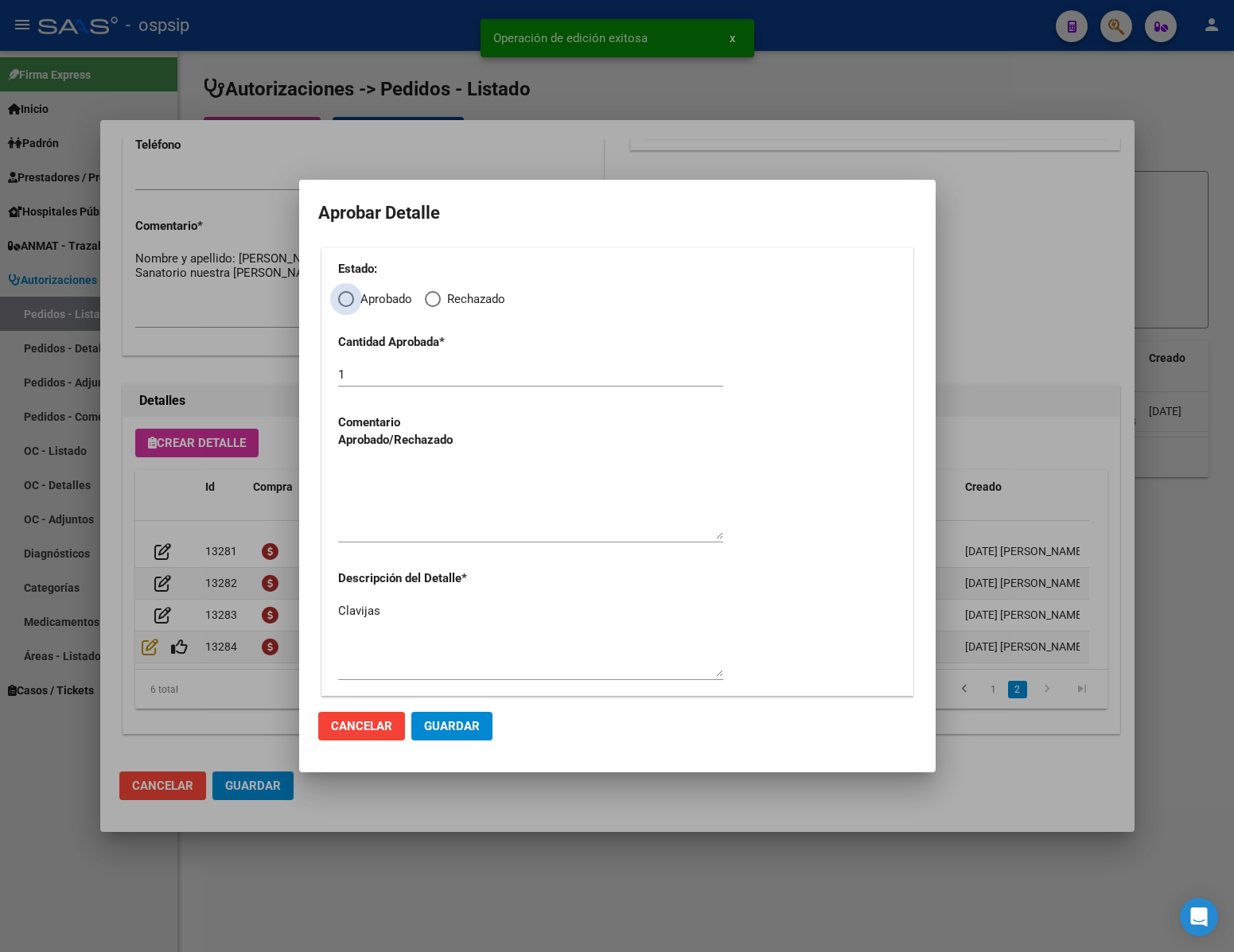
click at [351, 303] on span "Elija una opción" at bounding box center [346, 299] width 16 height 16
click at [351, 303] on input "Aprobado" at bounding box center [346, 299] width 16 height 16
radio input "true"
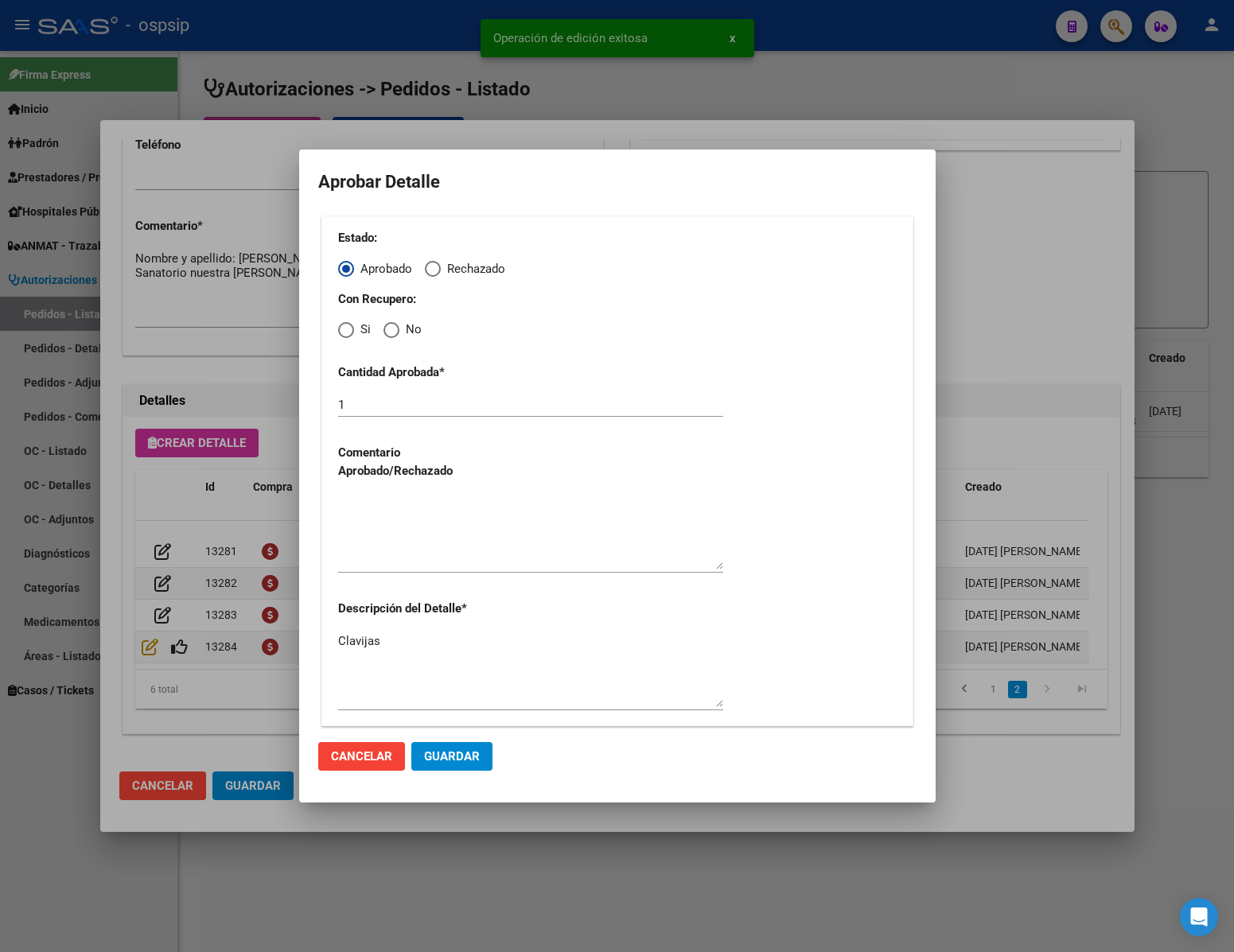
click at [385, 321] on mat-radio-button "No" at bounding box center [403, 330] width 38 height 18
click at [392, 327] on span "Elija una opción" at bounding box center [392, 330] width 16 height 16
click at [392, 327] on input "No" at bounding box center [392, 330] width 16 height 16
radio input "true"
click at [449, 541] on textarea at bounding box center [531, 532] width 385 height 75
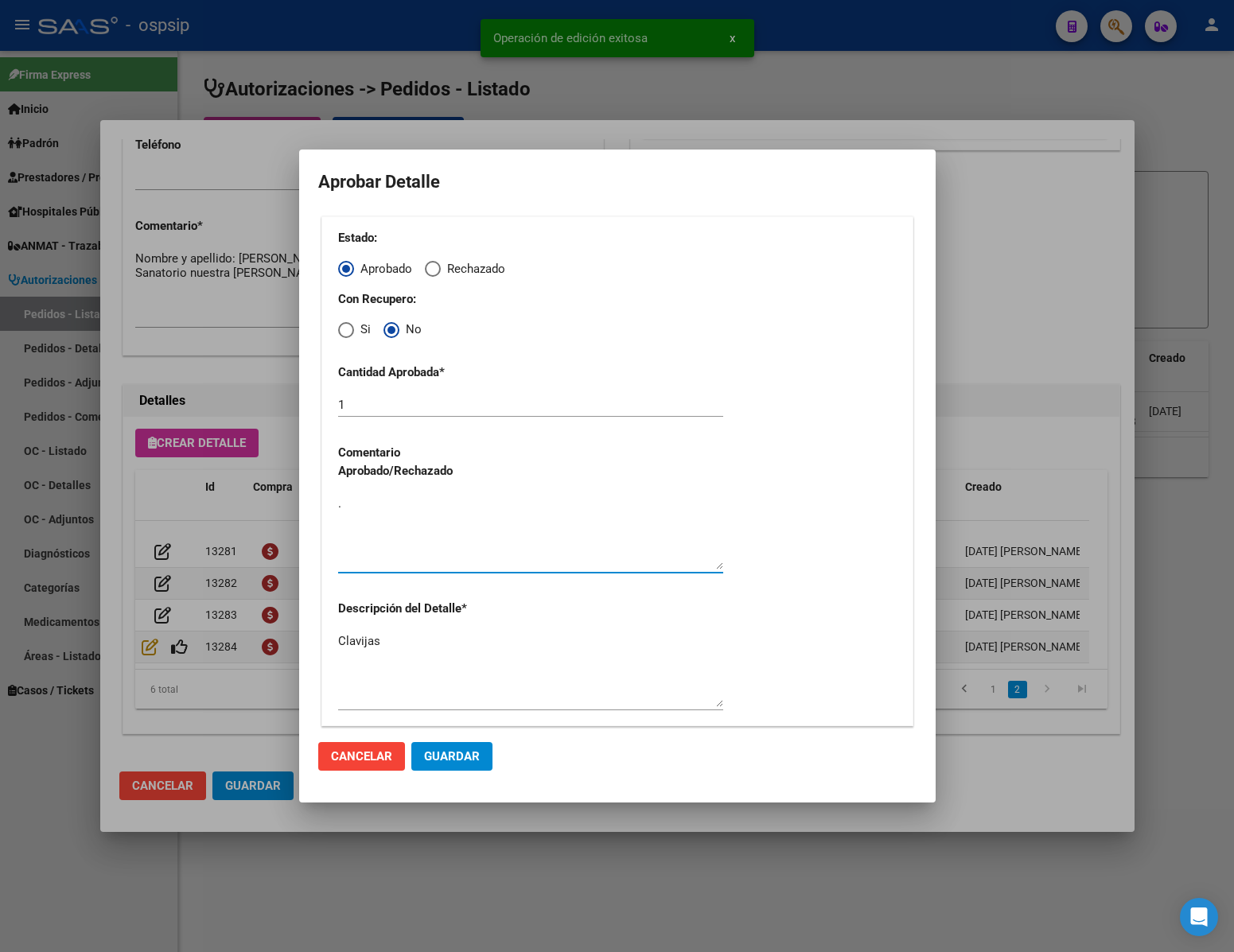
type textarea "."
click at [453, 749] on span "Guardar" at bounding box center [452, 756] width 56 height 14
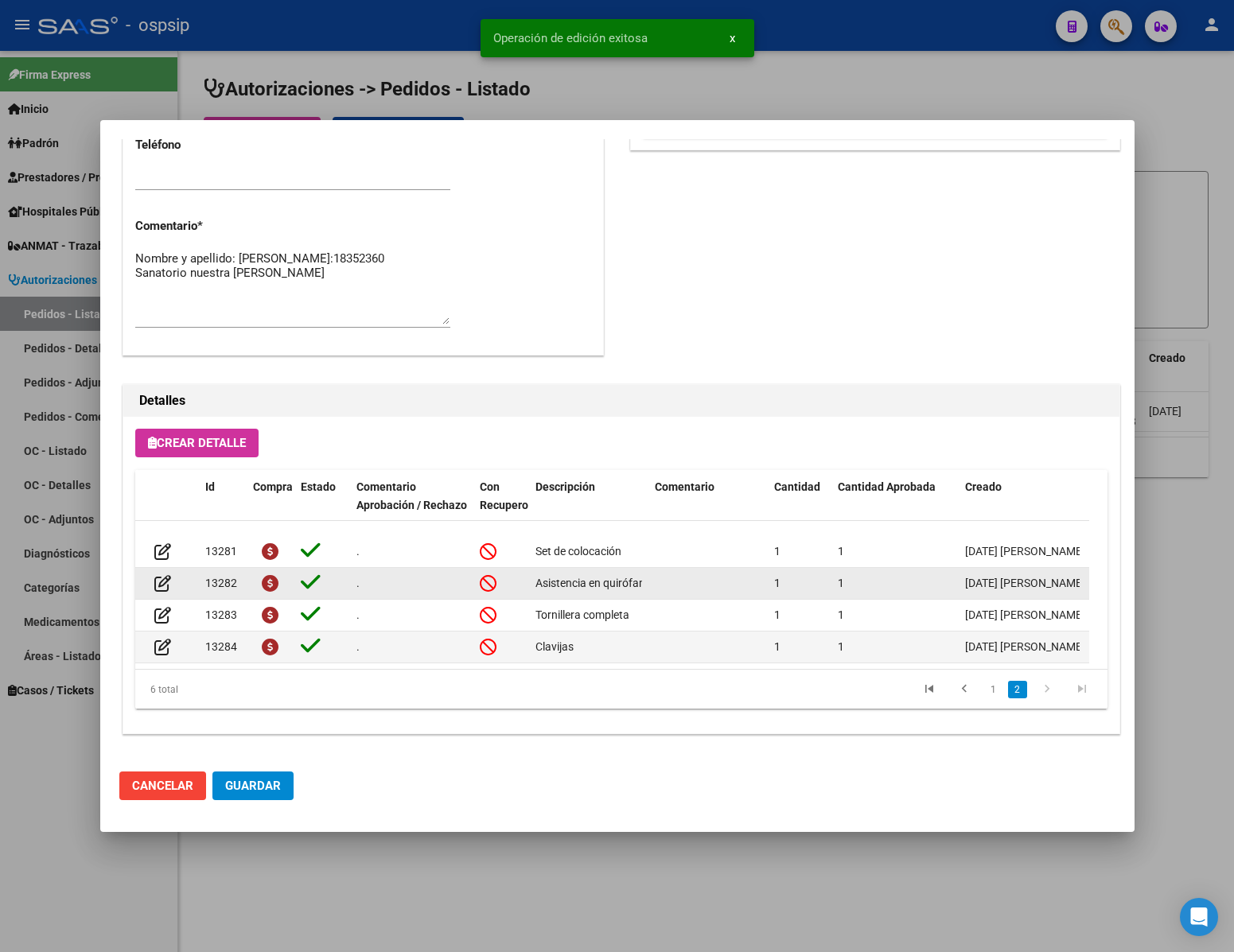
scroll to position [810, 0]
click at [265, 780] on span "Guardar" at bounding box center [253, 785] width 56 height 14
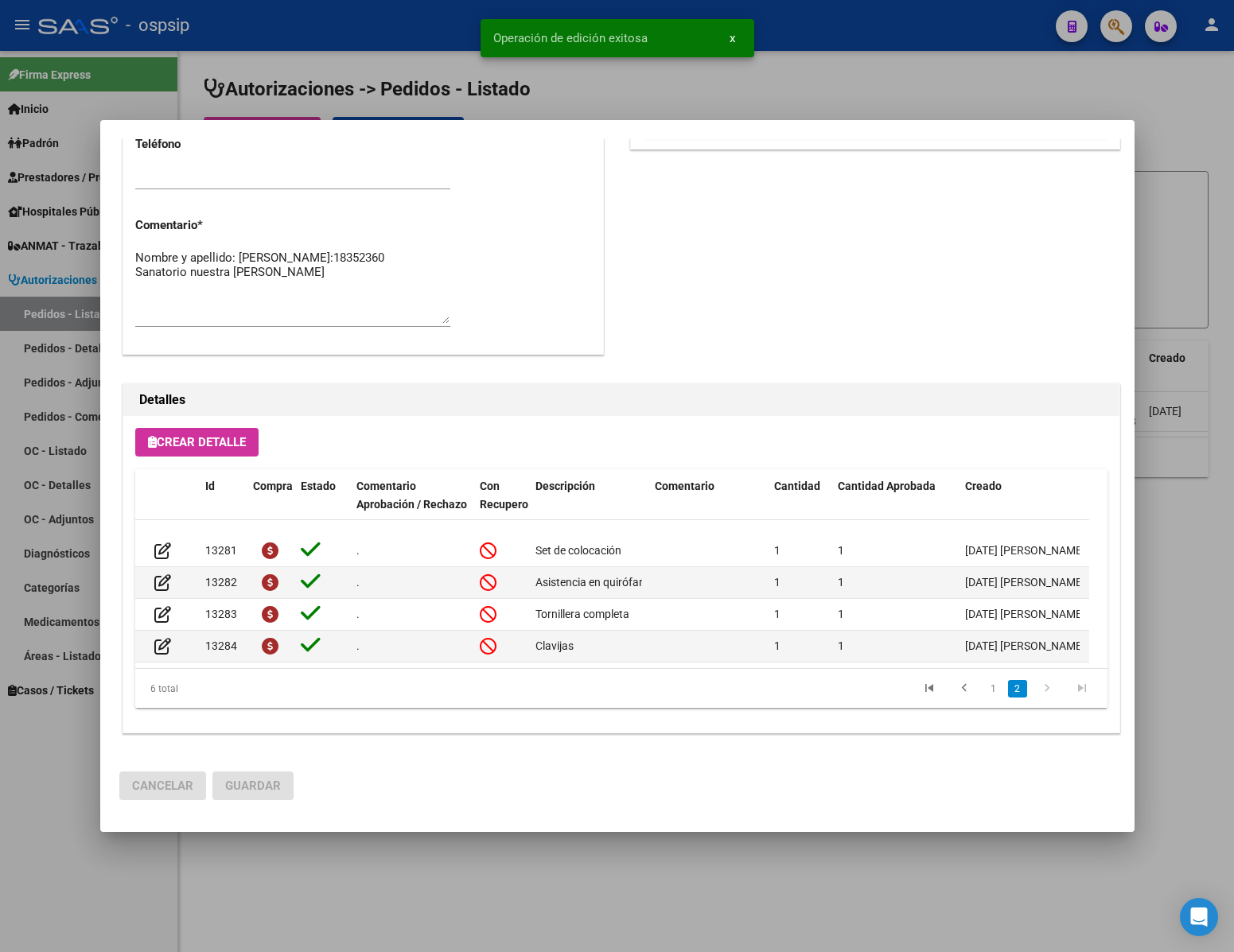
click at [292, 867] on div at bounding box center [617, 476] width 1234 height 952
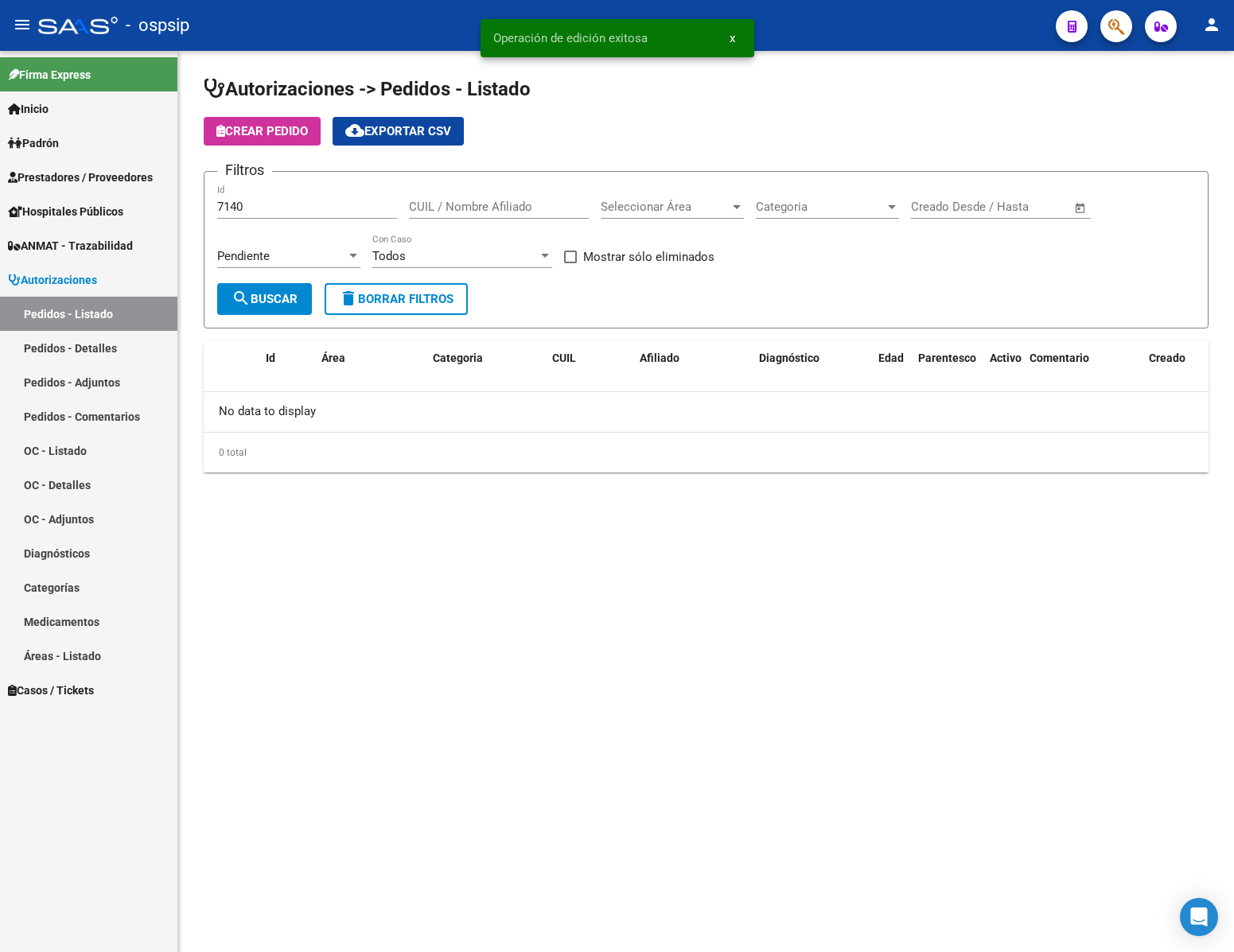
click at [263, 199] on div "7140 Id" at bounding box center [307, 201] width 180 height 34
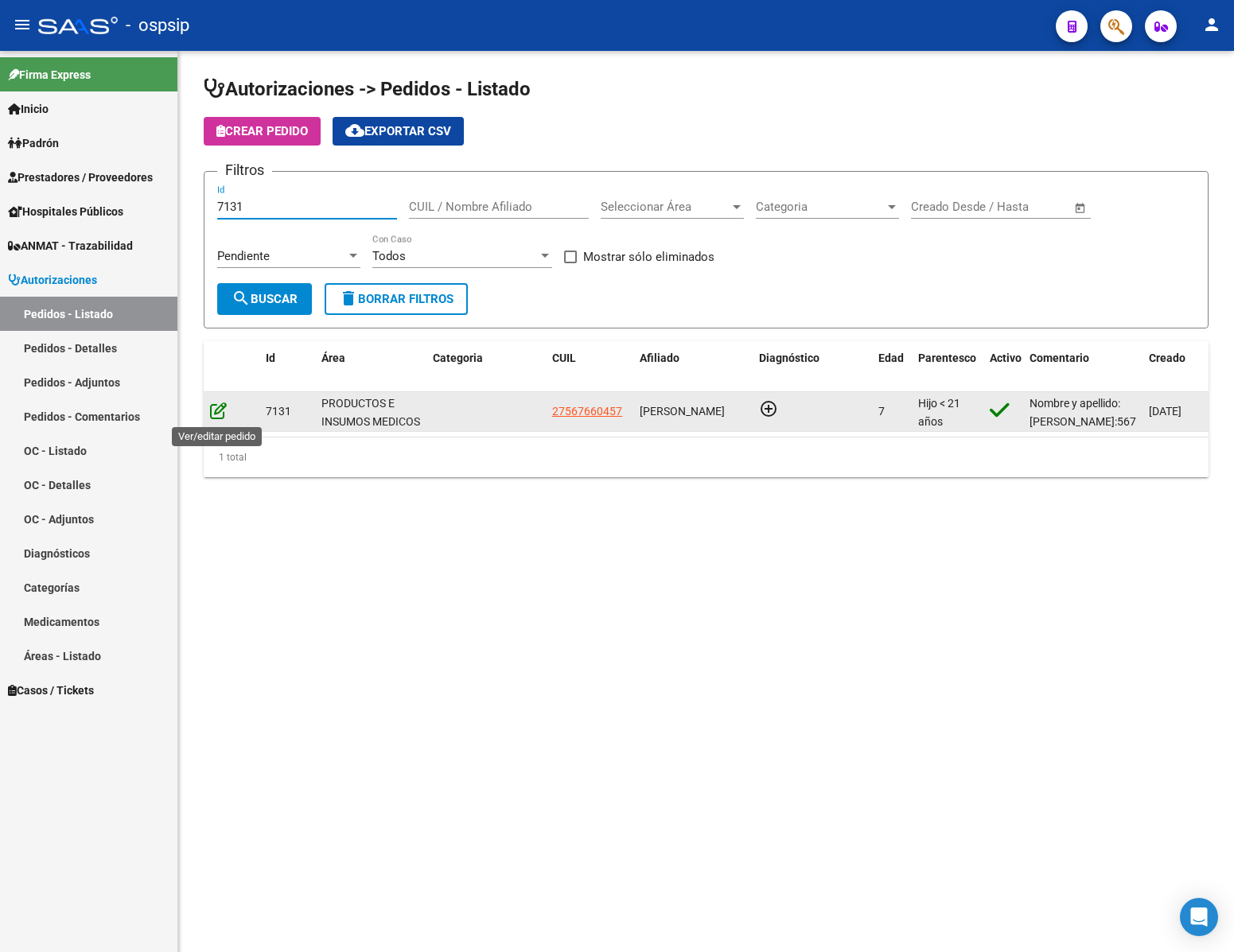
type input "7131"
click at [211, 418] on icon at bounding box center [218, 411] width 17 height 17
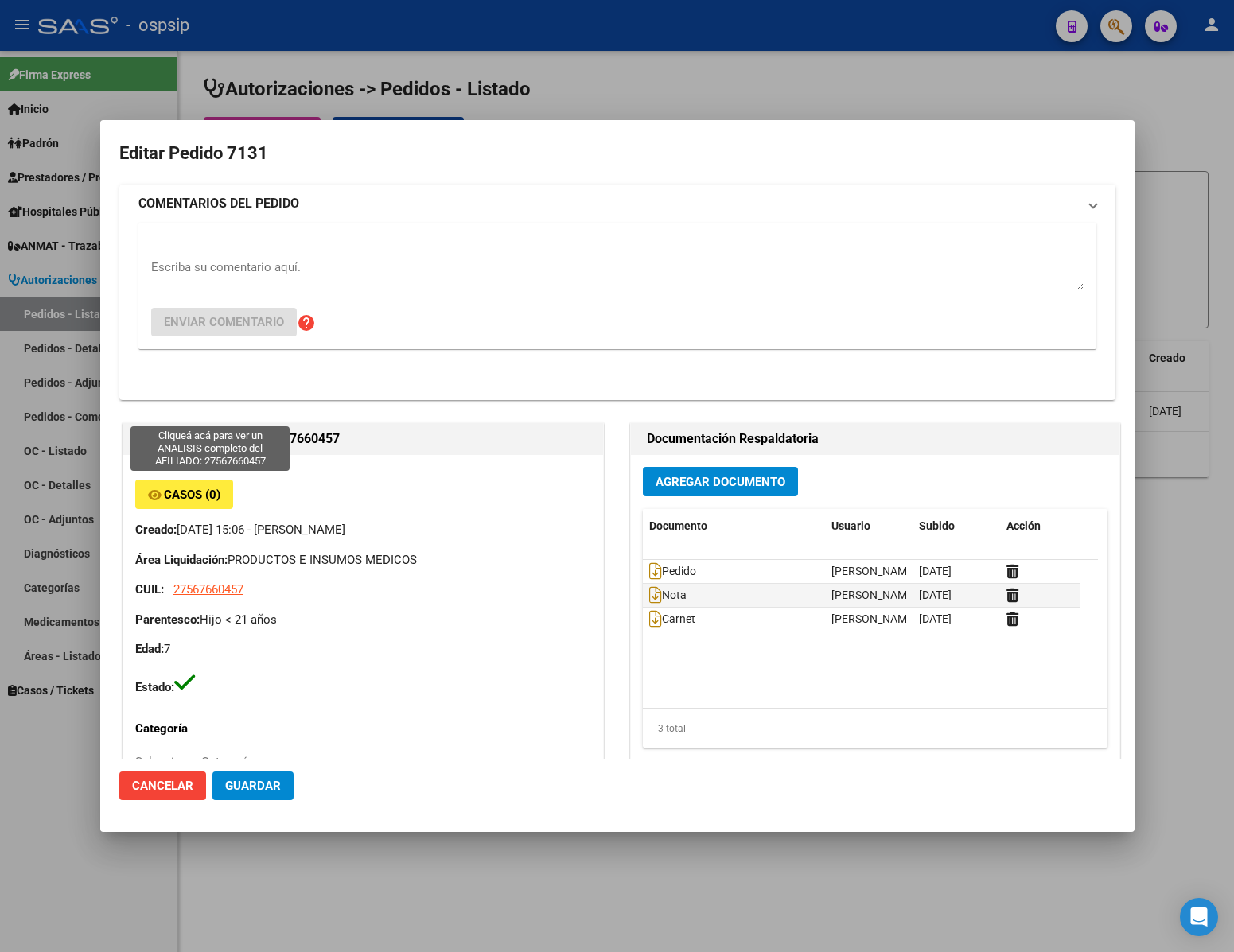
type input "Catamarca, [GEOGRAPHIC_DATA], CASA 19"
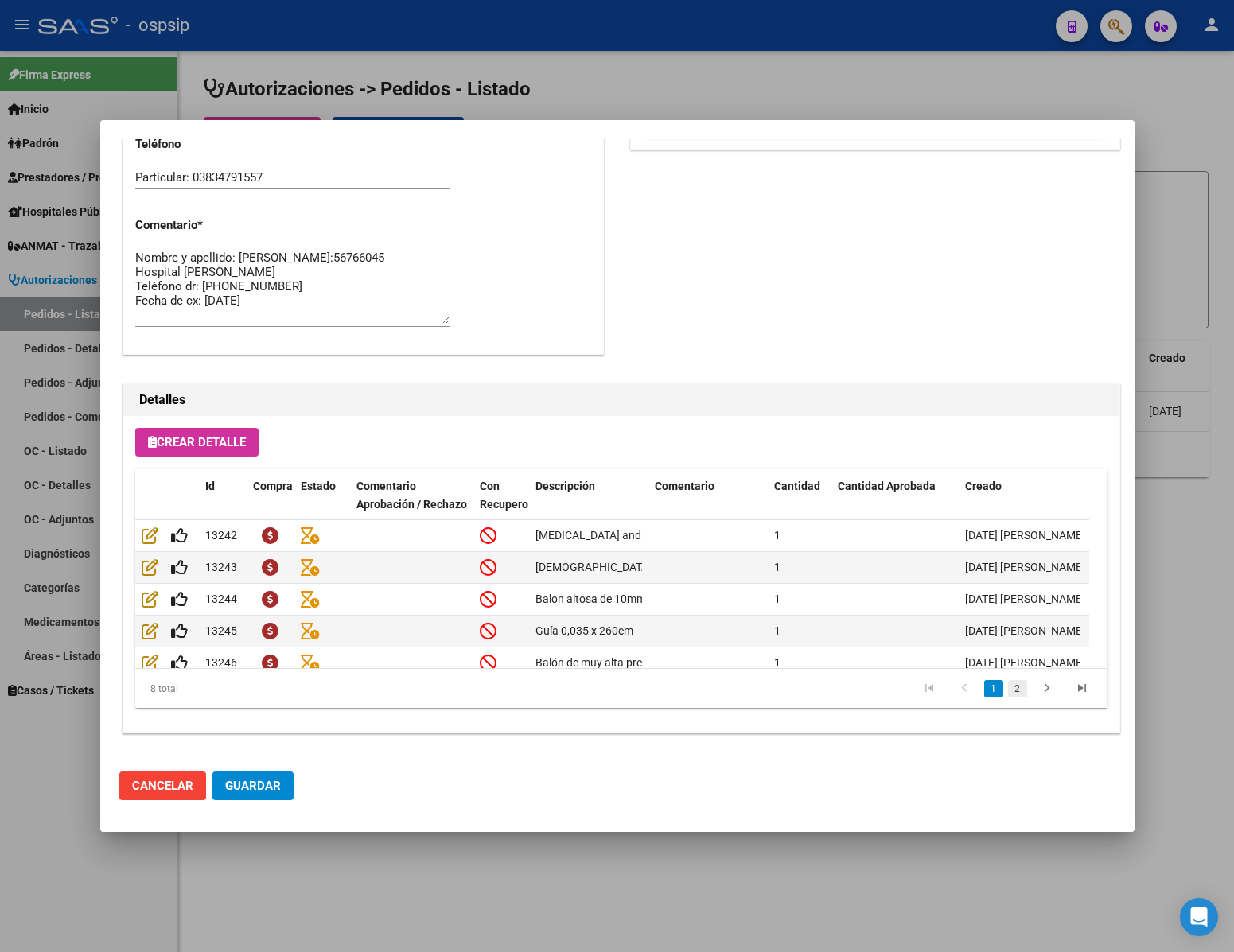
click at [1008, 688] on link "2" at bounding box center [1018, 689] width 19 height 17
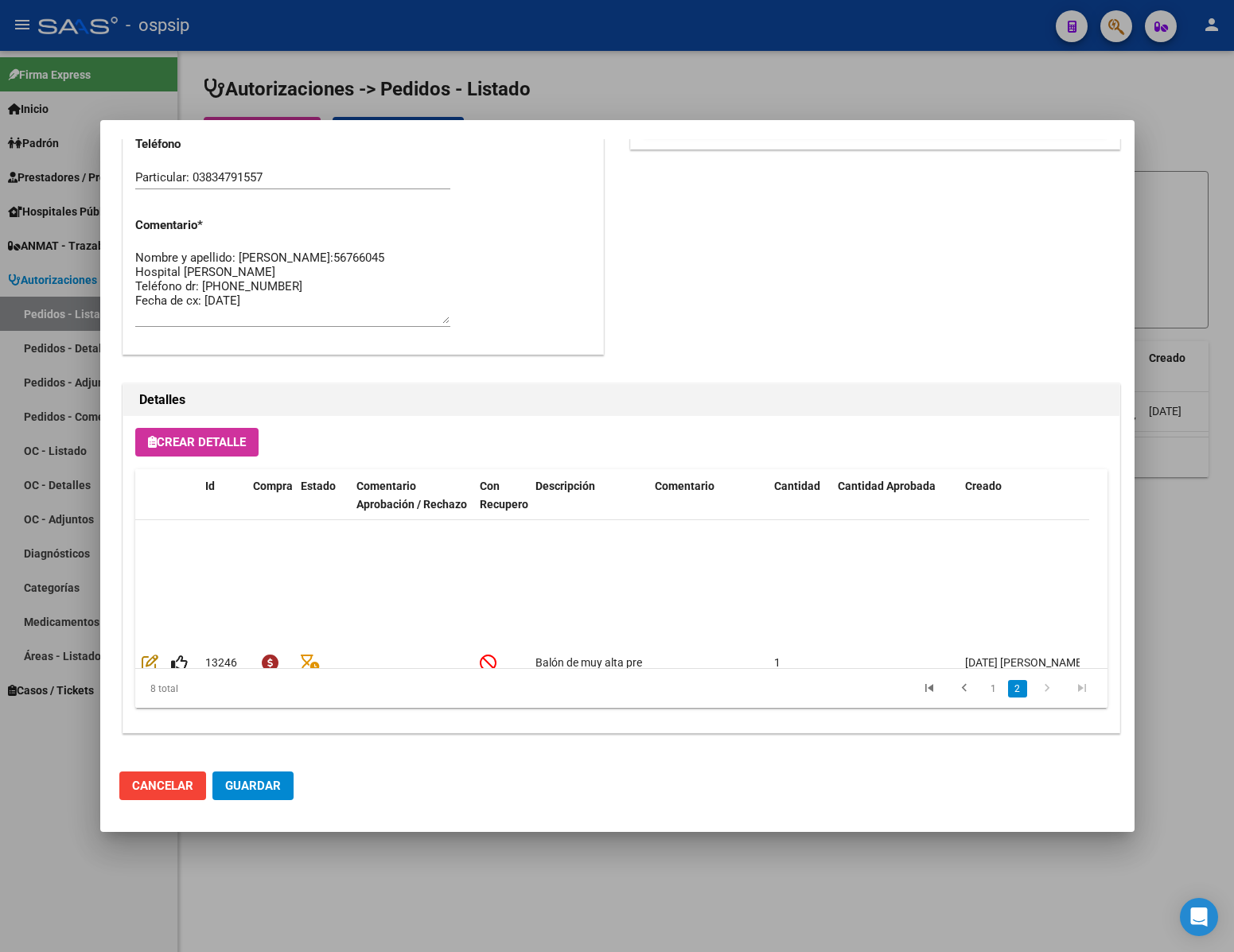
scroll to position [129, 0]
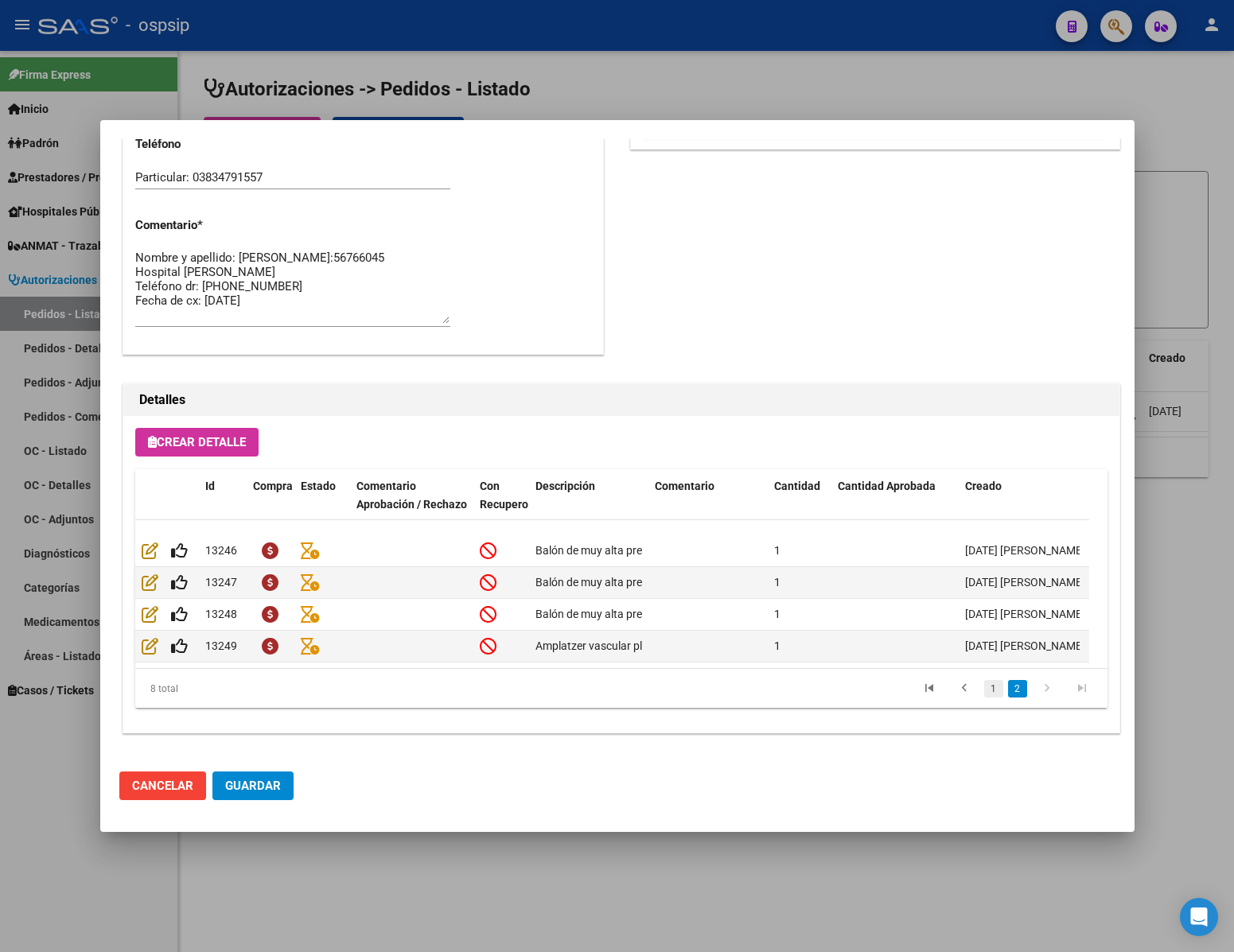
click at [984, 690] on link "1" at bounding box center [993, 689] width 19 height 17
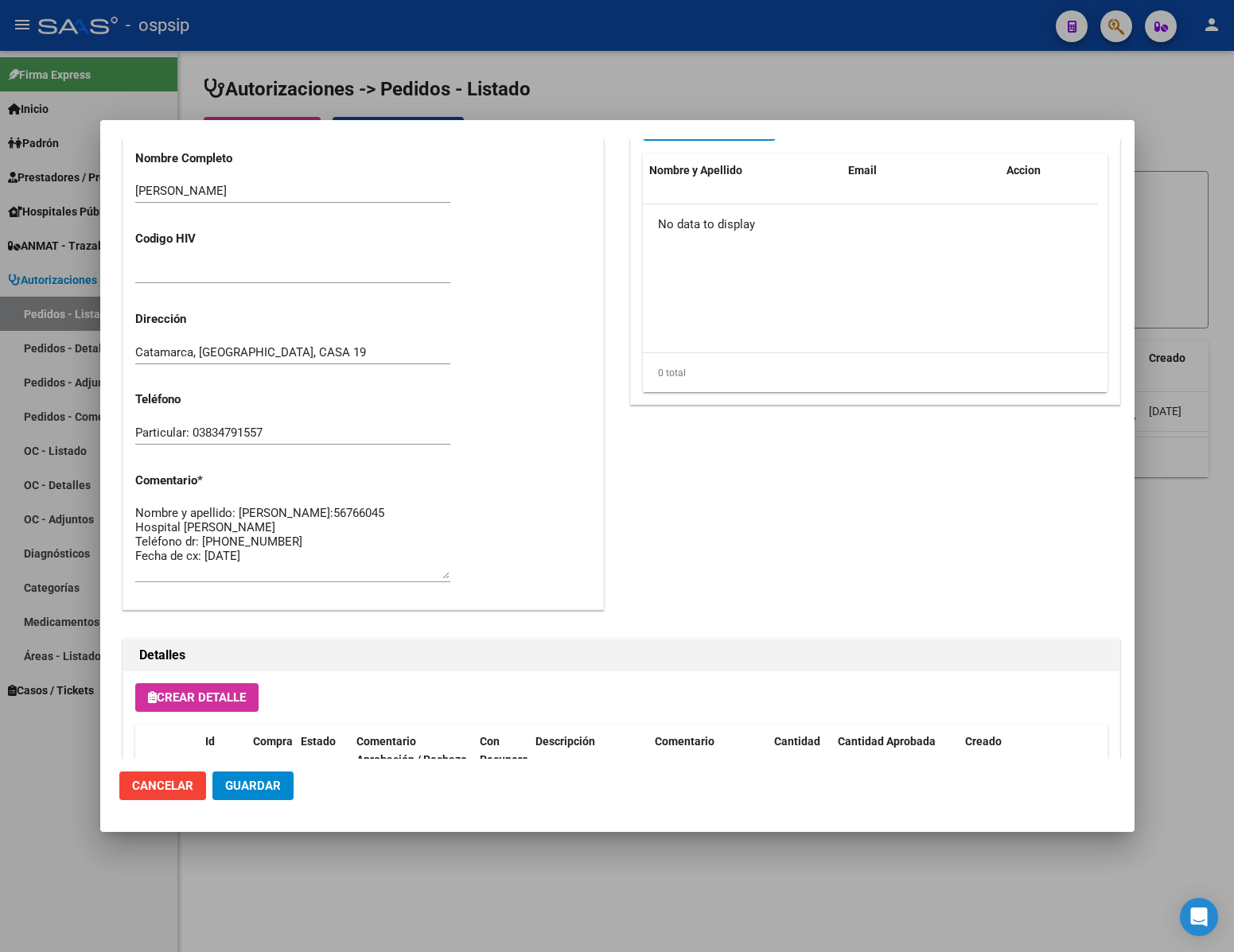
scroll to position [119, 0]
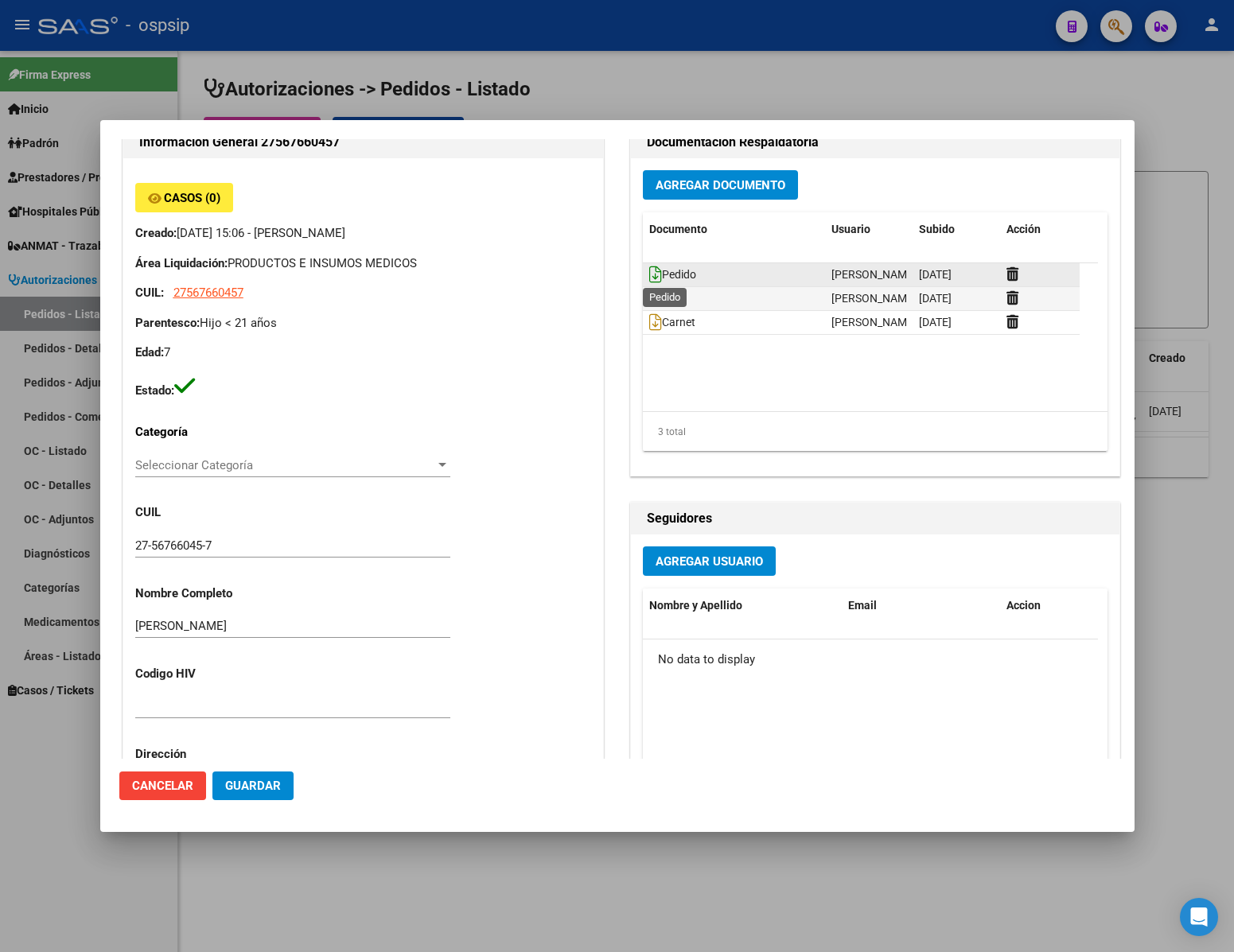
click at [650, 276] on icon at bounding box center [655, 275] width 13 height 17
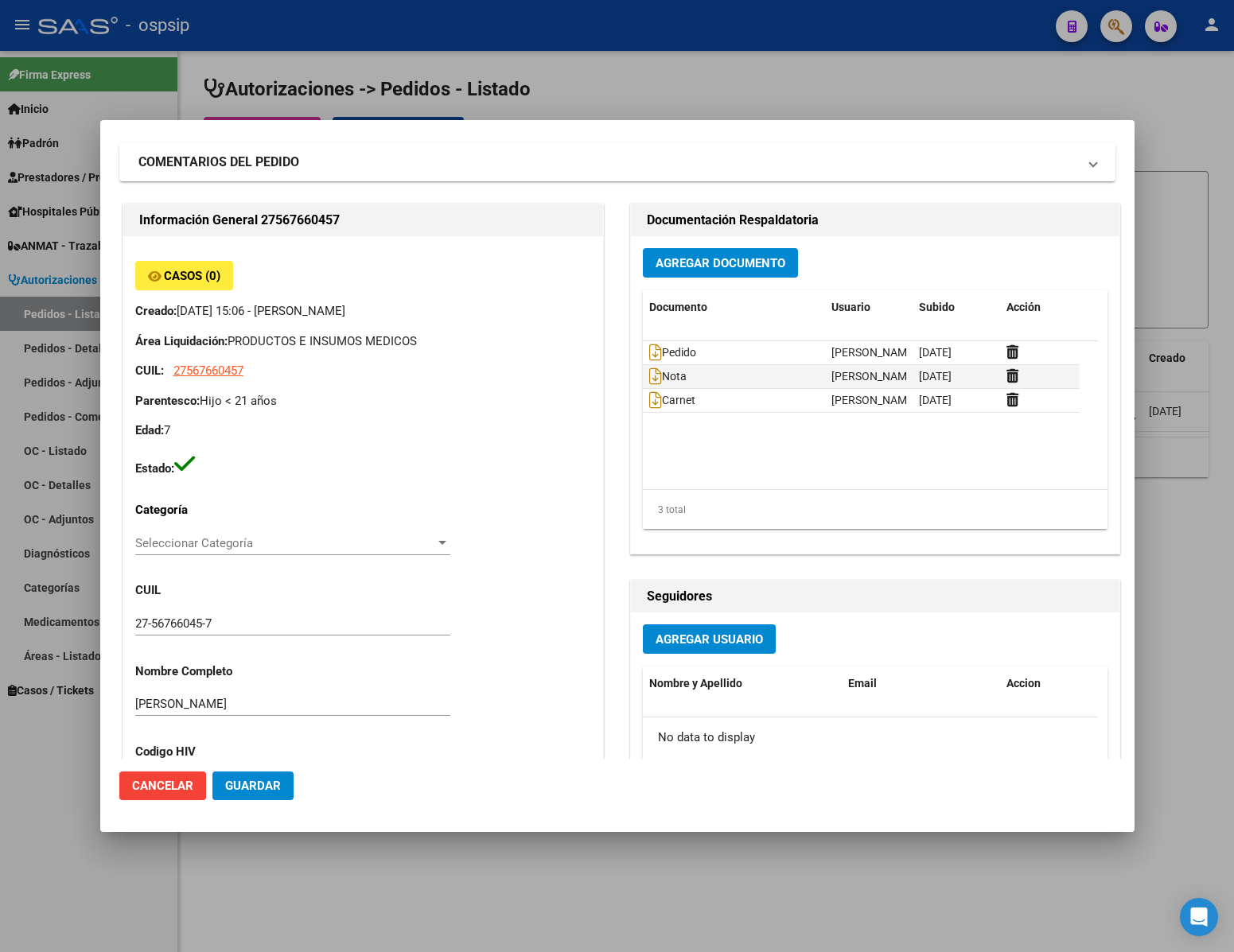
scroll to position [0, 0]
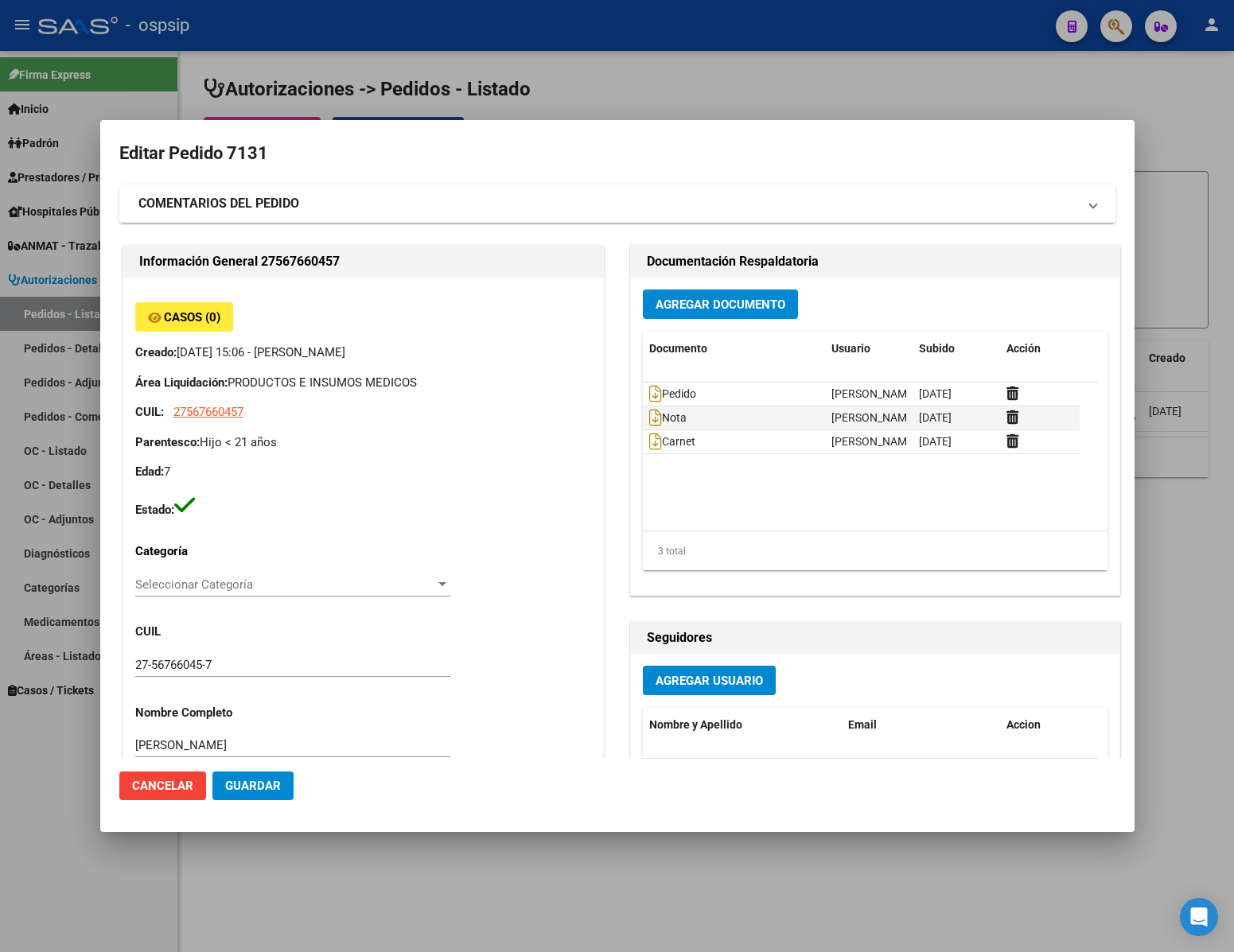
click at [185, 788] on span "Cancelar" at bounding box center [162, 785] width 61 height 14
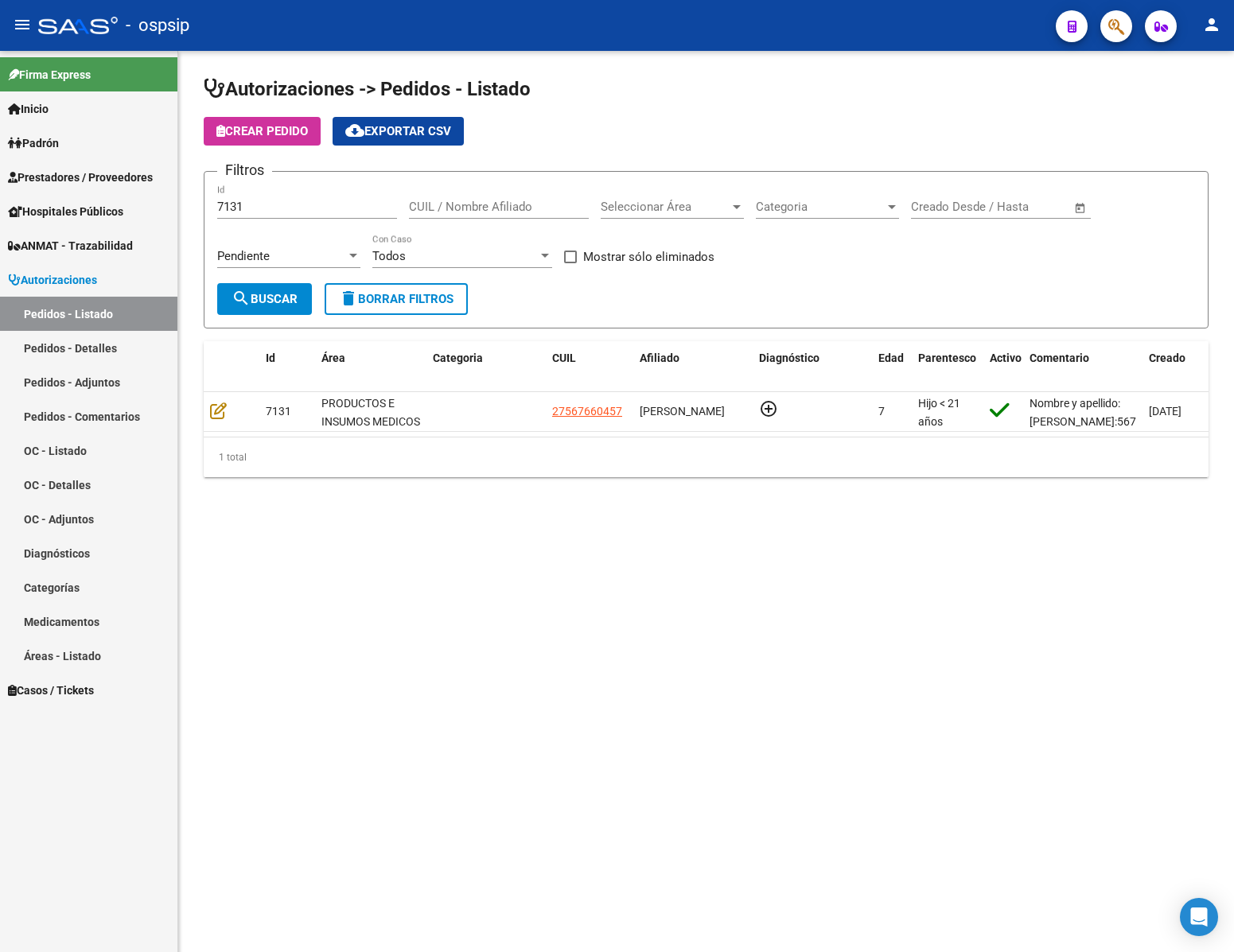
click at [279, 208] on input "7131" at bounding box center [307, 207] width 180 height 14
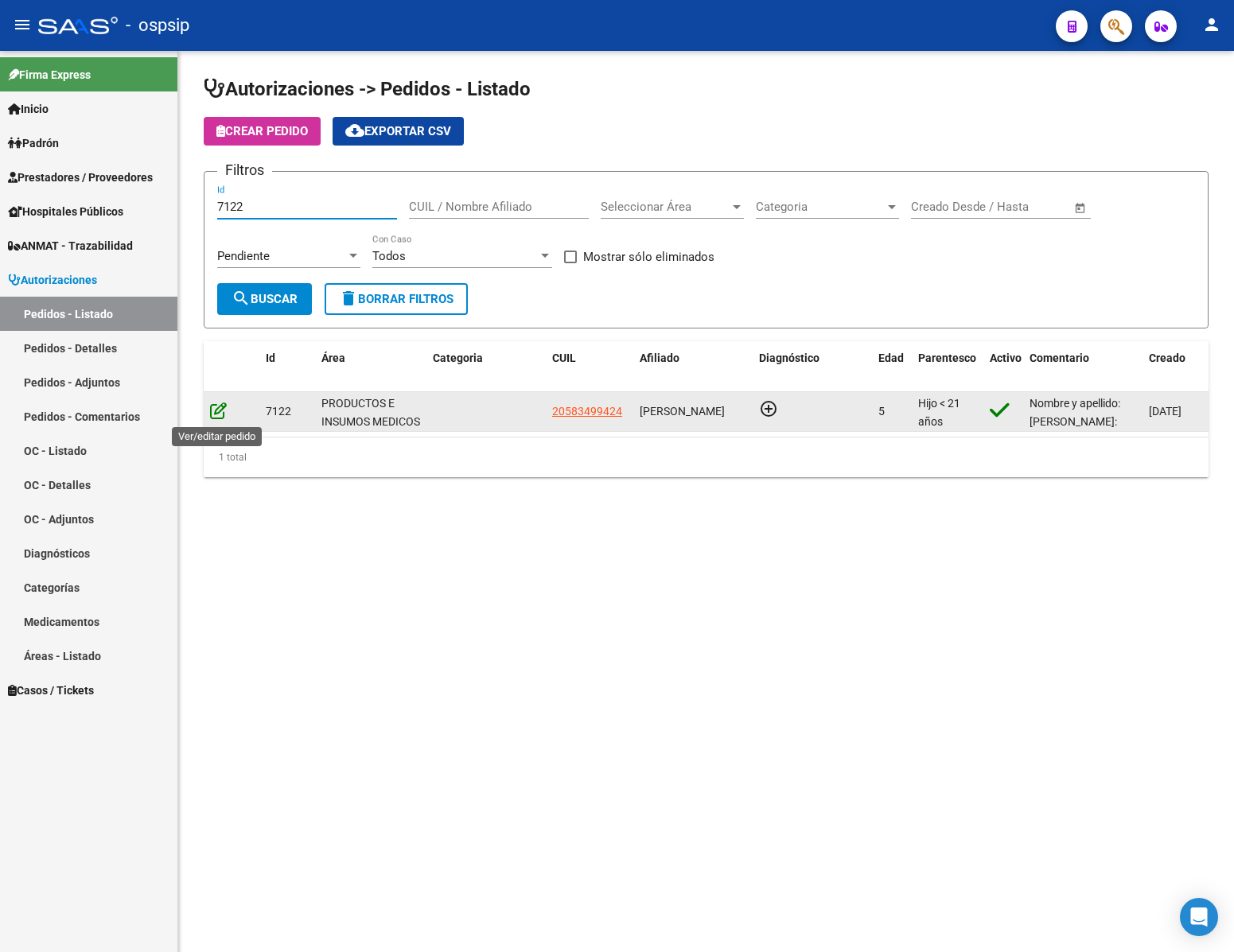
type input "7122"
click at [218, 413] on icon at bounding box center [218, 411] width 17 height 17
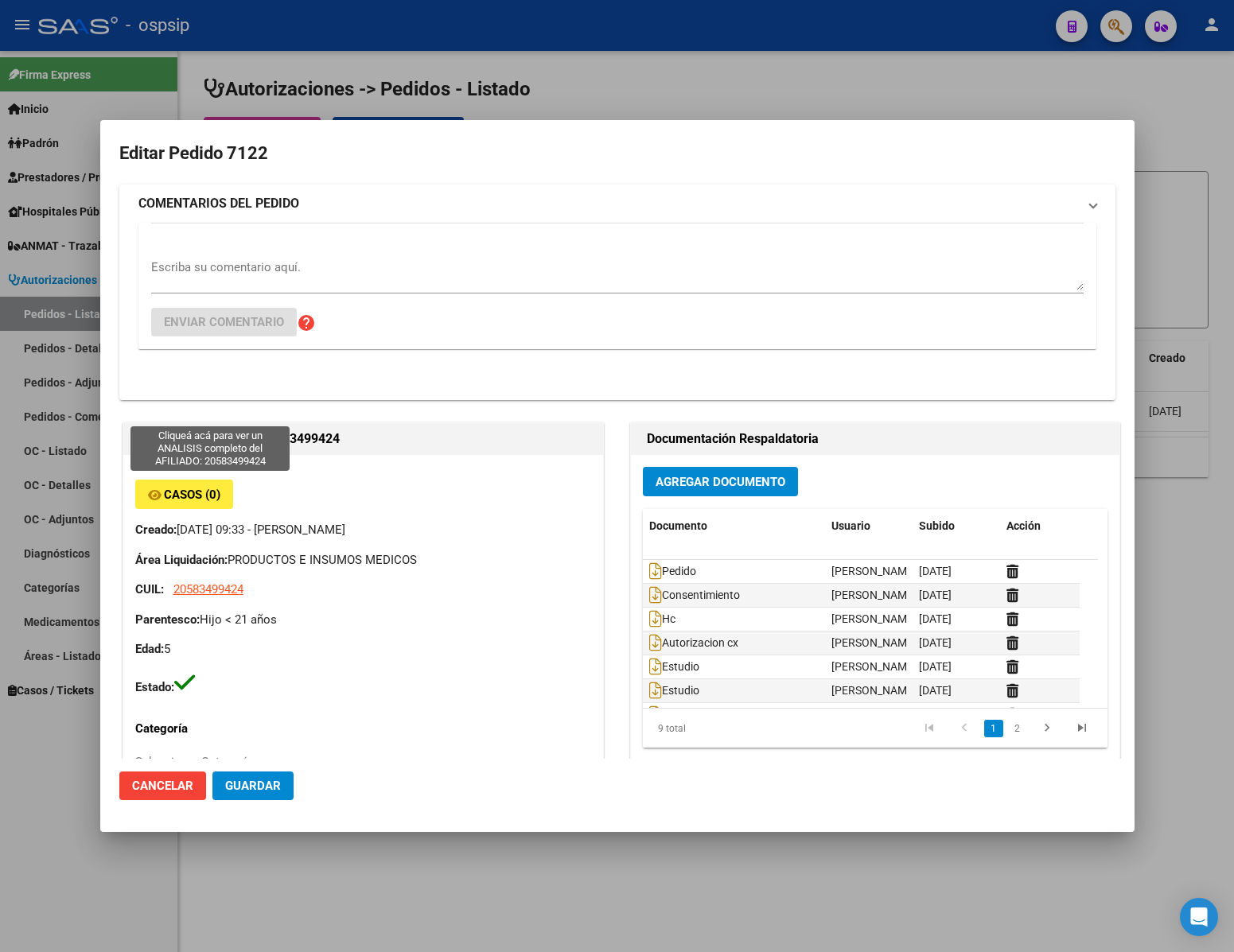
type input "[GEOGRAPHIC_DATA], [PERSON_NAME], ACONQUIJA 2682, Piso: 03"
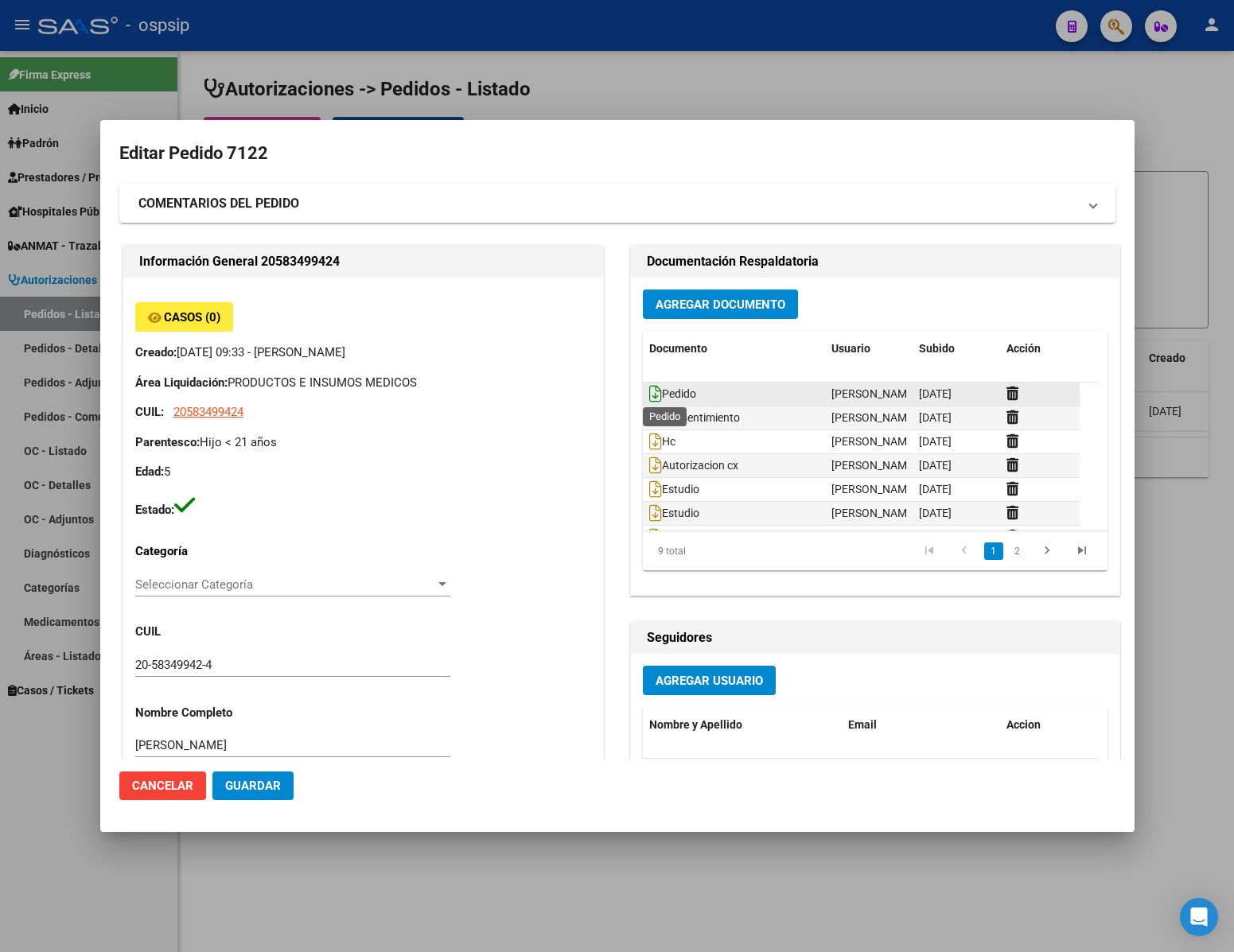
click at [649, 390] on icon at bounding box center [655, 394] width 13 height 17
click at [167, 781] on span "Cancelar" at bounding box center [162, 785] width 61 height 14
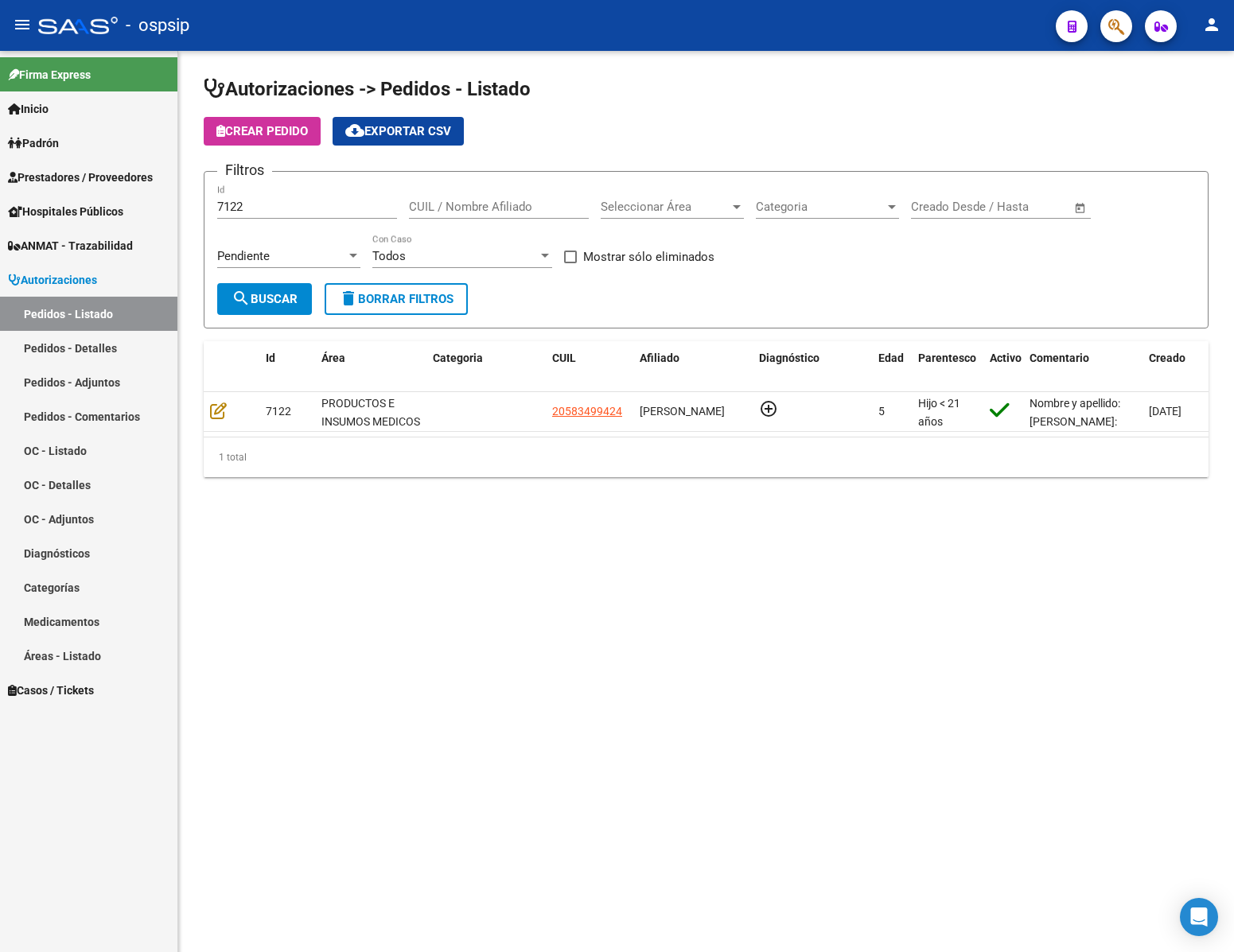
click at [269, 210] on input "7122" at bounding box center [307, 207] width 180 height 14
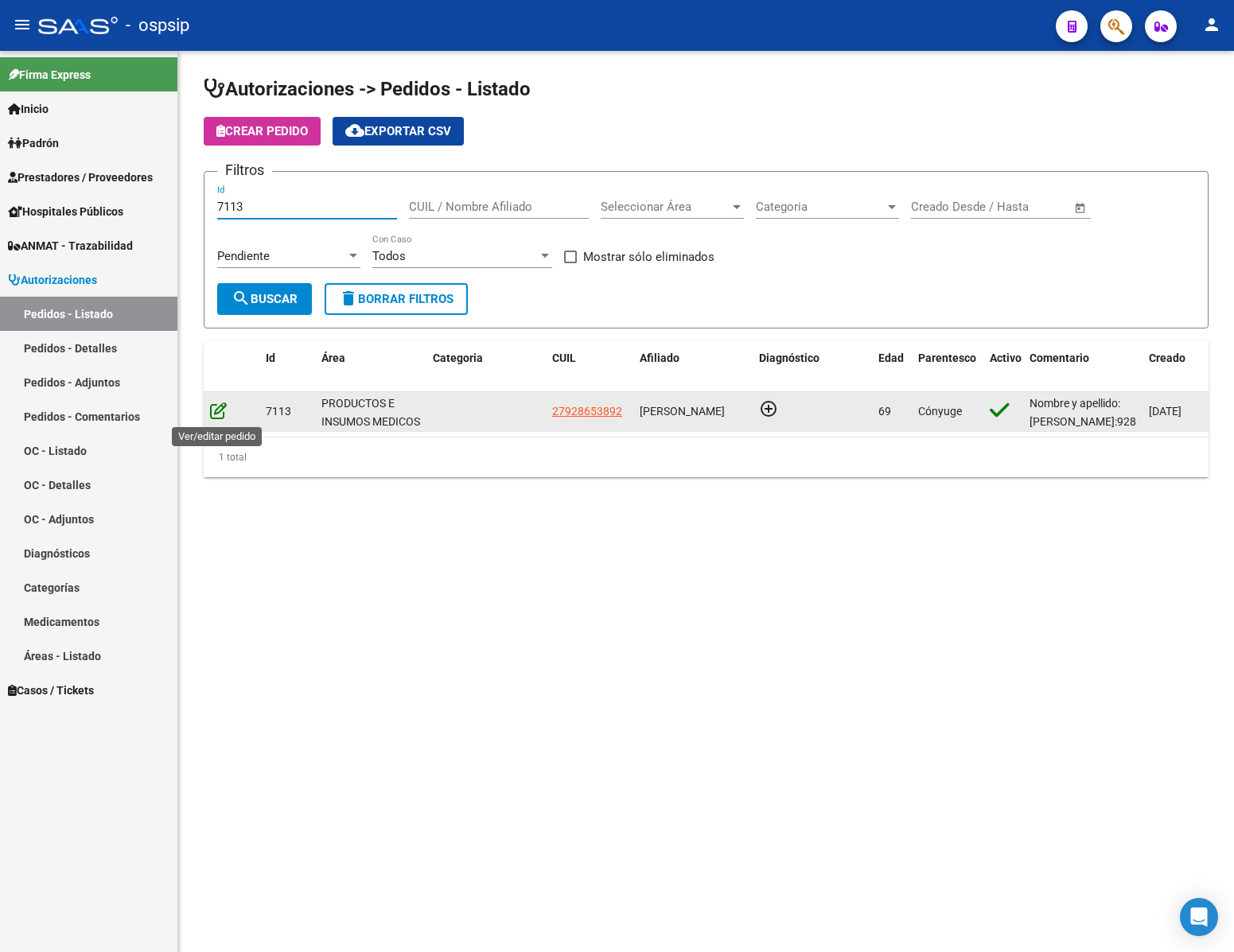
type input "7113"
click at [217, 413] on icon at bounding box center [218, 411] width 17 height 17
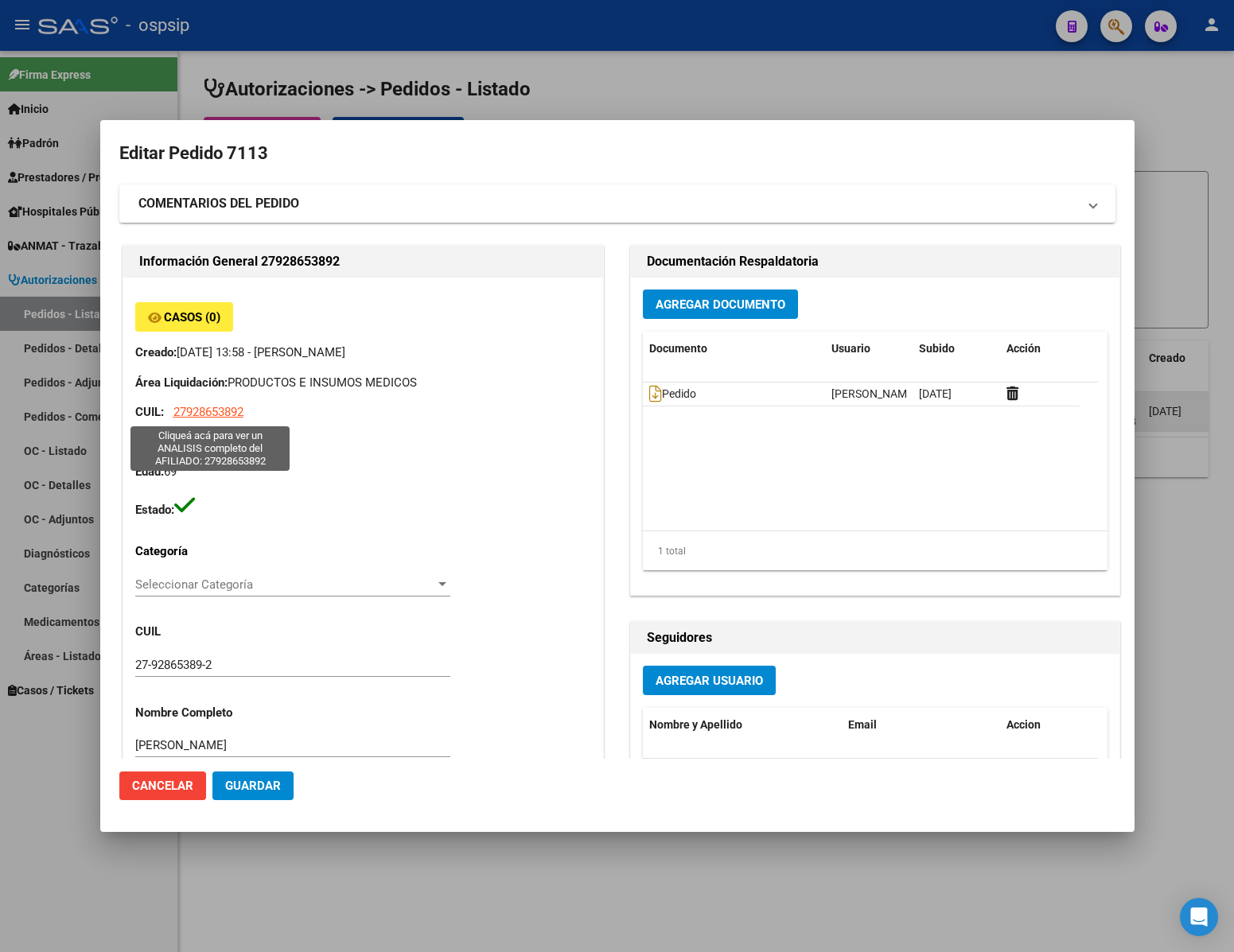
type input "[GEOGRAPHIC_DATA], [DATE][PERSON_NAME], [PERSON_NAME] 1655, Piso: 0"
click at [186, 785] on span "Cancelar" at bounding box center [162, 785] width 61 height 14
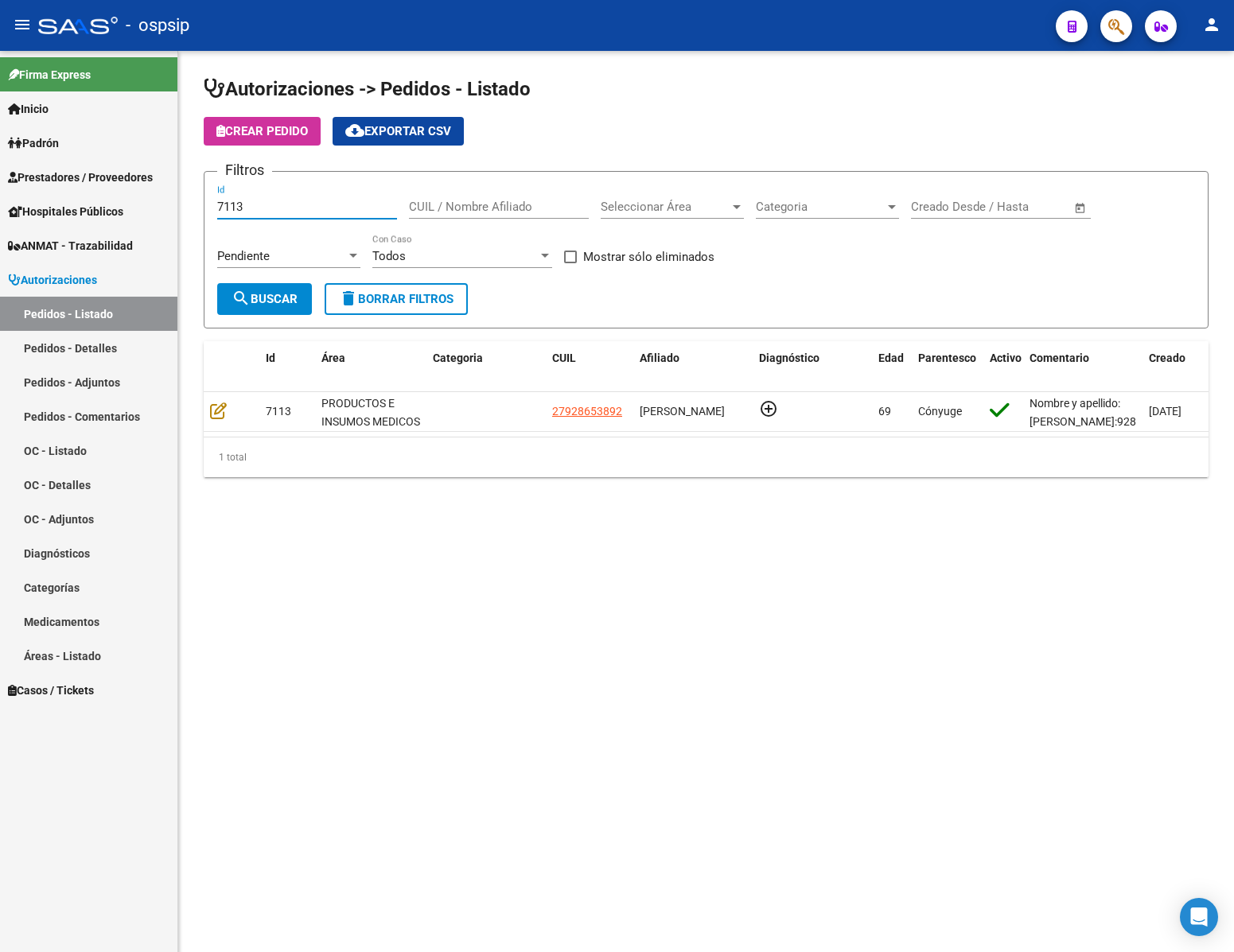
drag, startPoint x: 279, startPoint y: 205, endPoint x: 184, endPoint y: 205, distance: 95.0
click at [184, 205] on div "Autorizaciones -> Pedidos - Listado Crear Pedido cloud_download Exportar CSV Fi…" at bounding box center [706, 289] width 1056 height 477
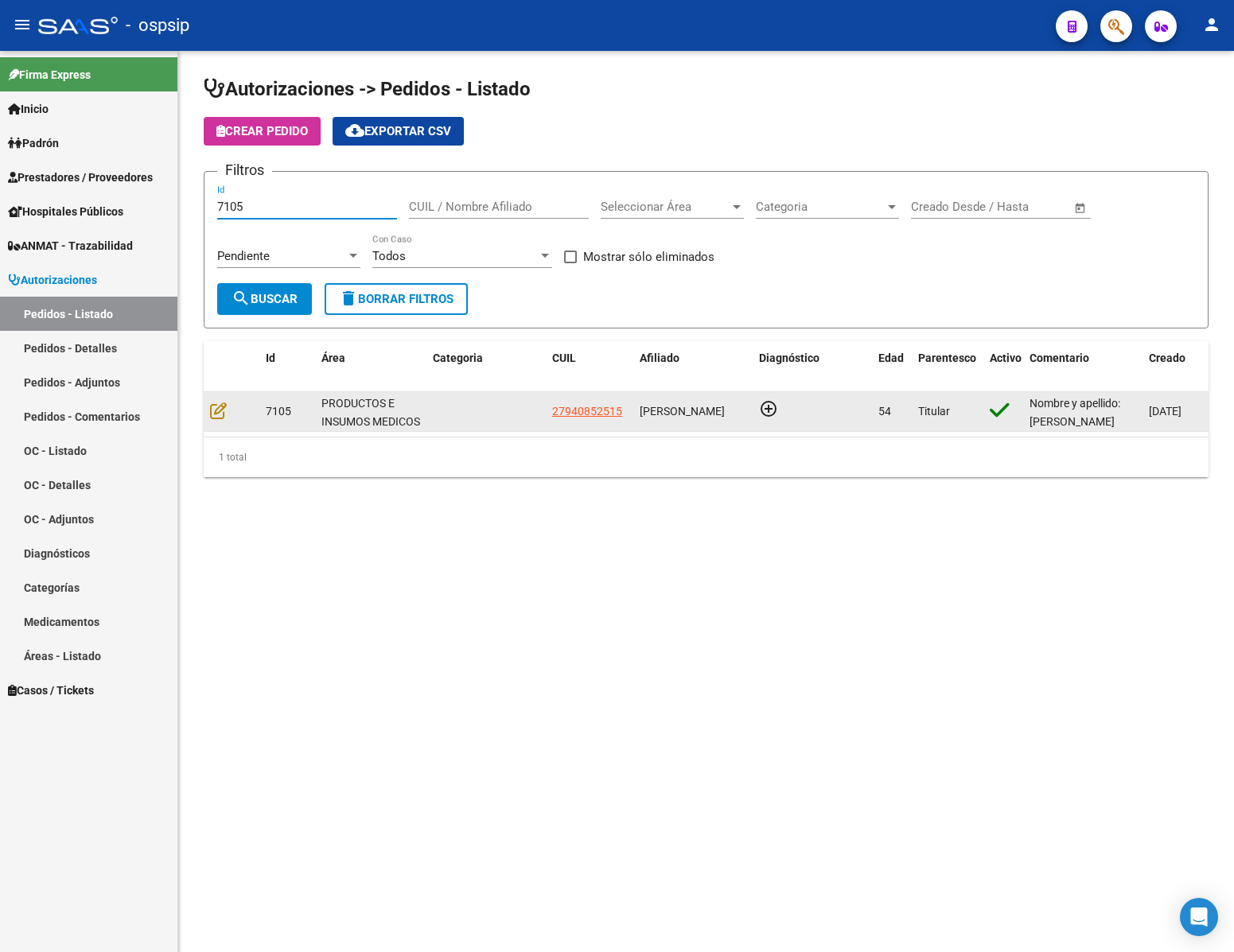
type input "7105"
click at [213, 423] on datatable-body-cell at bounding box center [232, 411] width 56 height 39
click at [215, 419] on icon at bounding box center [218, 411] width 17 height 17
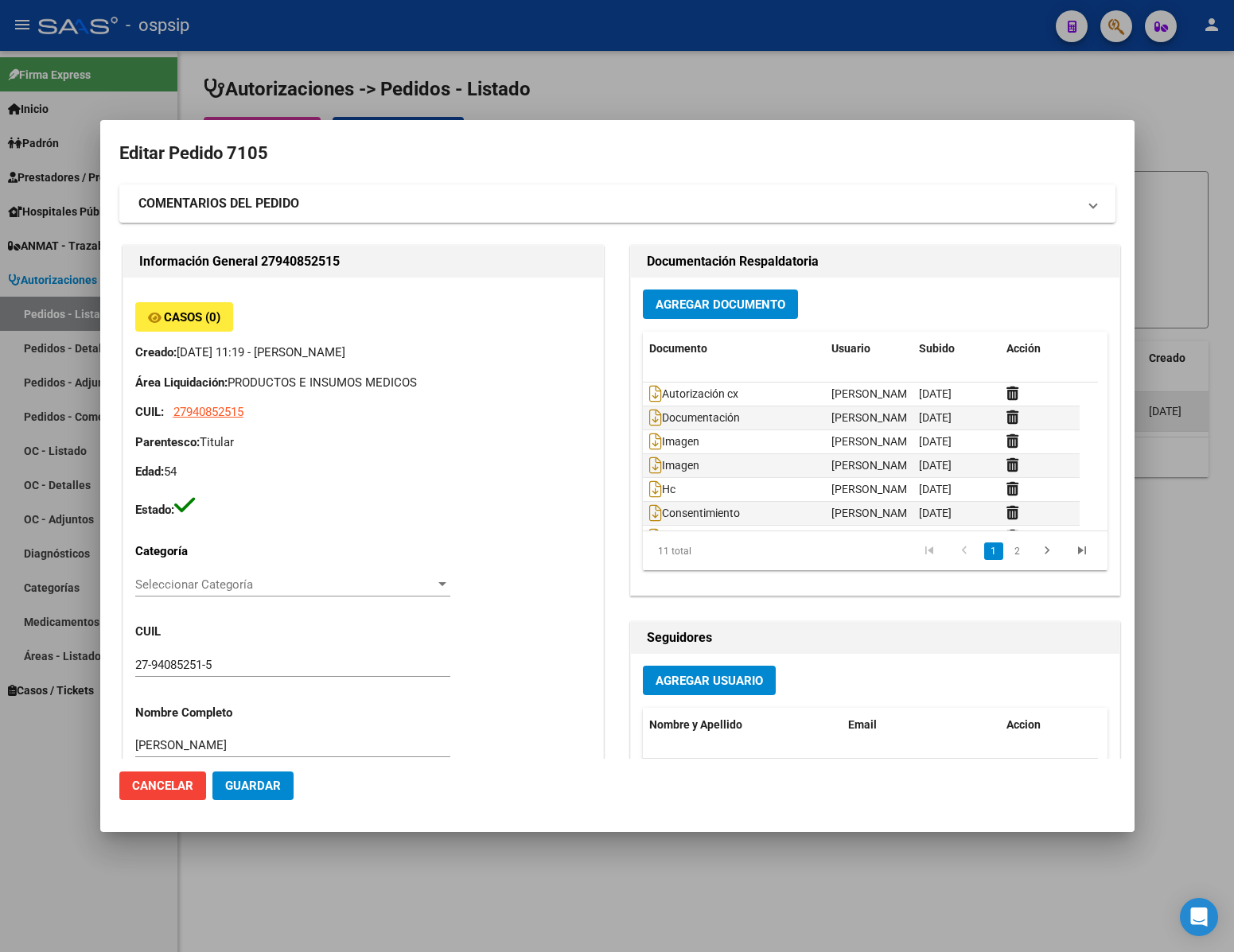
type input "[GEOGRAPHIC_DATA], [GEOGRAPHIC_DATA], SAN [PERSON_NAME] 741"
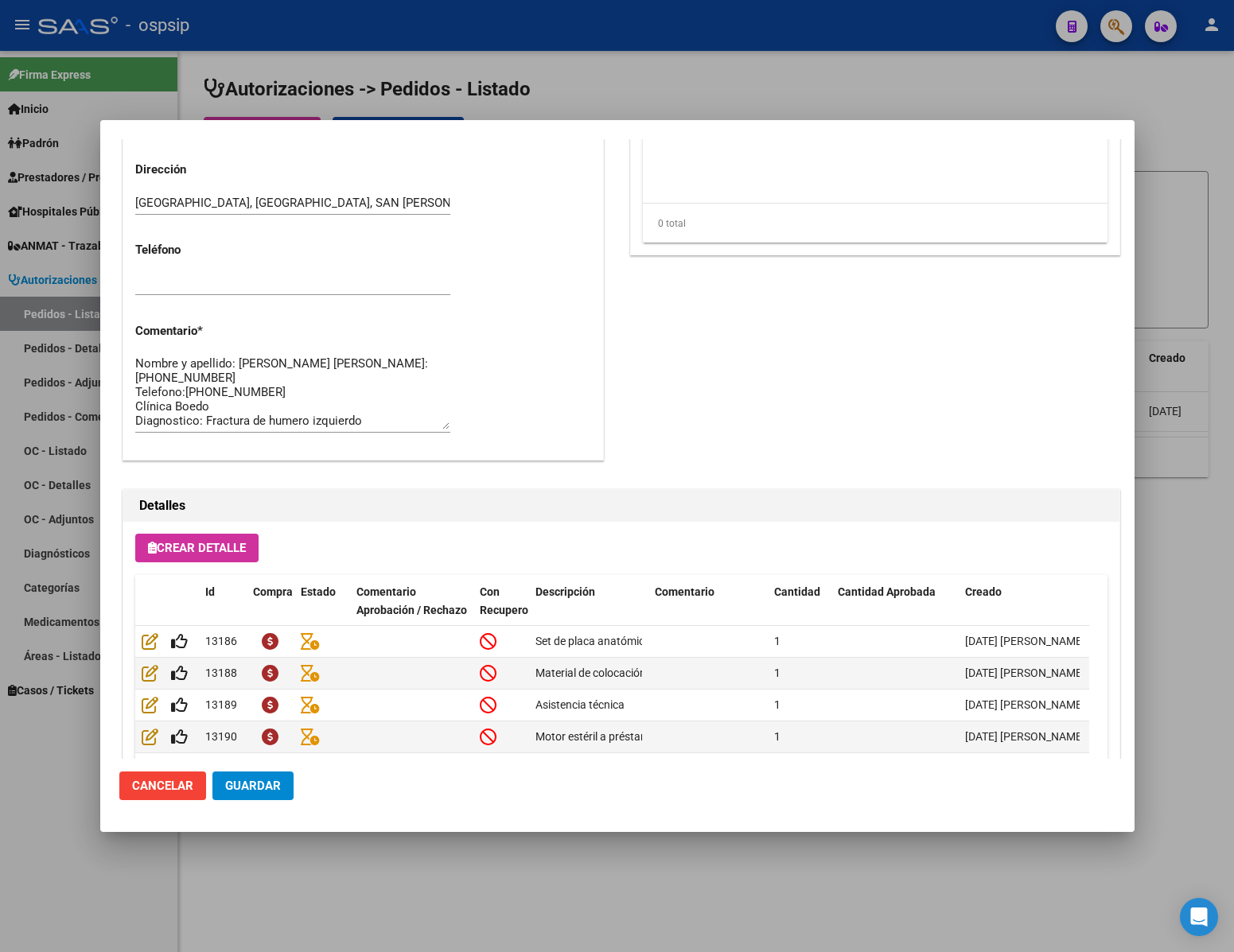
scroll to position [810, 0]
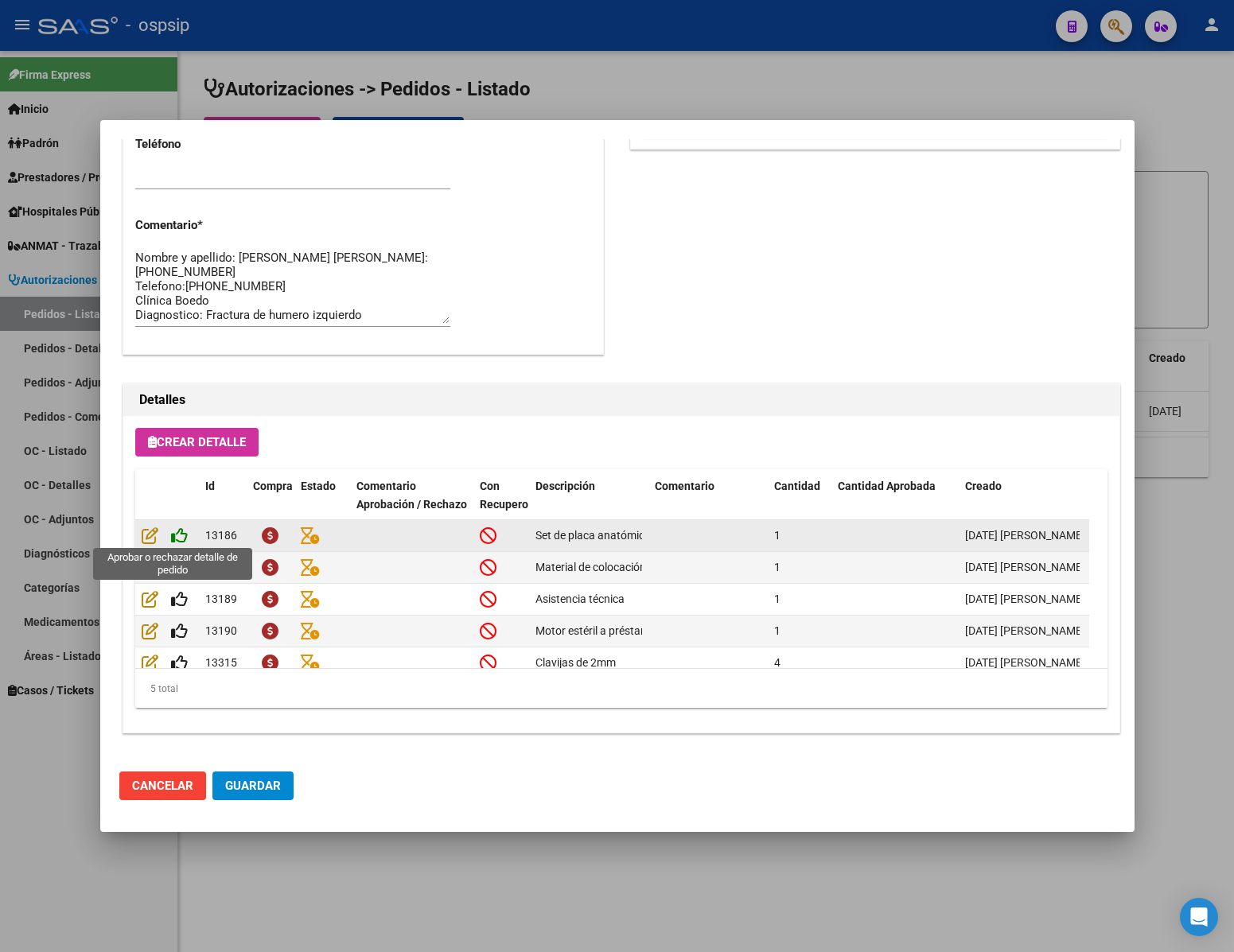
click at [185, 540] on icon at bounding box center [179, 535] width 17 height 17
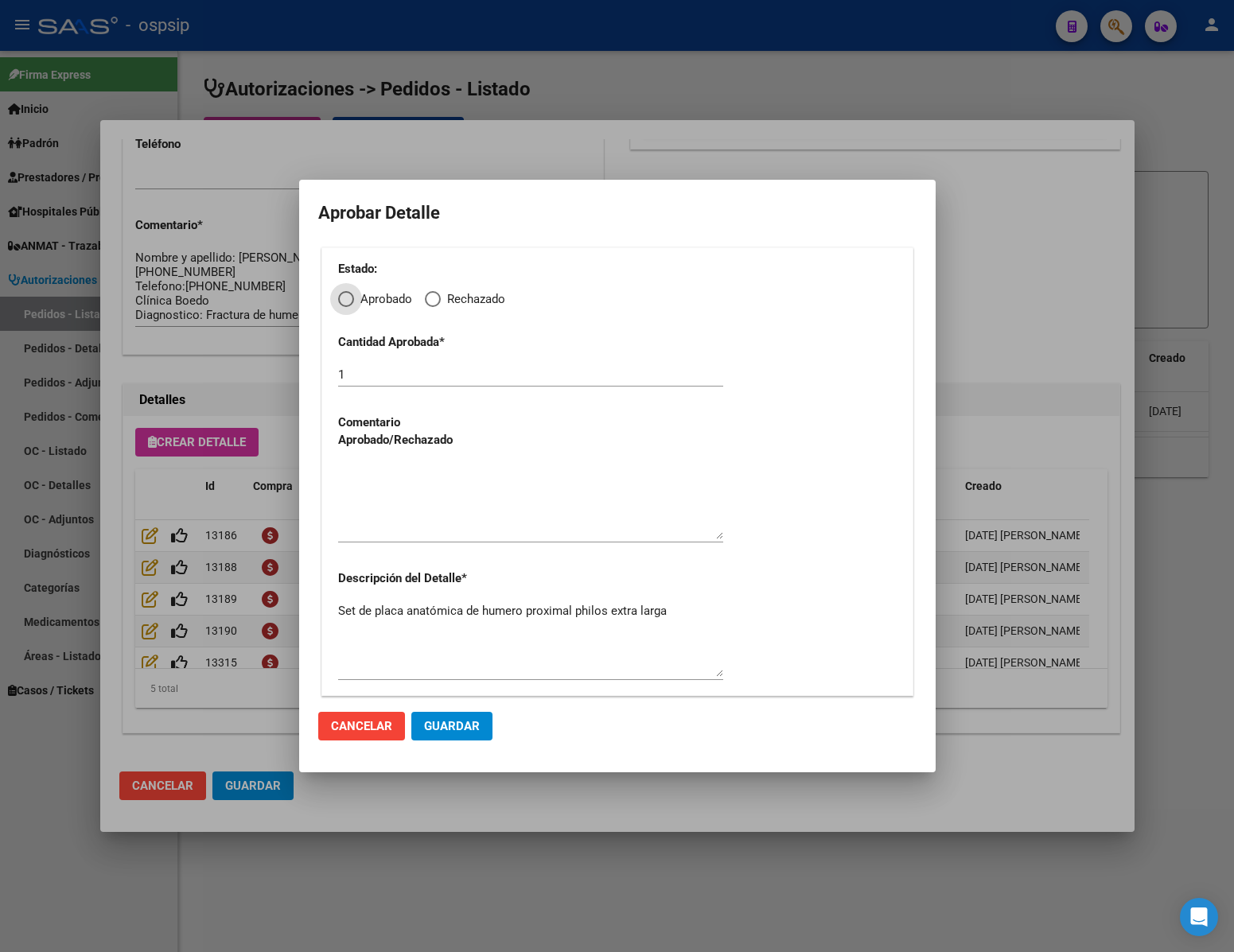
drag, startPoint x: 349, startPoint y: 303, endPoint x: 375, endPoint y: 328, distance: 36.1
click at [351, 309] on div "Estado: Aprobado Rechazado Cantidad Aprobada * 1 Comentario Aprobado/Rechazado …" at bounding box center [617, 472] width 592 height 449
click at [346, 301] on span "Elija una opción" at bounding box center [346, 299] width 16 height 16
click at [346, 301] on input "Aprobado" at bounding box center [346, 299] width 16 height 16
radio input "true"
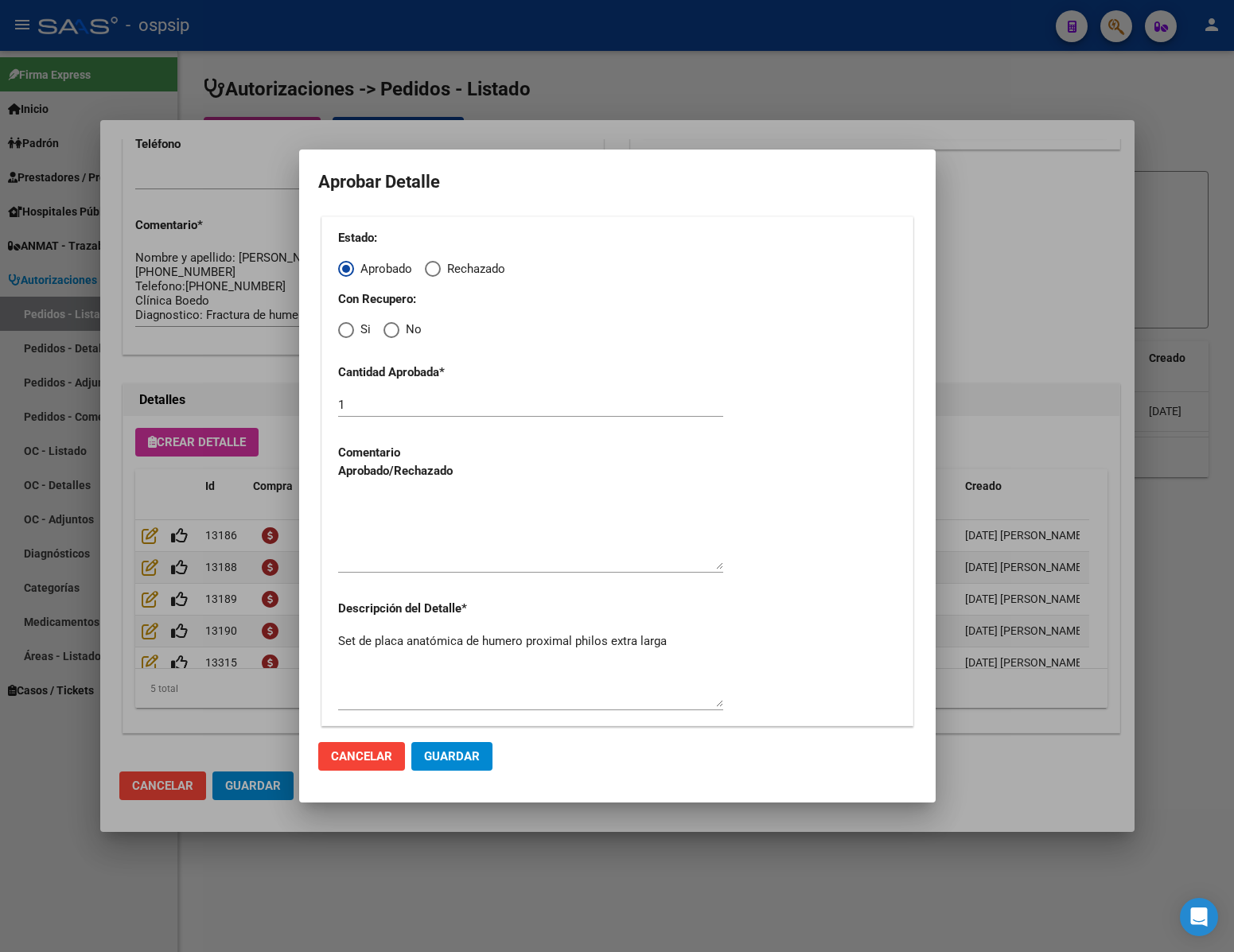
drag, startPoint x: 386, startPoint y: 321, endPoint x: 394, endPoint y: 325, distance: 8.9
click at [390, 323] on label "No" at bounding box center [403, 330] width 38 height 18
click at [390, 323] on input "No" at bounding box center [392, 330] width 16 height 16
radio input "true"
click at [401, 544] on textarea at bounding box center [531, 532] width 385 height 75
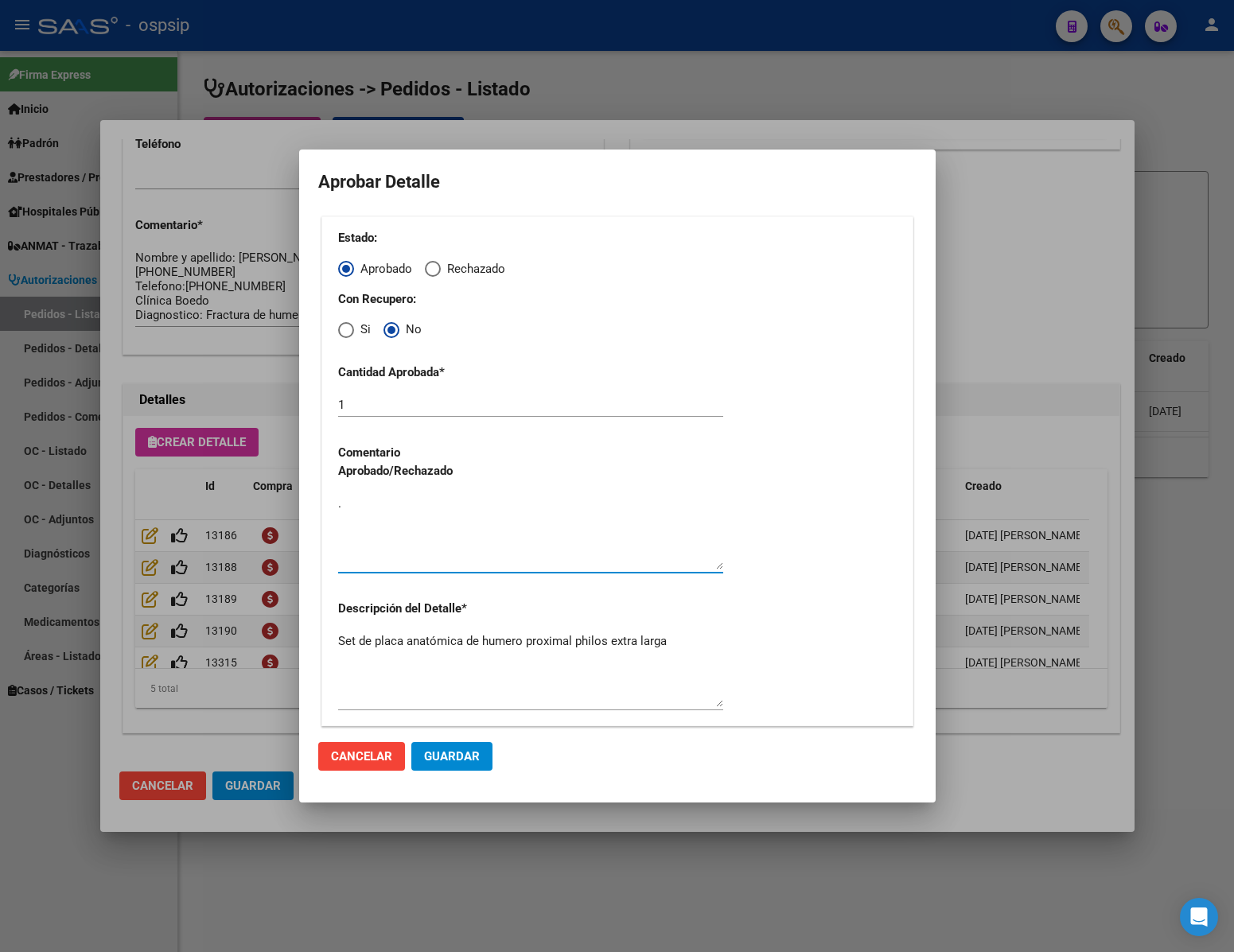
type textarea "."
click at [454, 749] on span "Guardar" at bounding box center [452, 756] width 56 height 14
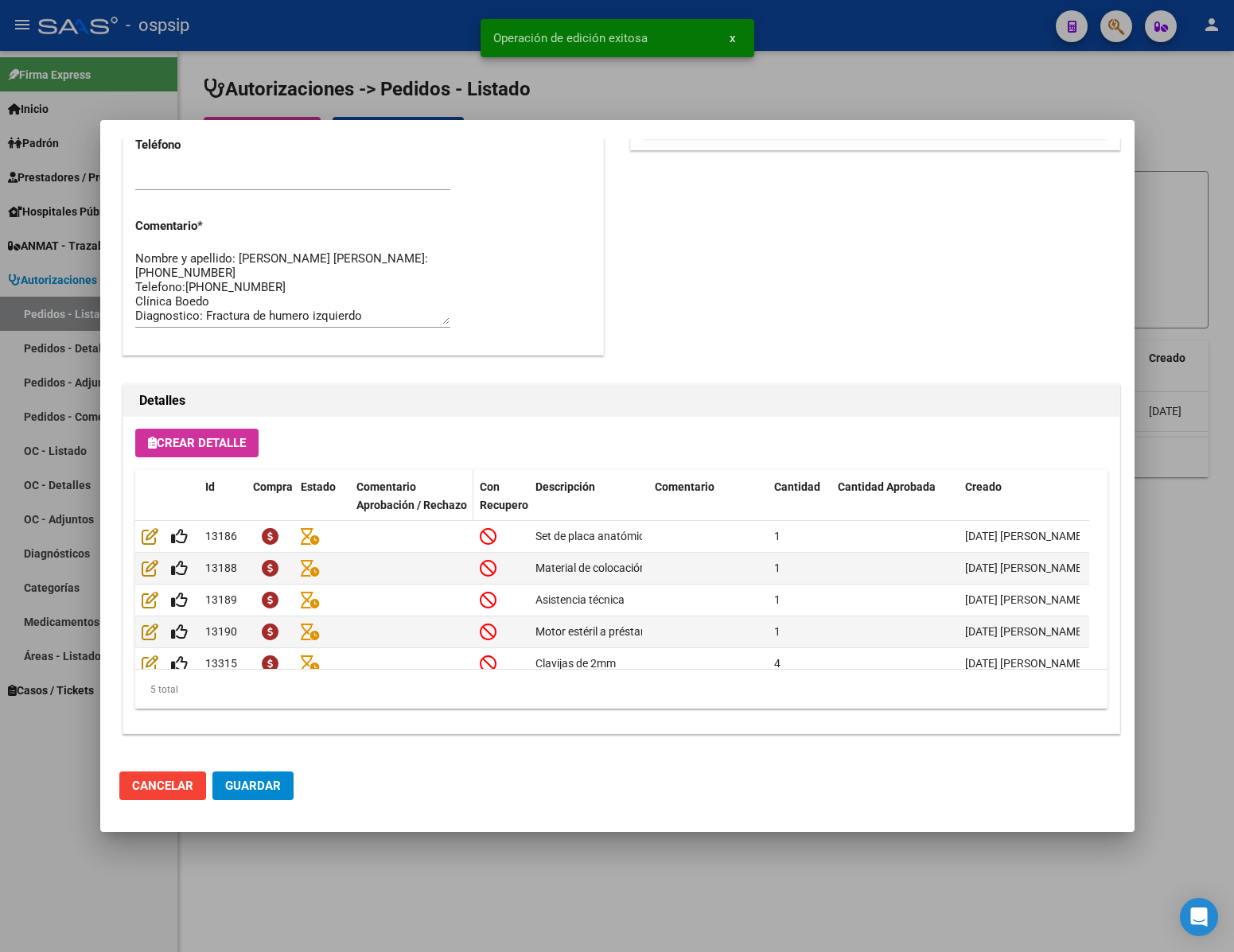
type input "[GEOGRAPHIC_DATA], [GEOGRAPHIC_DATA], SAN [PERSON_NAME] 741"
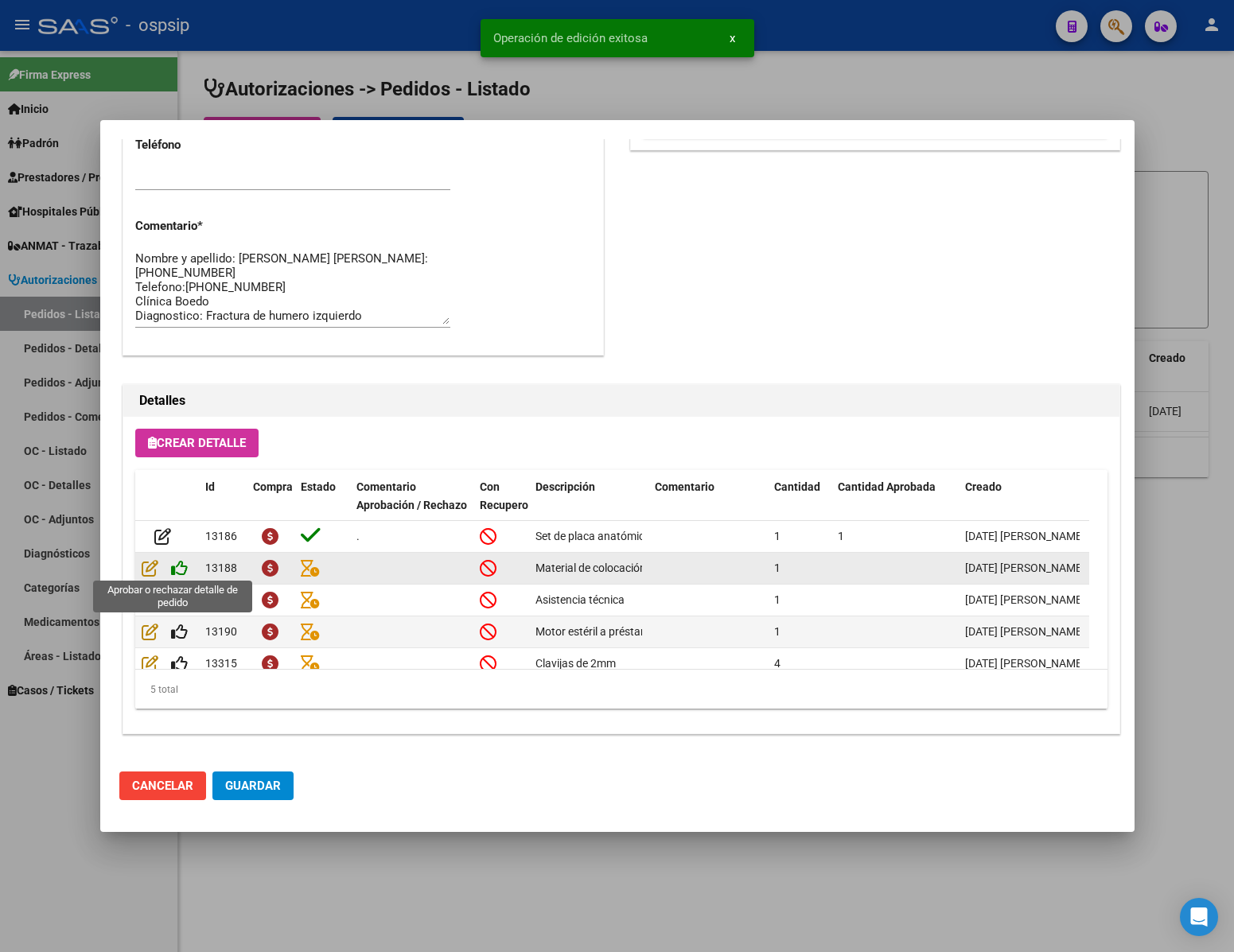
click at [185, 570] on icon at bounding box center [179, 568] width 17 height 17
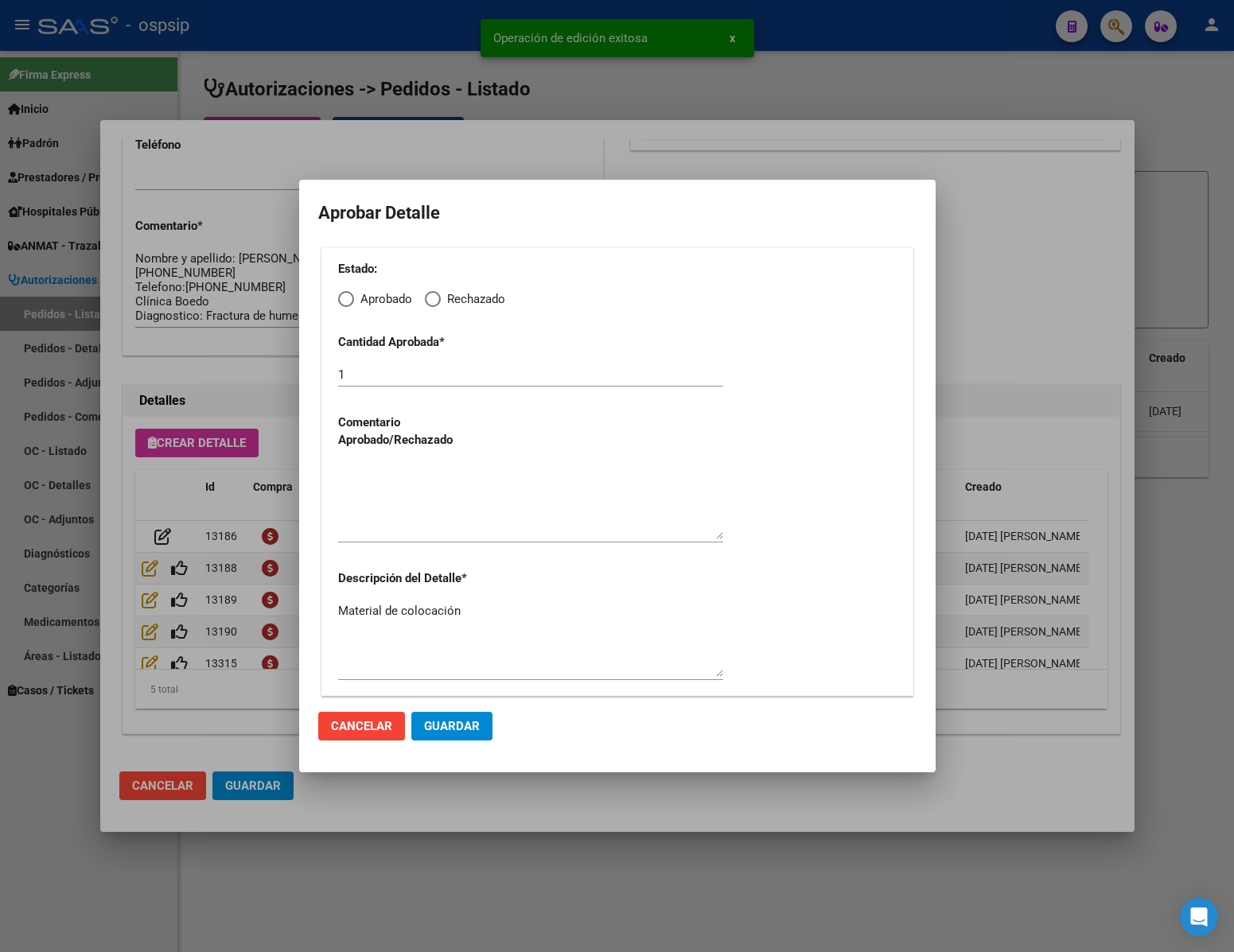
click at [347, 296] on span "Elija una opción" at bounding box center [346, 299] width 16 height 16
click at [347, 296] on input "Aprobado" at bounding box center [346, 299] width 16 height 16
radio input "true"
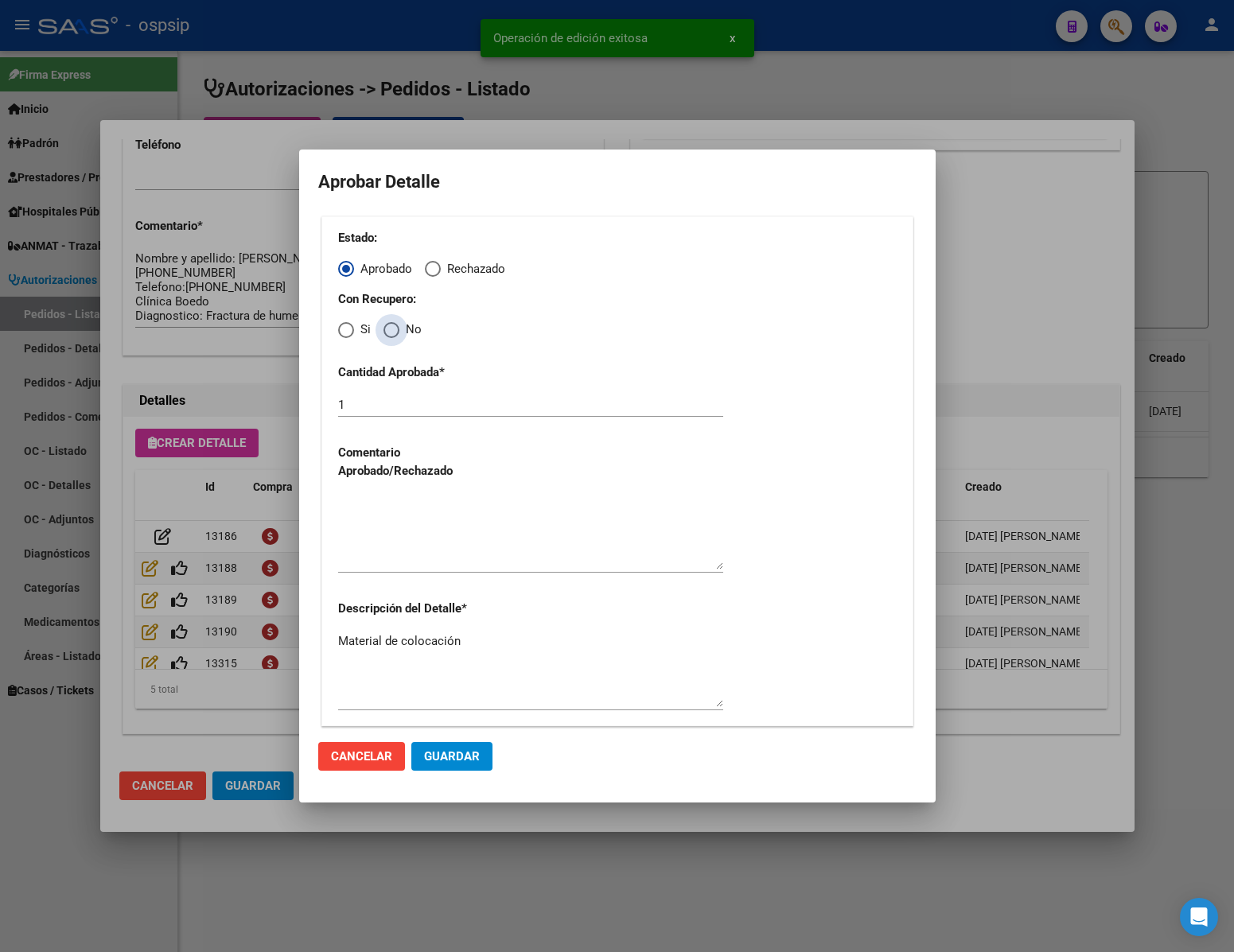
click at [392, 335] on span "Elija una opción" at bounding box center [392, 330] width 16 height 16
click at [392, 335] on input "No" at bounding box center [392, 330] width 16 height 16
radio input "true"
click at [418, 547] on textarea at bounding box center [531, 532] width 385 height 75
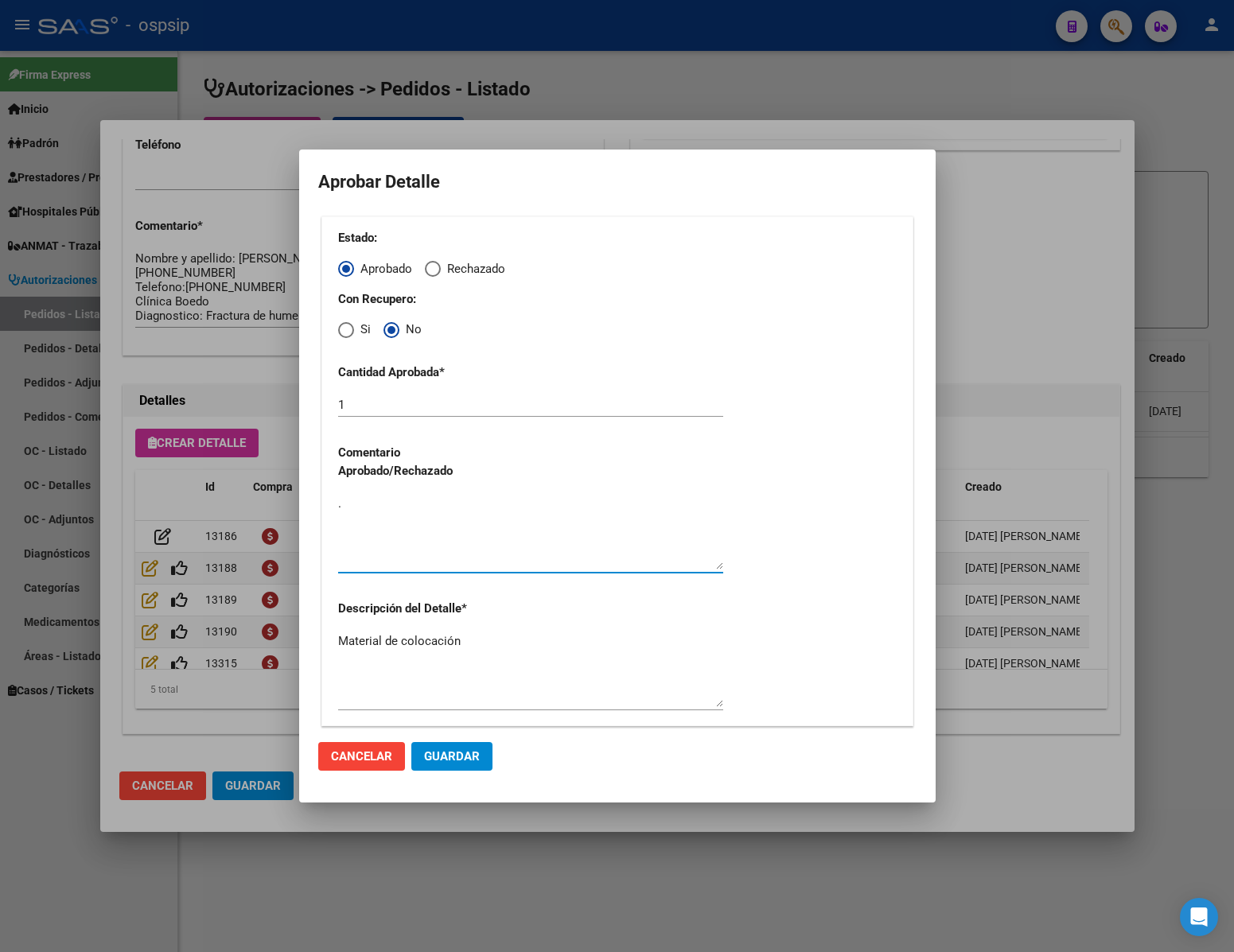
type textarea "."
click at [459, 742] on button "Guardar" at bounding box center [452, 756] width 81 height 29
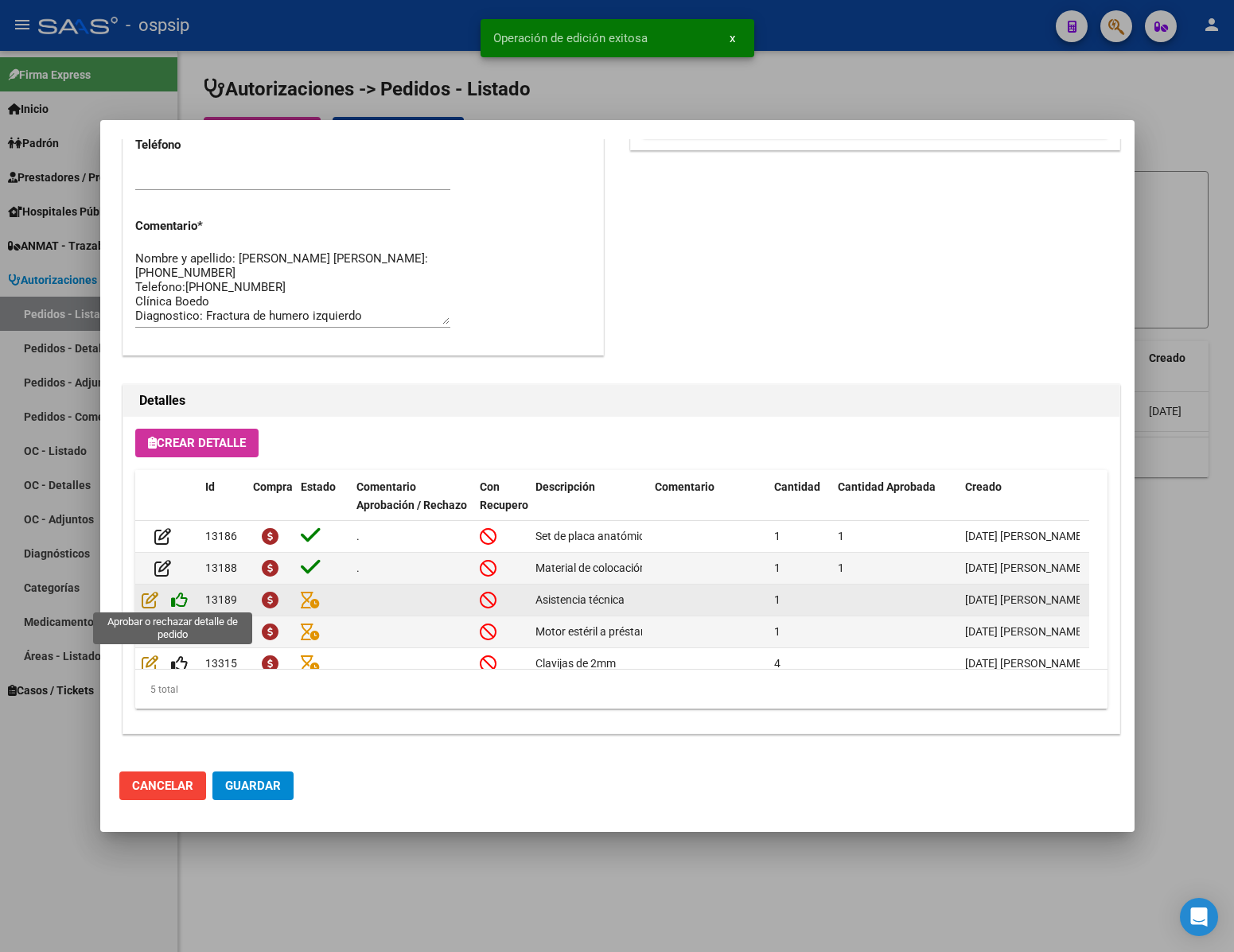
click at [175, 600] on icon at bounding box center [179, 600] width 17 height 17
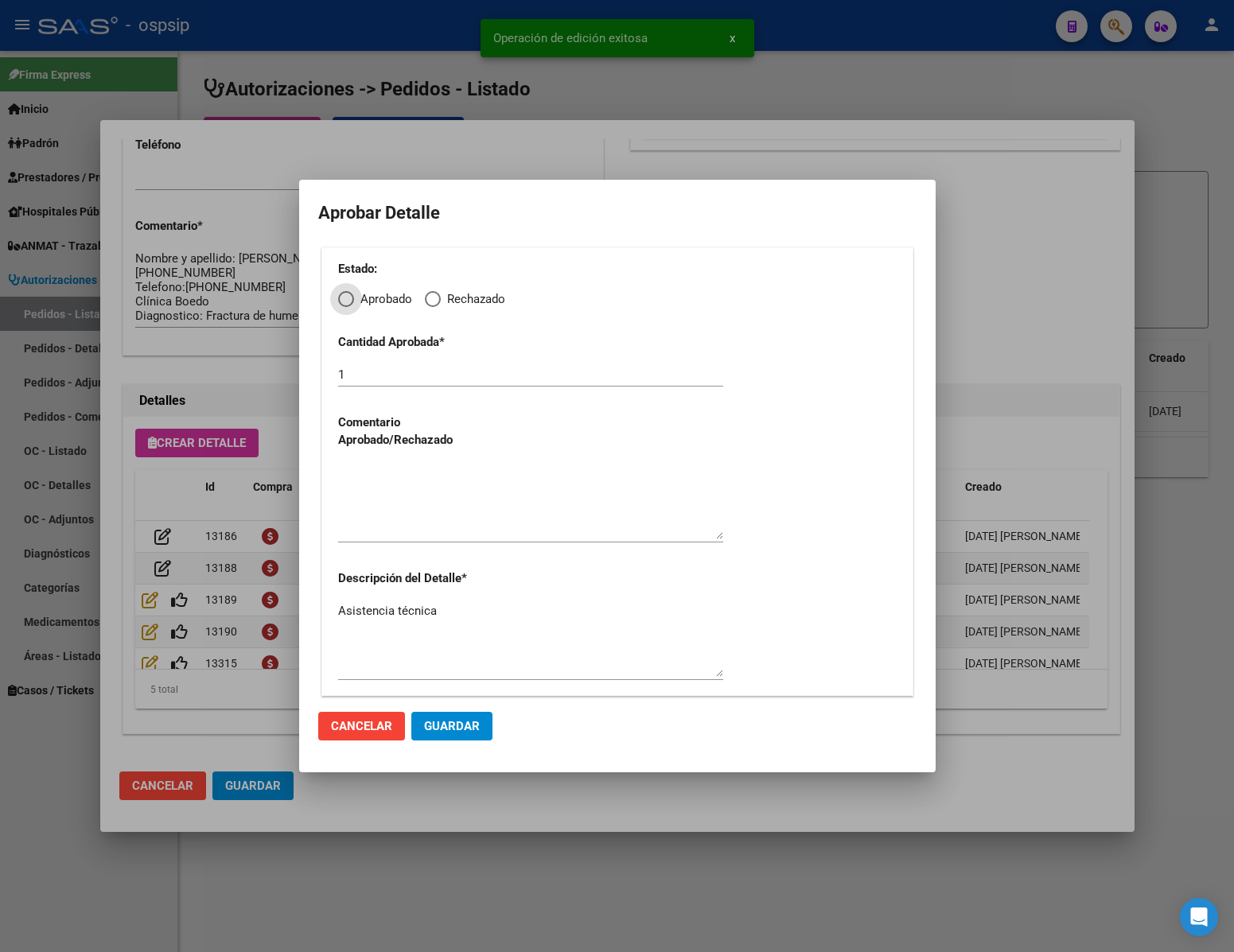
click at [354, 290] on span "Aprobado" at bounding box center [383, 299] width 58 height 18
click at [353, 291] on input "Aprobado" at bounding box center [346, 299] width 16 height 16
radio input "true"
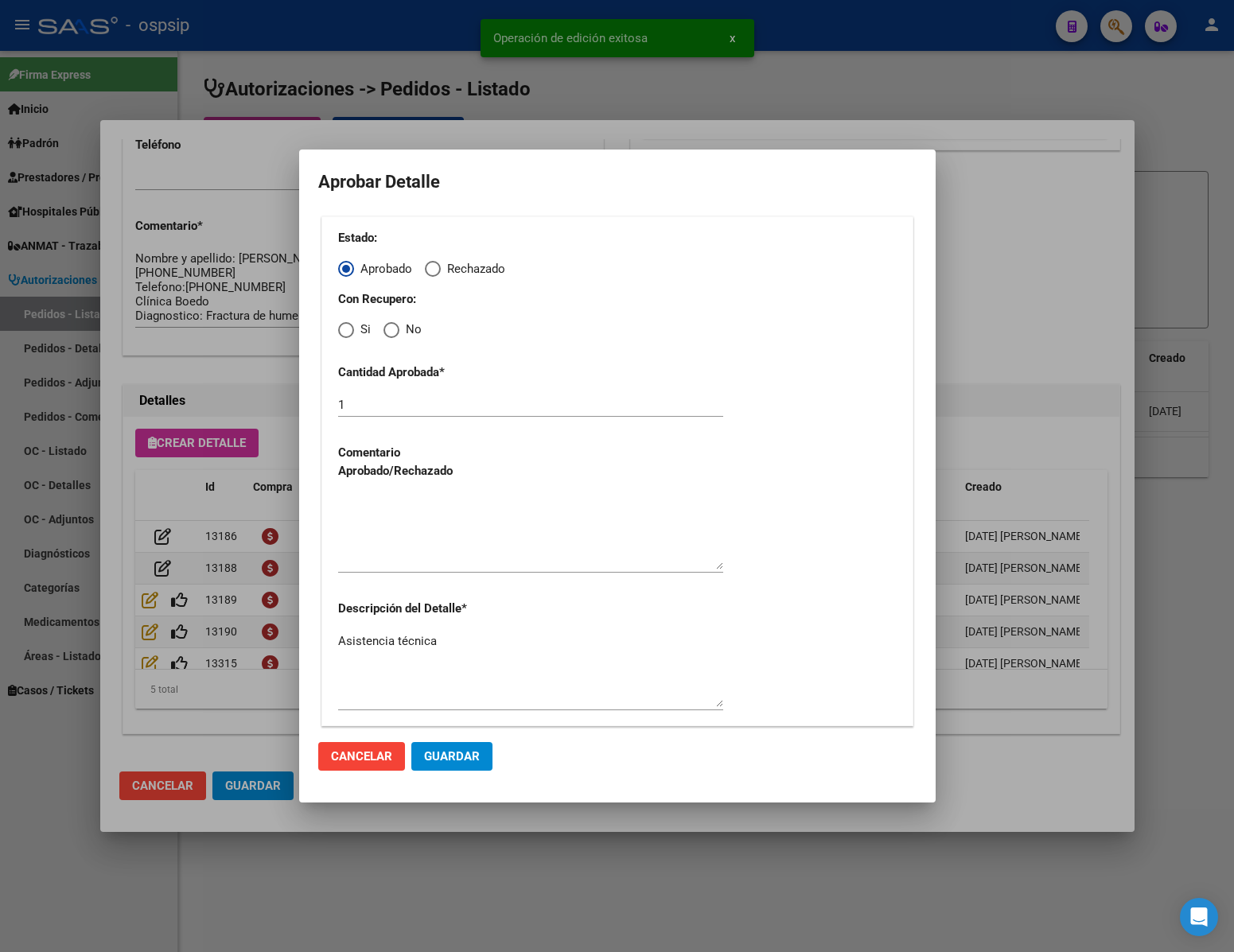
click at [390, 331] on span "Elija una opción" at bounding box center [392, 330] width 16 height 16
click at [390, 331] on input "No" at bounding box center [392, 330] width 16 height 16
radio input "true"
drag, startPoint x: 418, startPoint y: 527, endPoint x: 421, endPoint y: 537, distance: 10.4
click at [416, 527] on textarea at bounding box center [531, 532] width 385 height 75
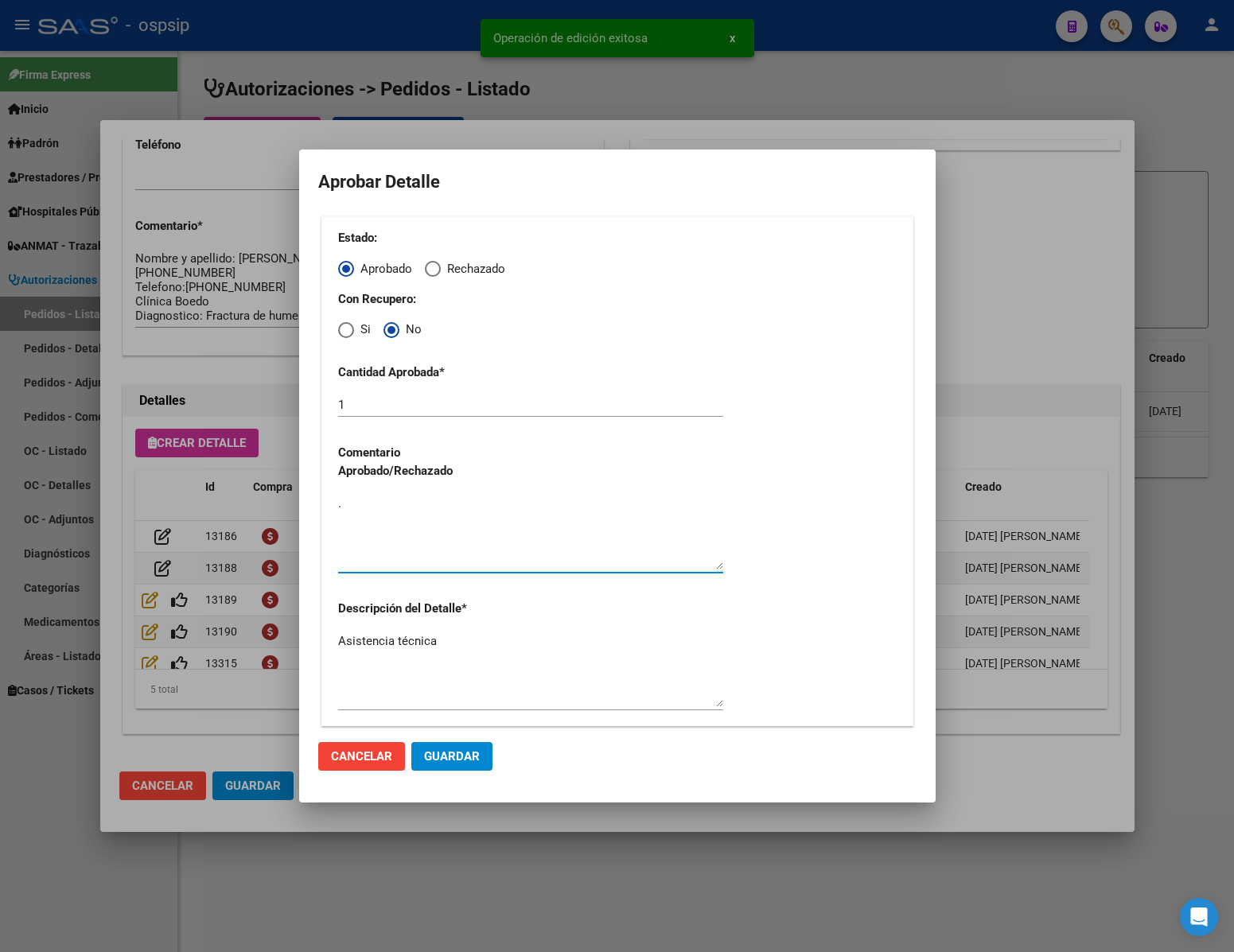
type textarea "."
click at [468, 758] on span "Guardar" at bounding box center [452, 756] width 56 height 14
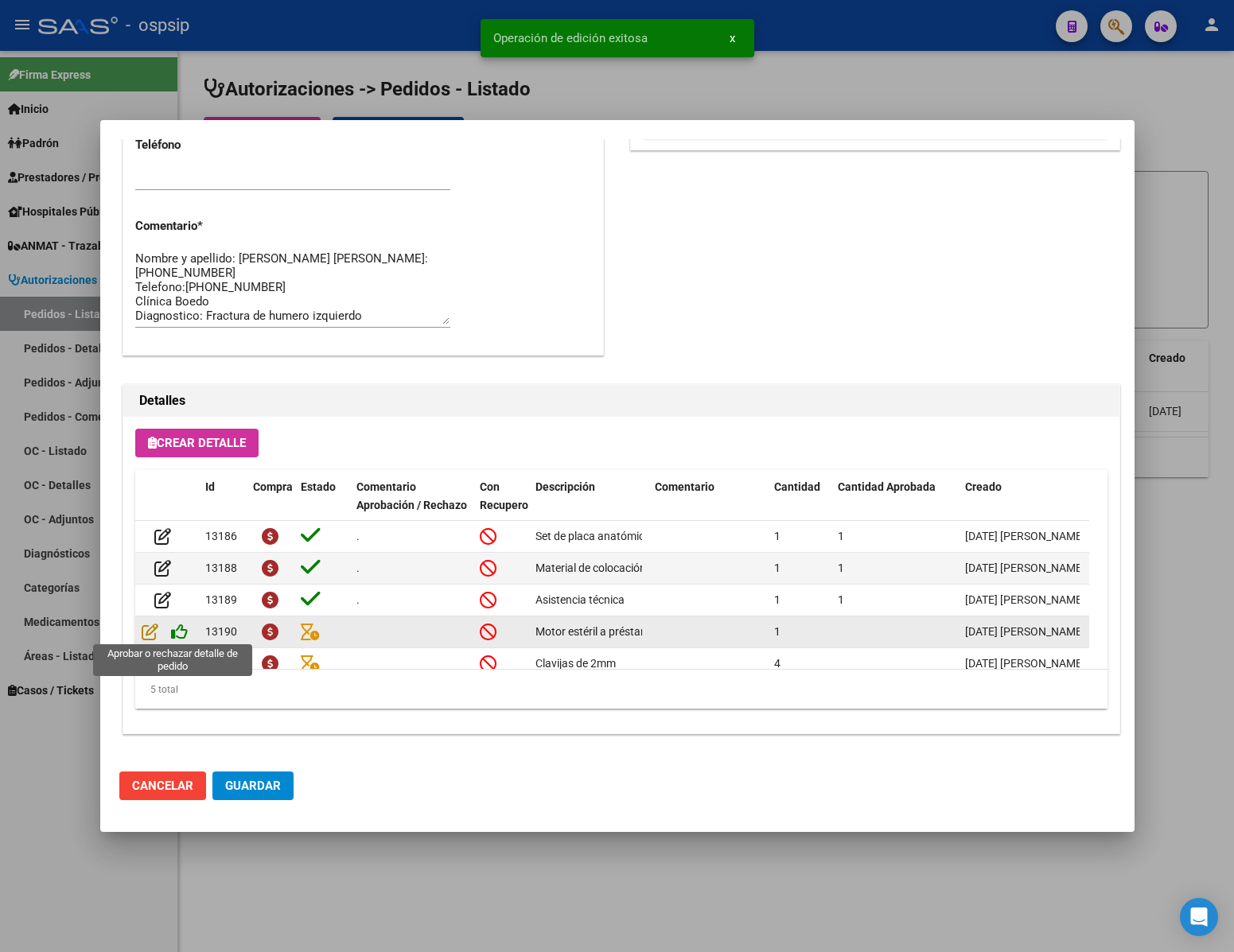
click at [186, 629] on icon at bounding box center [179, 631] width 17 height 17
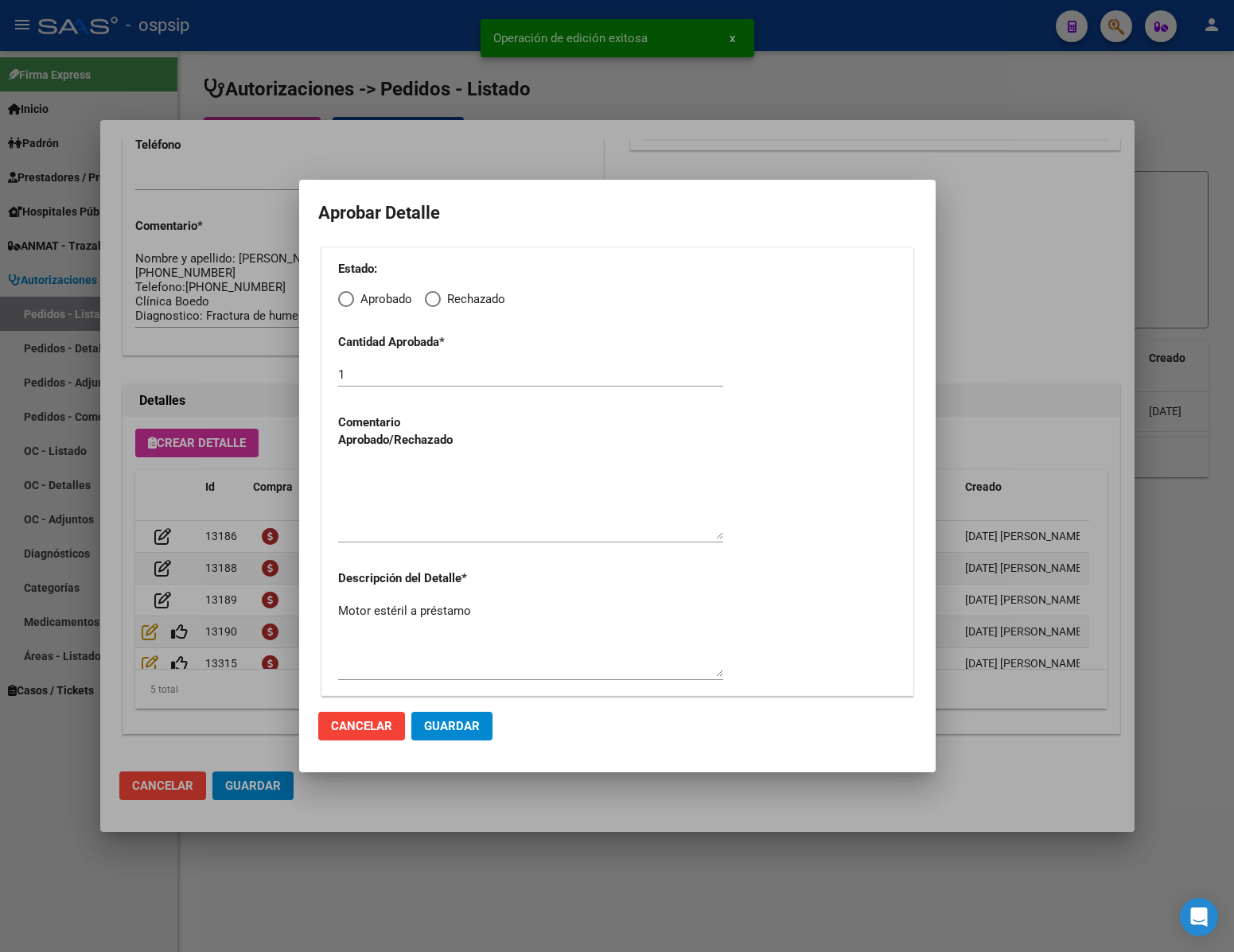
click at [344, 296] on span "Elija una opción" at bounding box center [346, 299] width 16 height 16
click at [344, 296] on input "Aprobado" at bounding box center [346, 299] width 16 height 16
radio input "true"
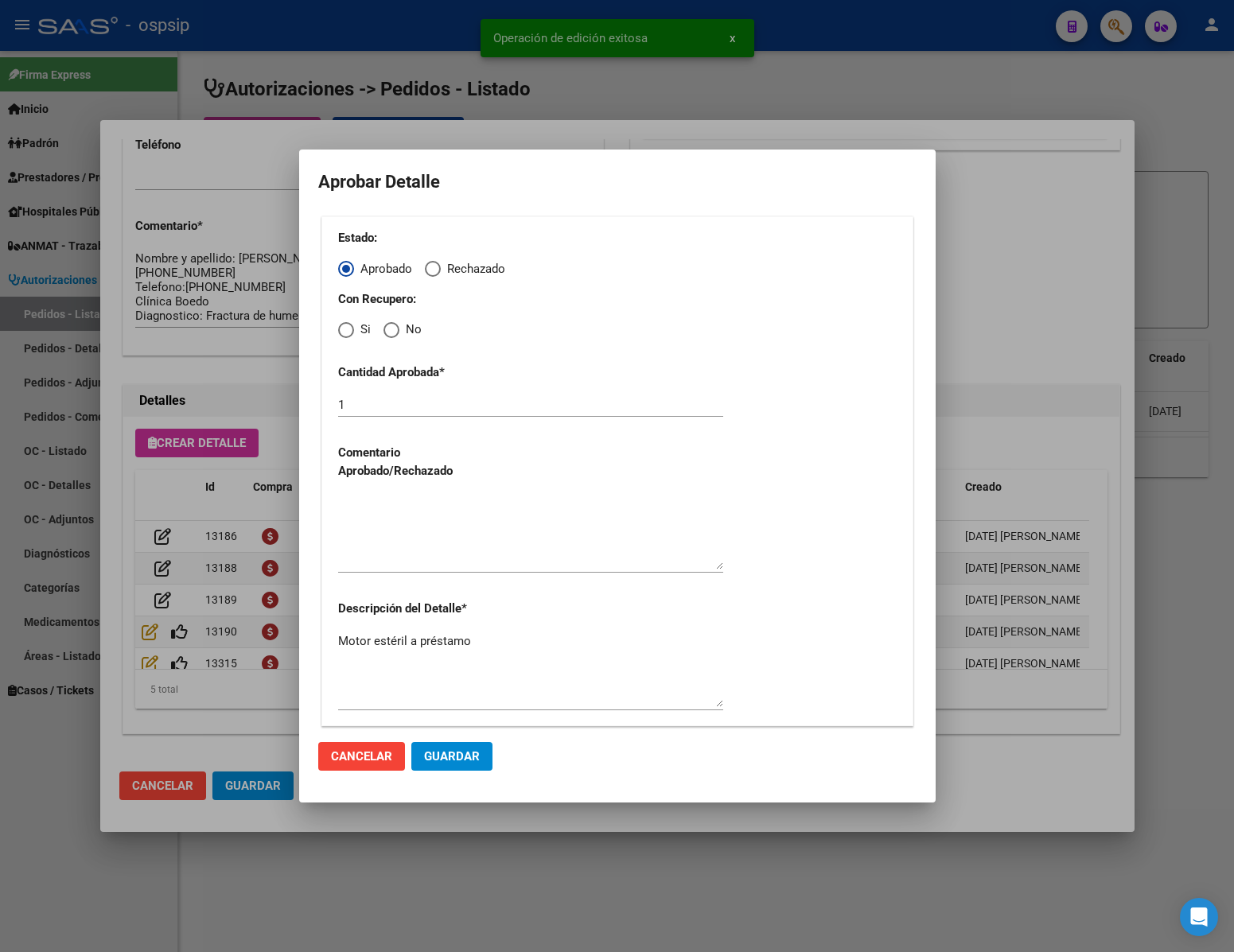
click at [392, 342] on div "Estado: Aprobado Rechazado Con Recupero: Si No Cantidad Aprobada * 1 Comentario…" at bounding box center [617, 471] width 592 height 510
drag, startPoint x: 390, startPoint y: 330, endPoint x: 399, endPoint y: 360, distance: 31.3
click at [394, 341] on div "Estado: Aprobado Rechazado Con Recupero: Si No Cantidad Aprobada * 1 Comentario…" at bounding box center [617, 471] width 592 height 510
click at [392, 332] on span "Elija una opción" at bounding box center [392, 330] width 16 height 16
click at [392, 332] on input "No" at bounding box center [392, 330] width 16 height 16
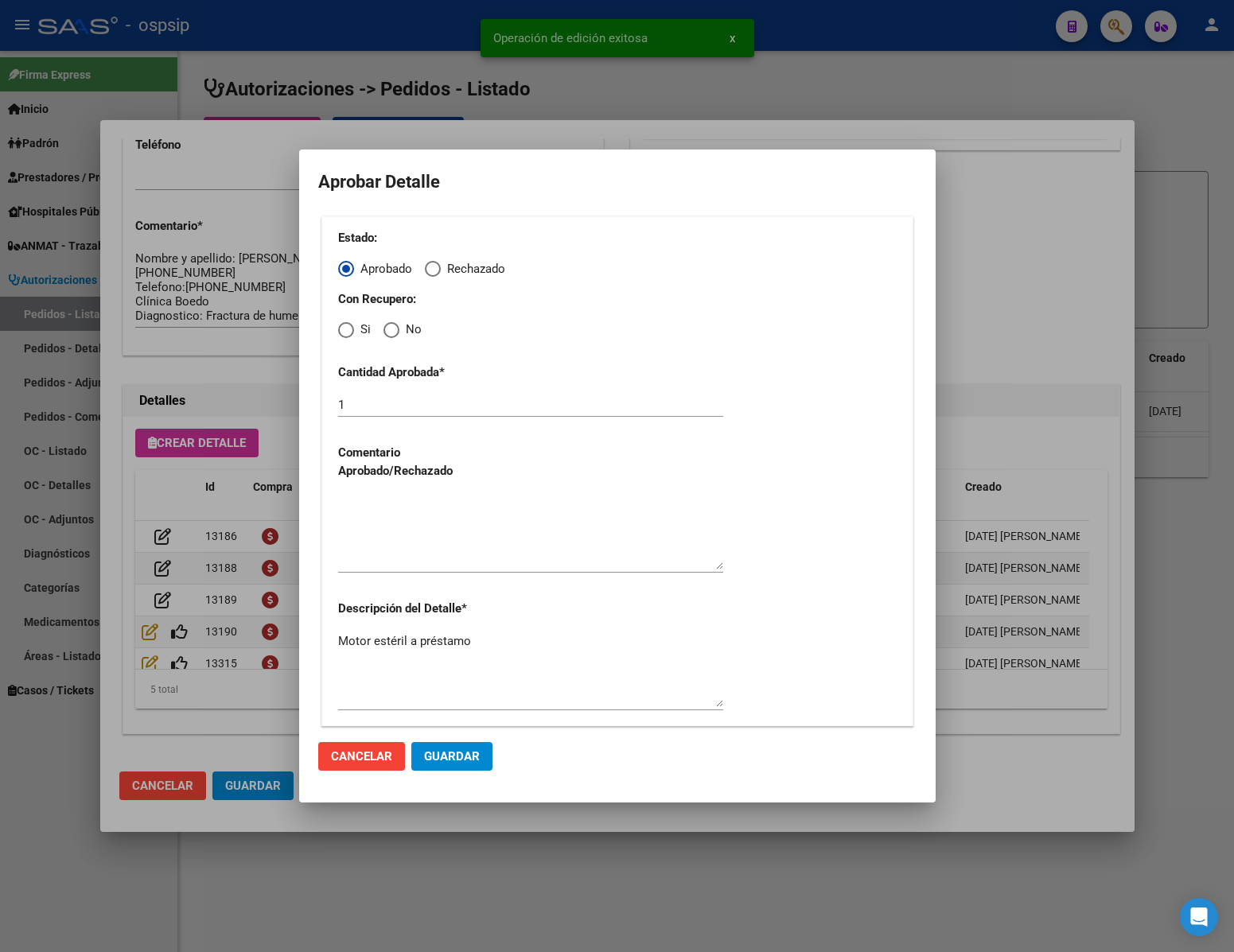
radio input "true"
click at [372, 537] on textarea at bounding box center [531, 532] width 385 height 75
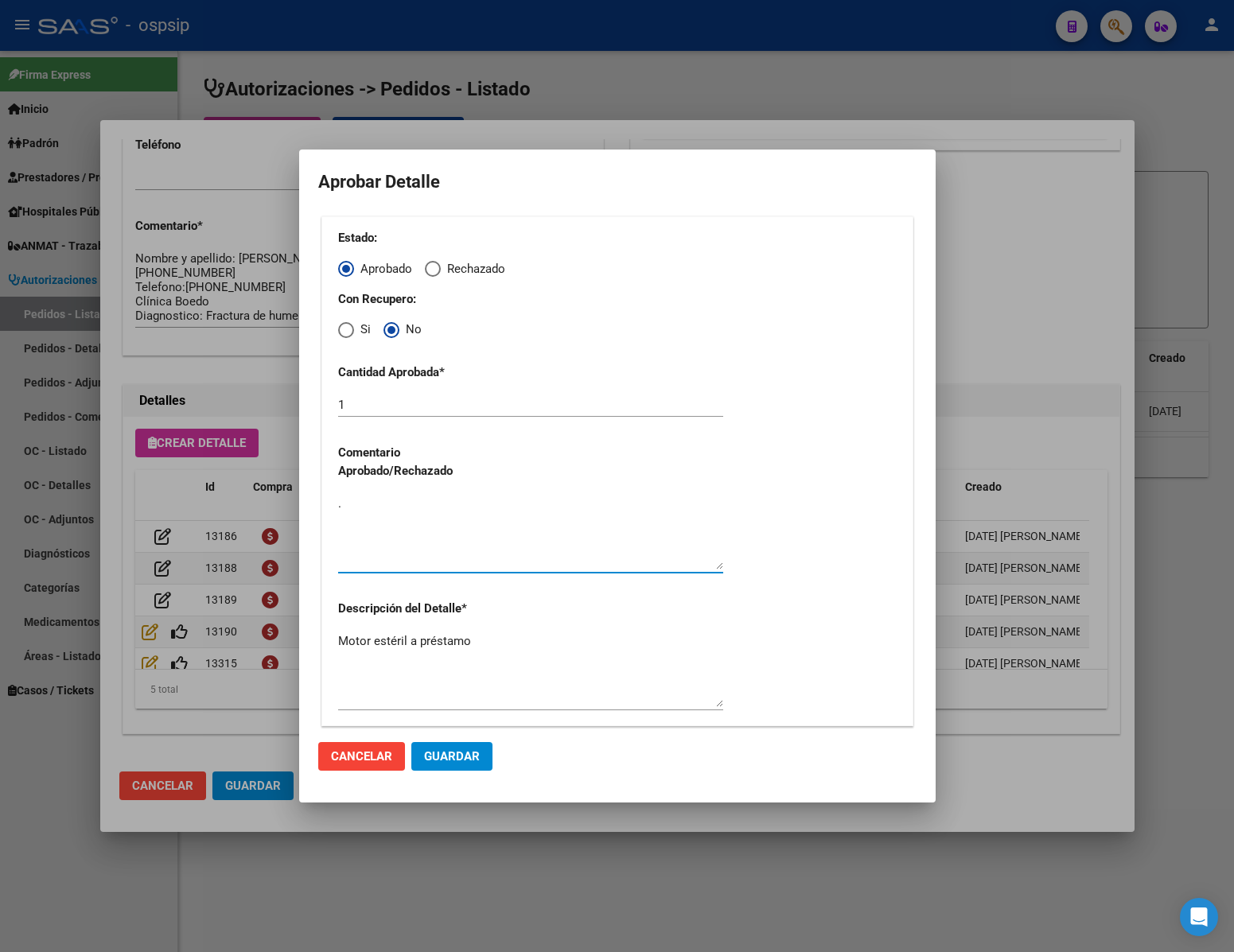
type textarea "."
click at [449, 757] on span "Guardar" at bounding box center [452, 756] width 56 height 14
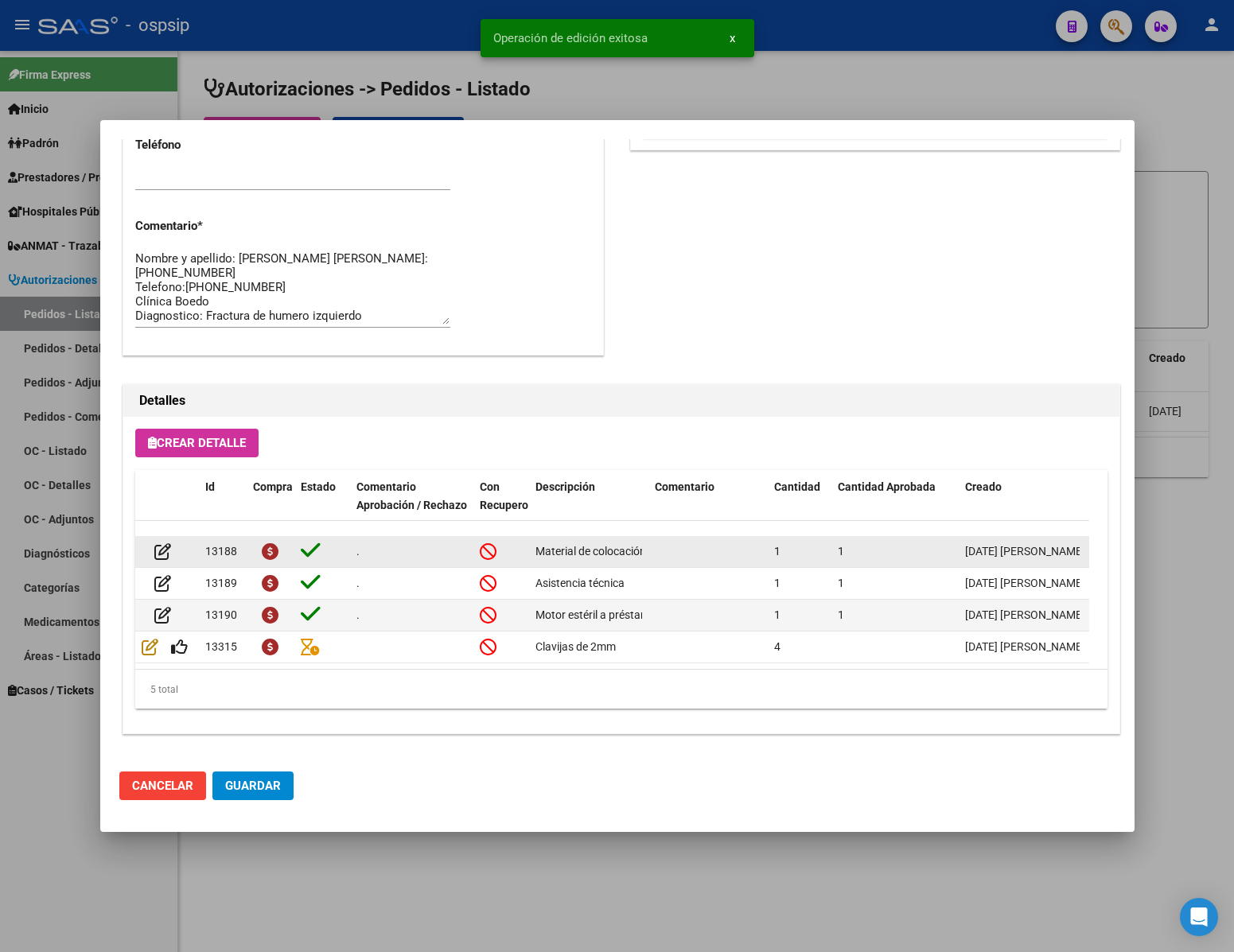
scroll to position [33, 0]
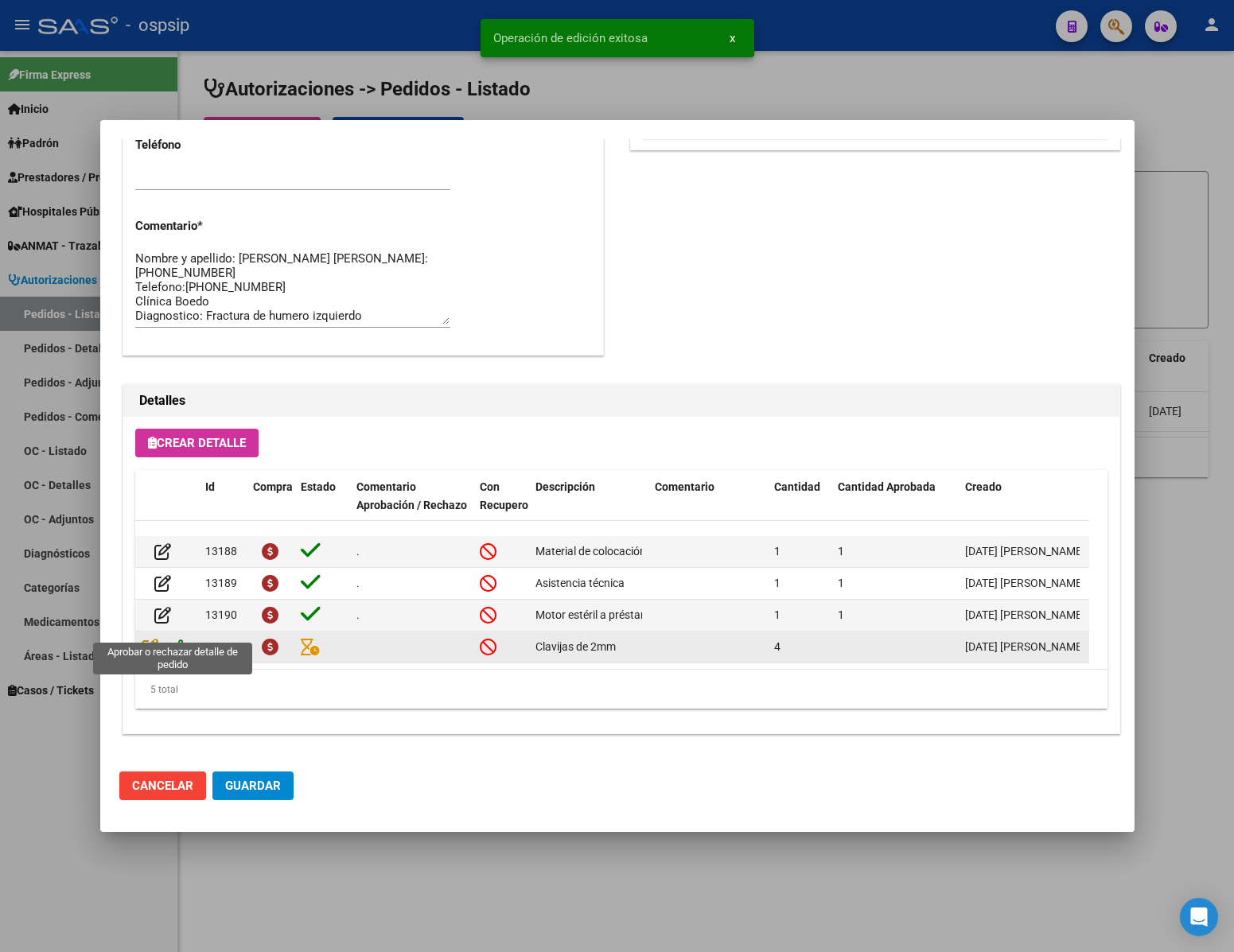
click at [182, 638] on icon at bounding box center [179, 647] width 17 height 17
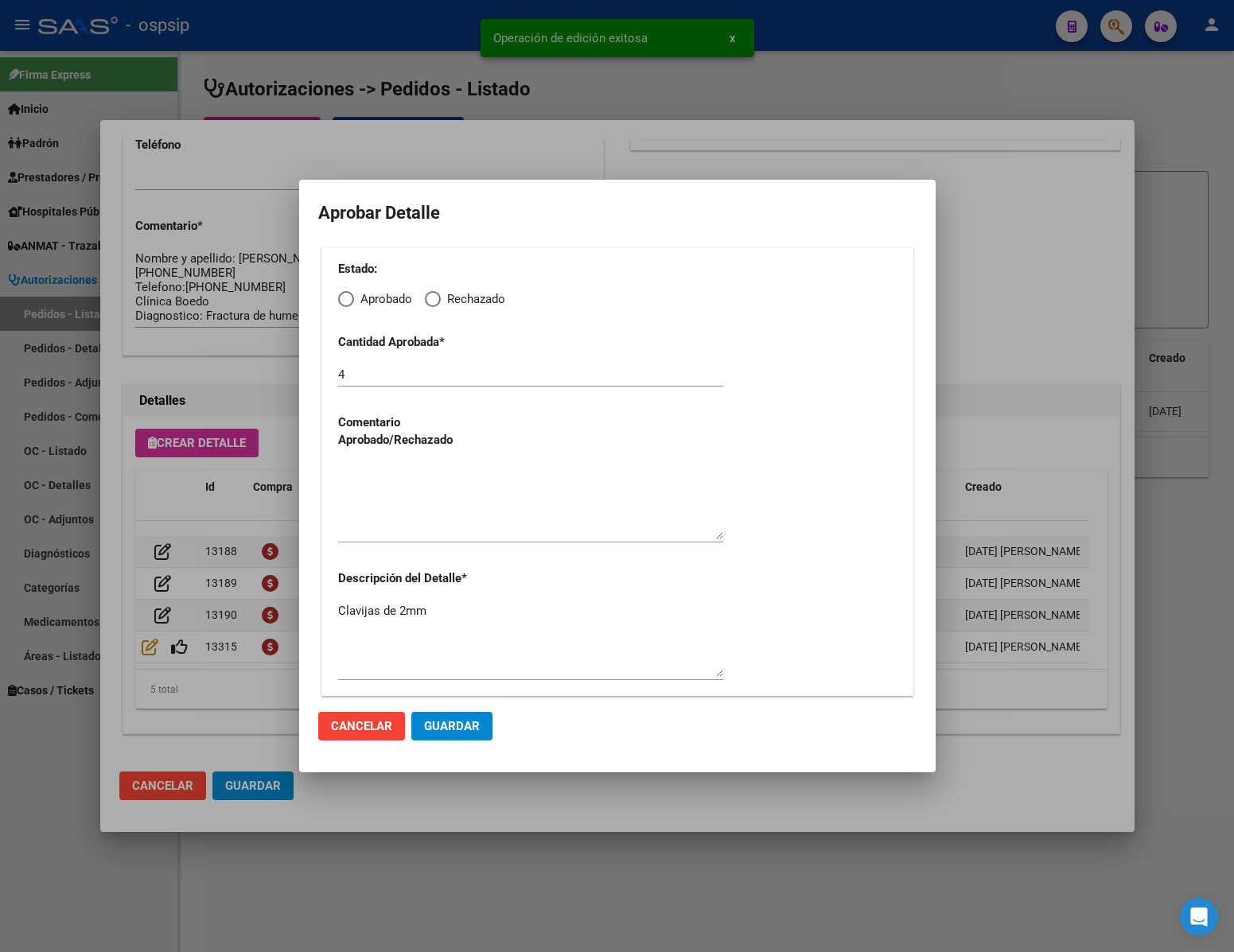
click at [351, 298] on span "Elija una opción" at bounding box center [346, 299] width 16 height 16
click at [351, 298] on input "Aprobado" at bounding box center [346, 299] width 16 height 16
radio input "true"
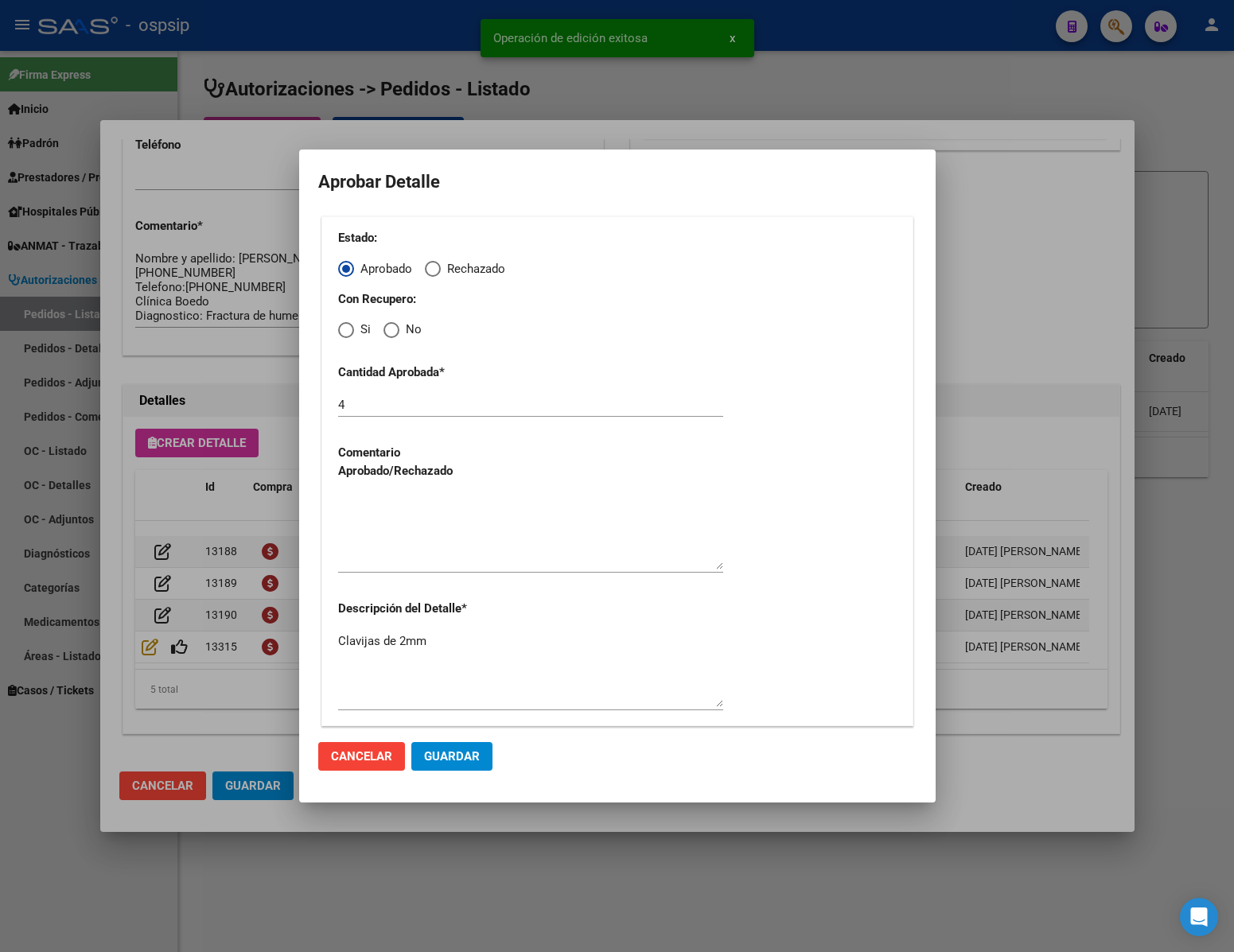
click at [394, 330] on span "Elija una opción" at bounding box center [392, 330] width 16 height 16
click at [394, 330] on input "No" at bounding box center [392, 330] width 16 height 16
radio input "true"
click at [447, 556] on textarea at bounding box center [531, 532] width 385 height 75
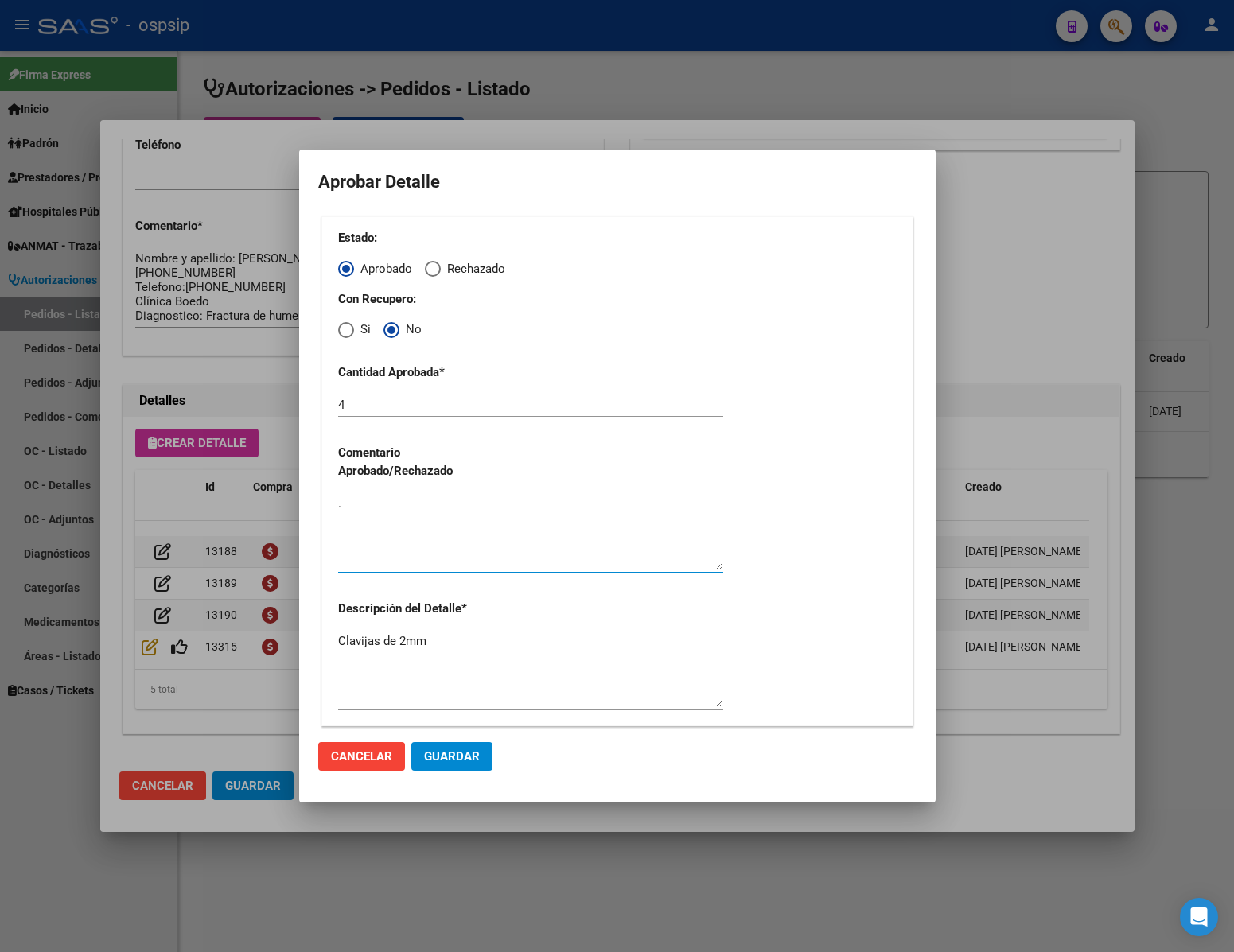
type textarea "."
click at [458, 752] on span "Guardar" at bounding box center [452, 756] width 56 height 14
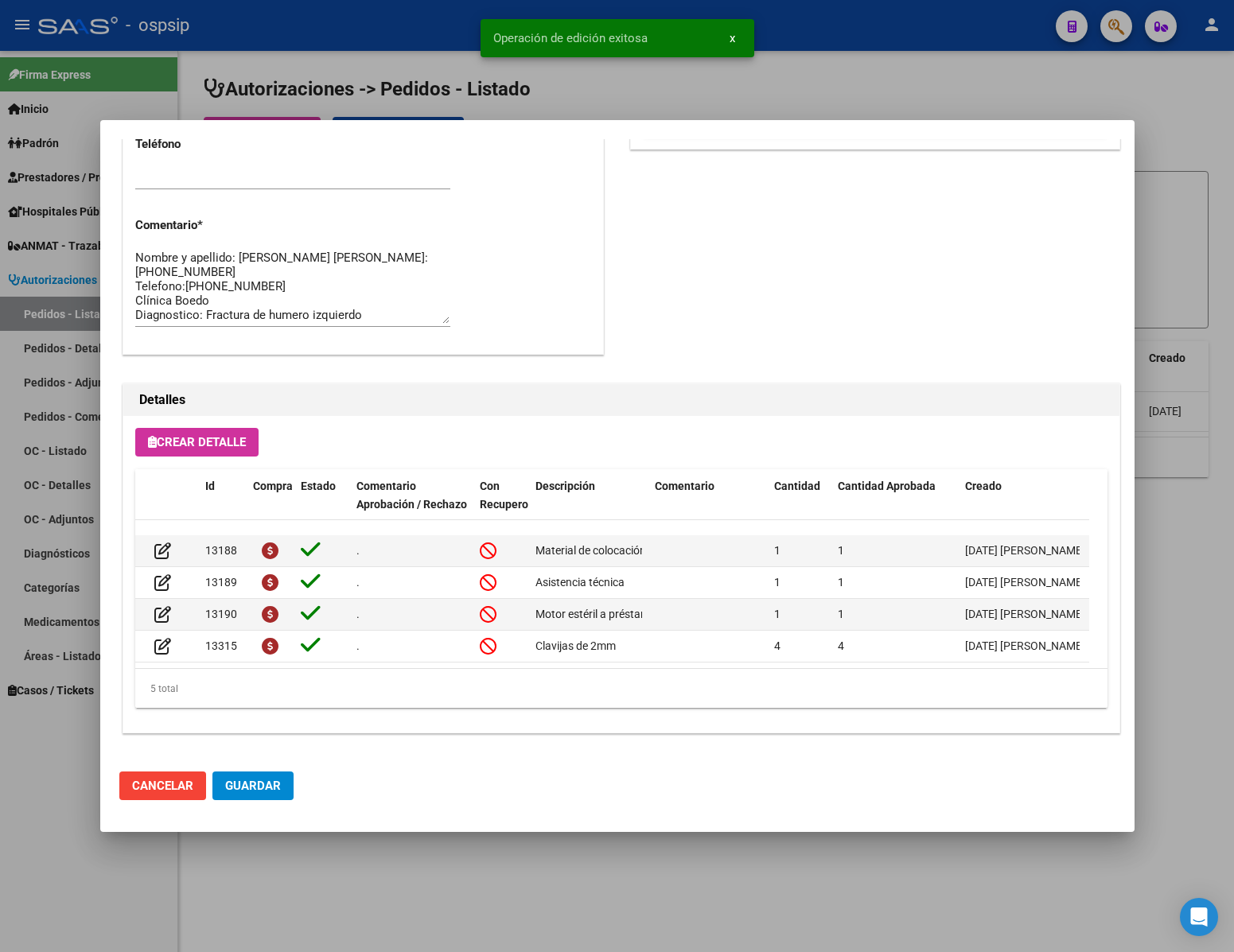
scroll to position [809, 0]
click at [268, 779] on span "Guardar" at bounding box center [253, 785] width 56 height 14
click at [256, 856] on div at bounding box center [617, 476] width 1234 height 952
